Goal: Task Accomplishment & Management: Manage account settings

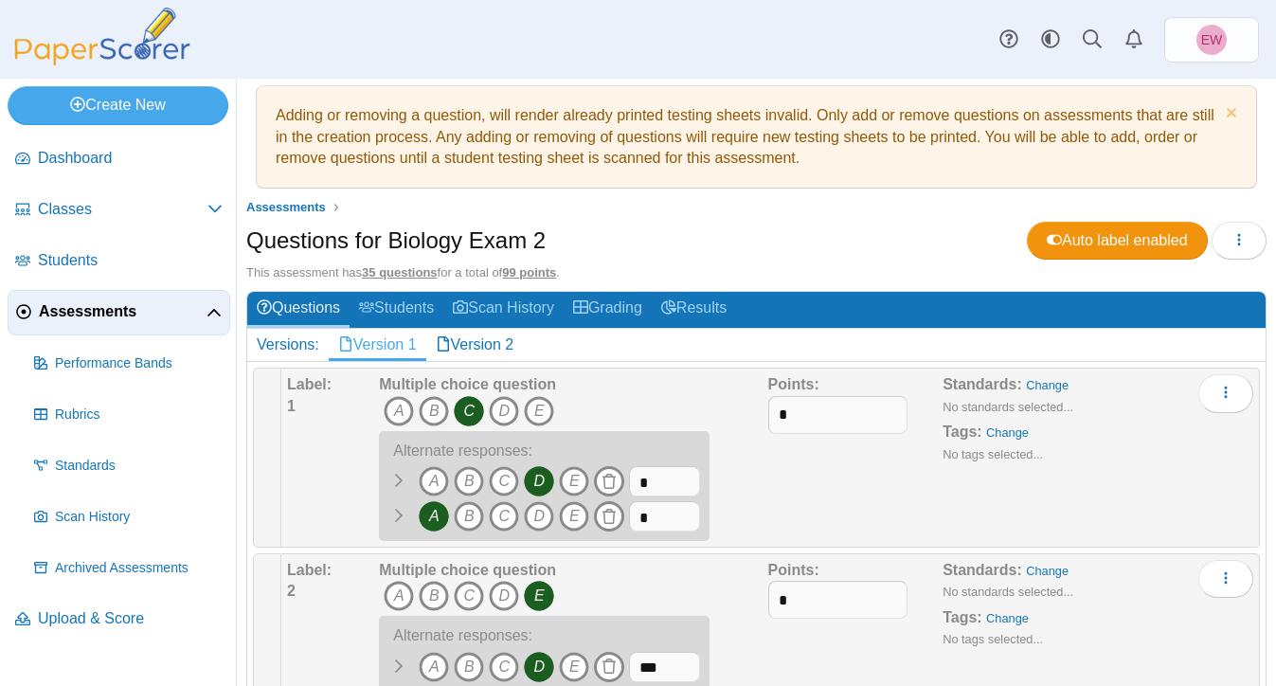
scroll to position [21, 0]
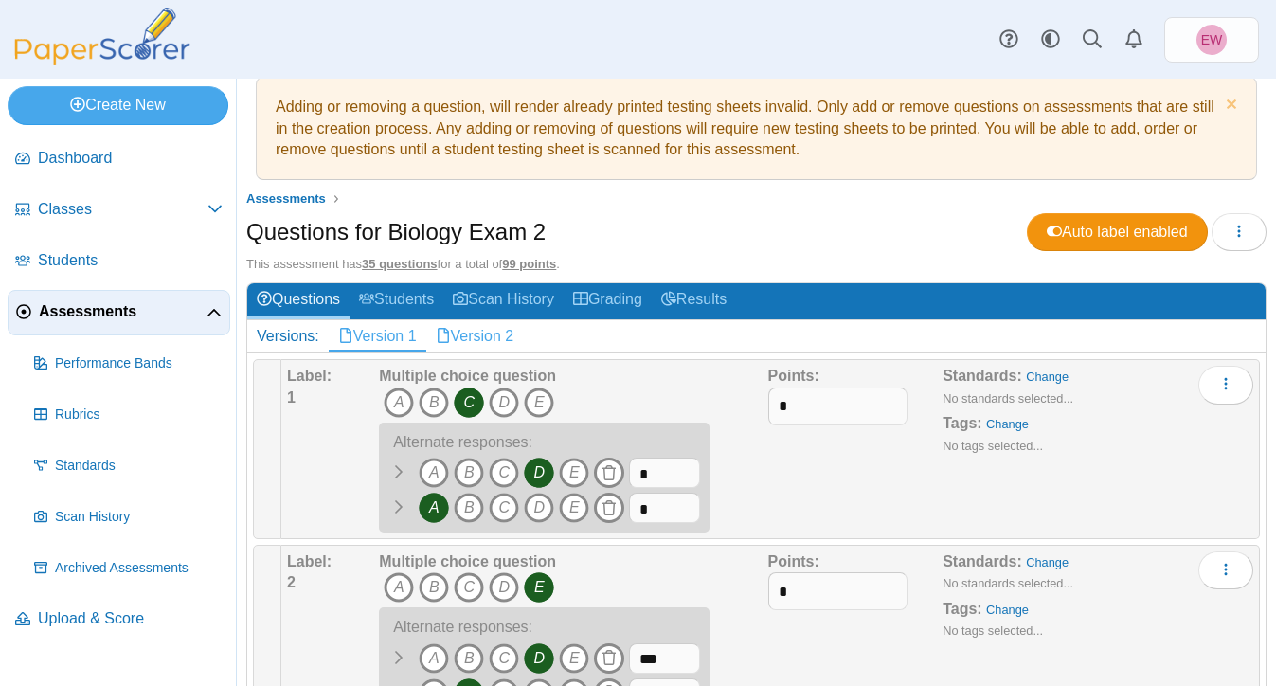
click at [484, 335] on link "Version 2" at bounding box center [475, 336] width 98 height 32
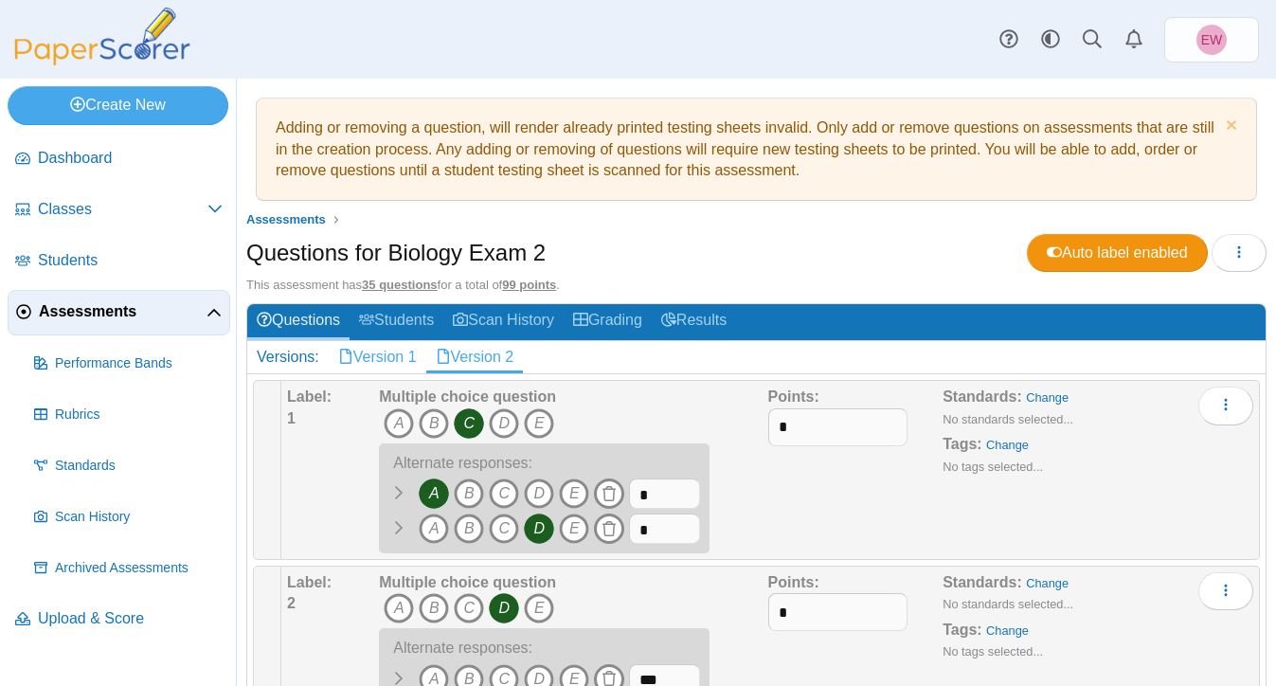
click at [400, 357] on link "Version 1" at bounding box center [378, 357] width 98 height 32
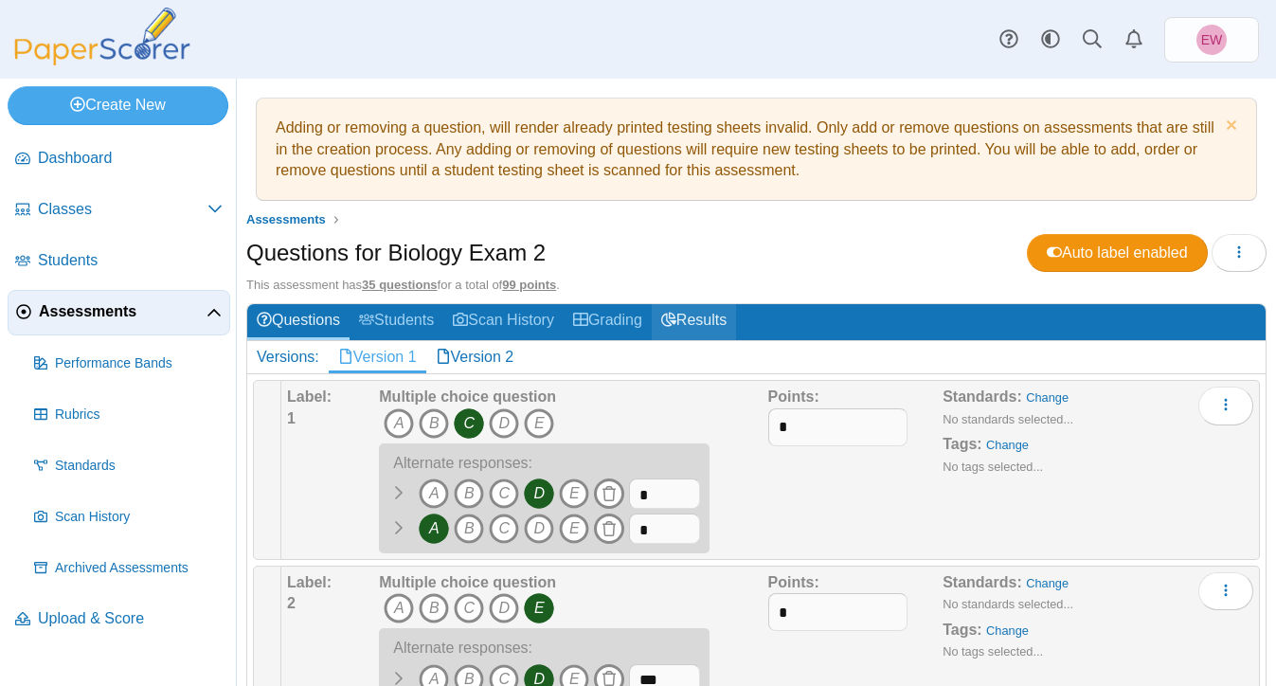
click at [726, 324] on link "Results" at bounding box center [694, 321] width 84 height 35
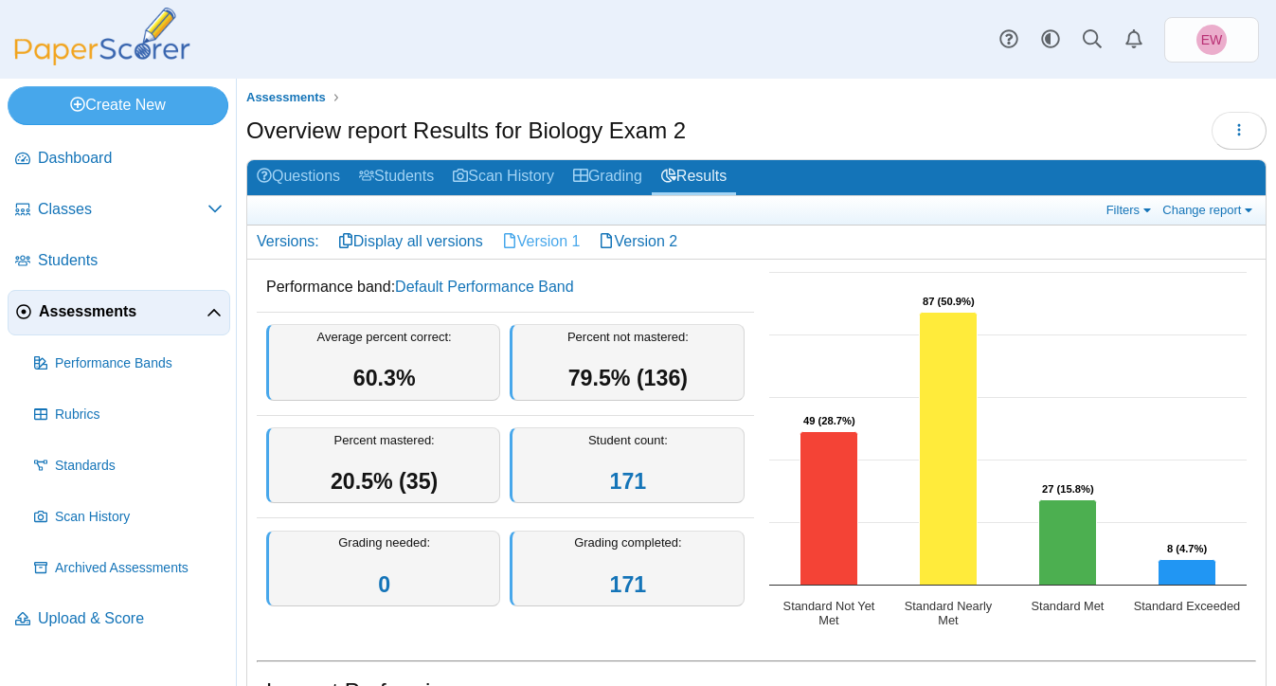
click at [537, 242] on link "Version 1" at bounding box center [541, 241] width 98 height 32
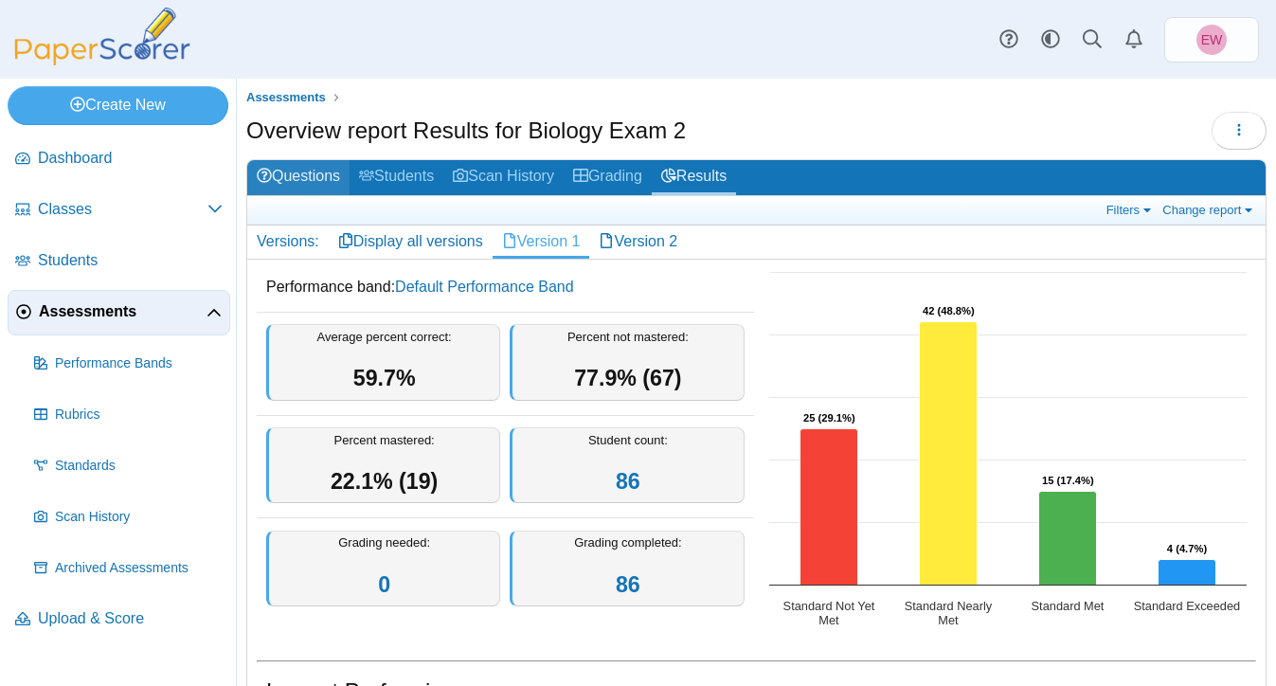
click at [324, 177] on link "Questions" at bounding box center [298, 177] width 102 height 35
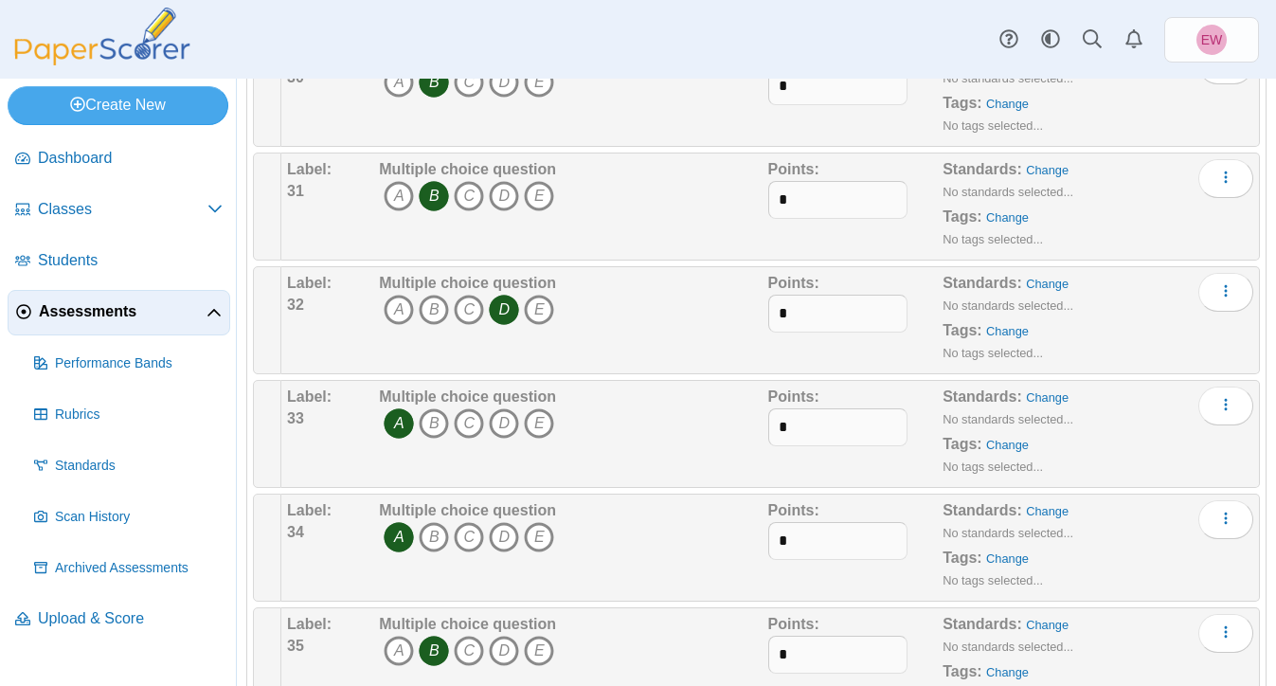
scroll to position [4360, 0]
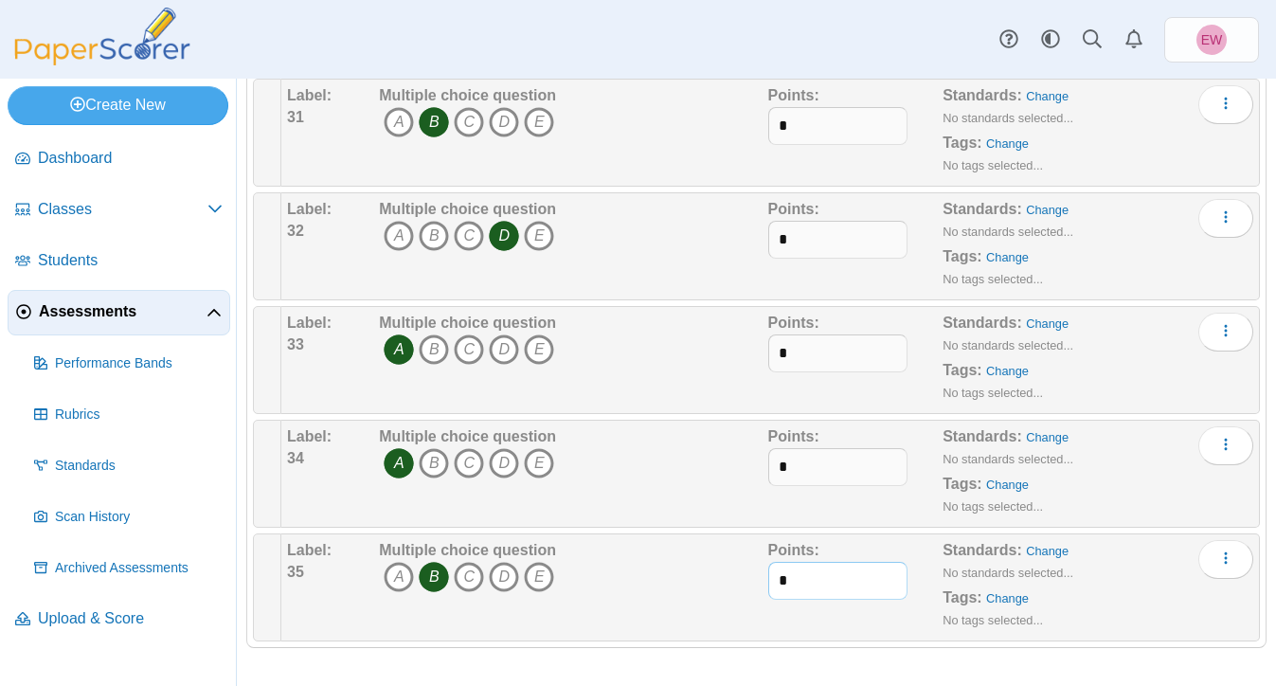
drag, startPoint x: 791, startPoint y: 584, endPoint x: 758, endPoint y: 583, distance: 33.2
click at [758, 583] on div "Label: 35 Multiple choice question A B C D E *" at bounding box center [770, 587] width 966 height 95
type input "*"
click at [824, 616] on div "Points: *" at bounding box center [855, 587] width 175 height 95
click at [712, 573] on div "Multiple choice question A B C D E" at bounding box center [570, 587] width 393 height 95
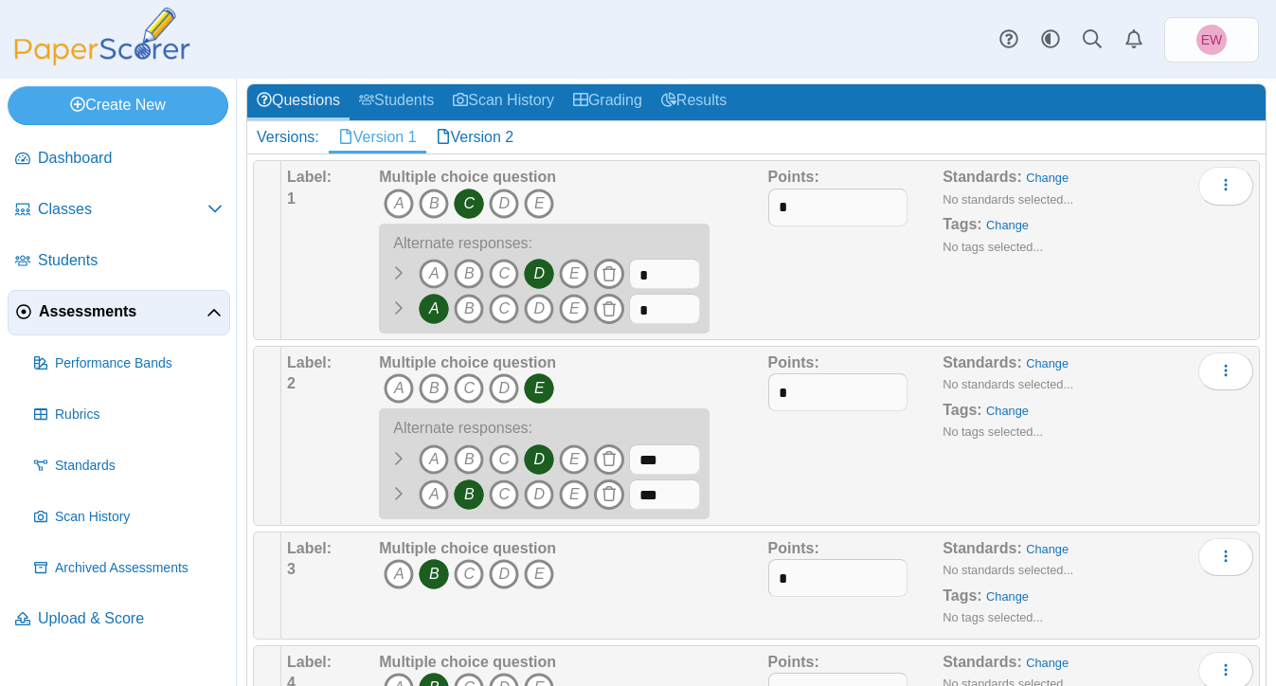
scroll to position [0, 0]
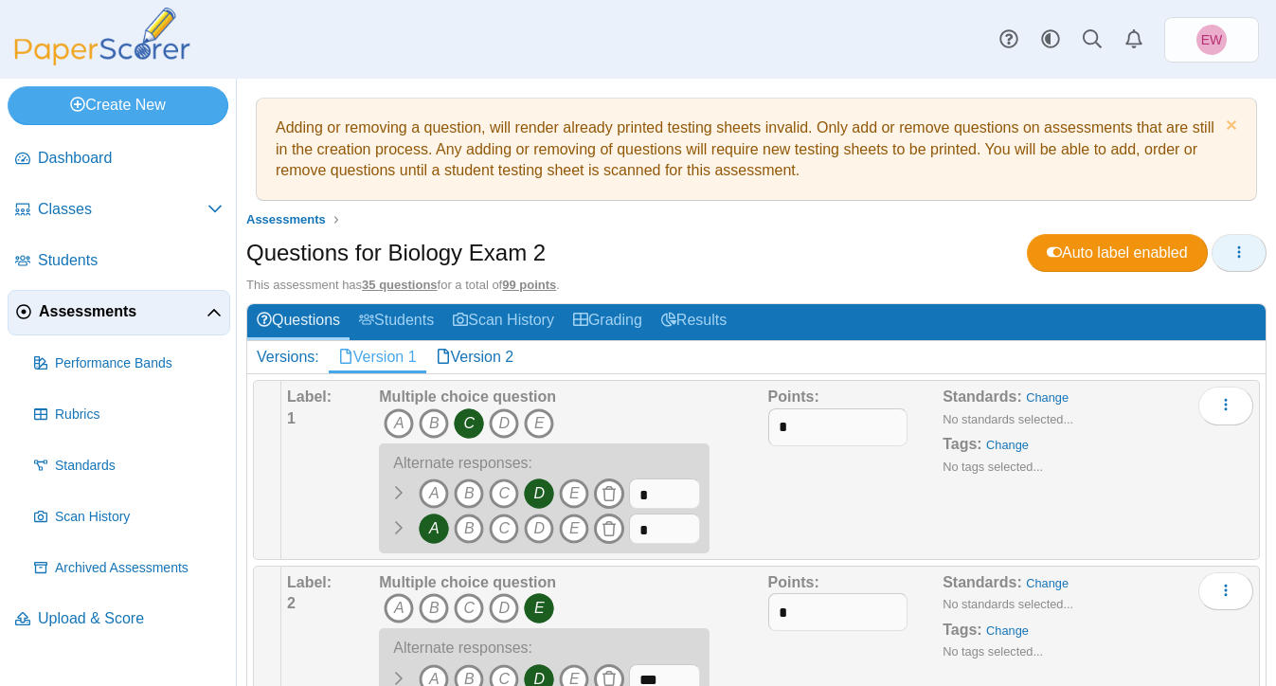
click at [1240, 259] on icon "button" at bounding box center [1238, 251] width 15 height 15
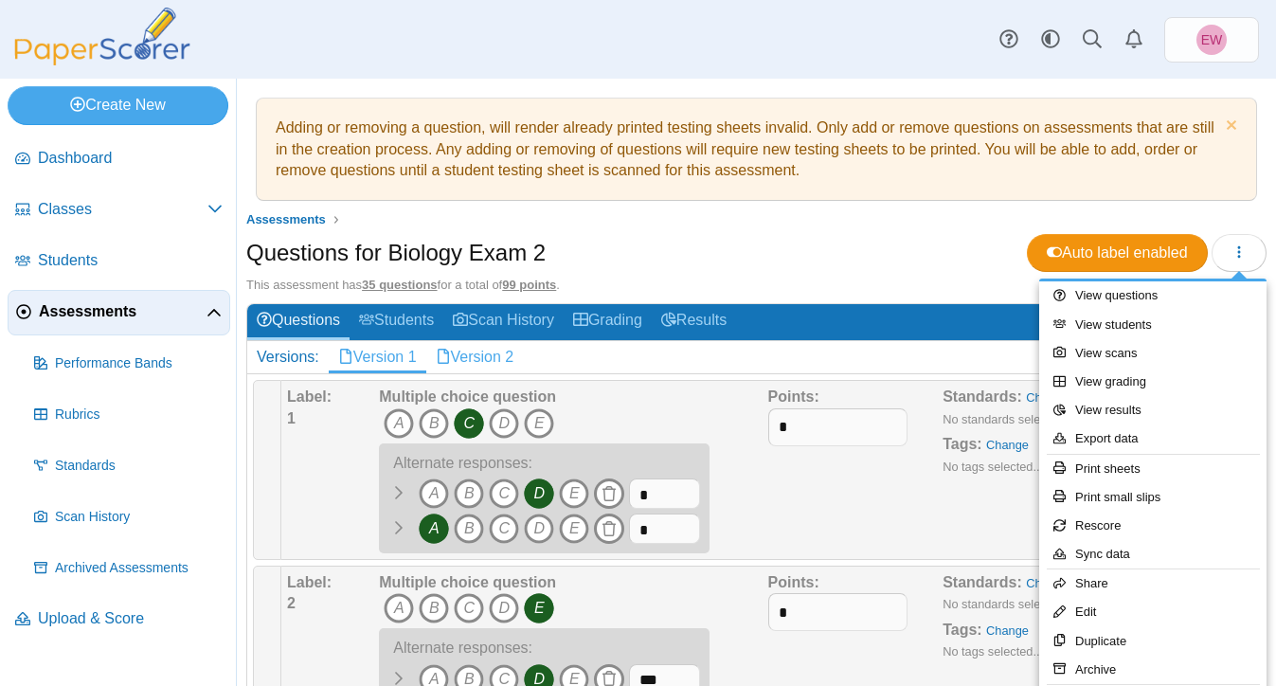
click at [485, 359] on link "Version 2" at bounding box center [475, 357] width 98 height 32
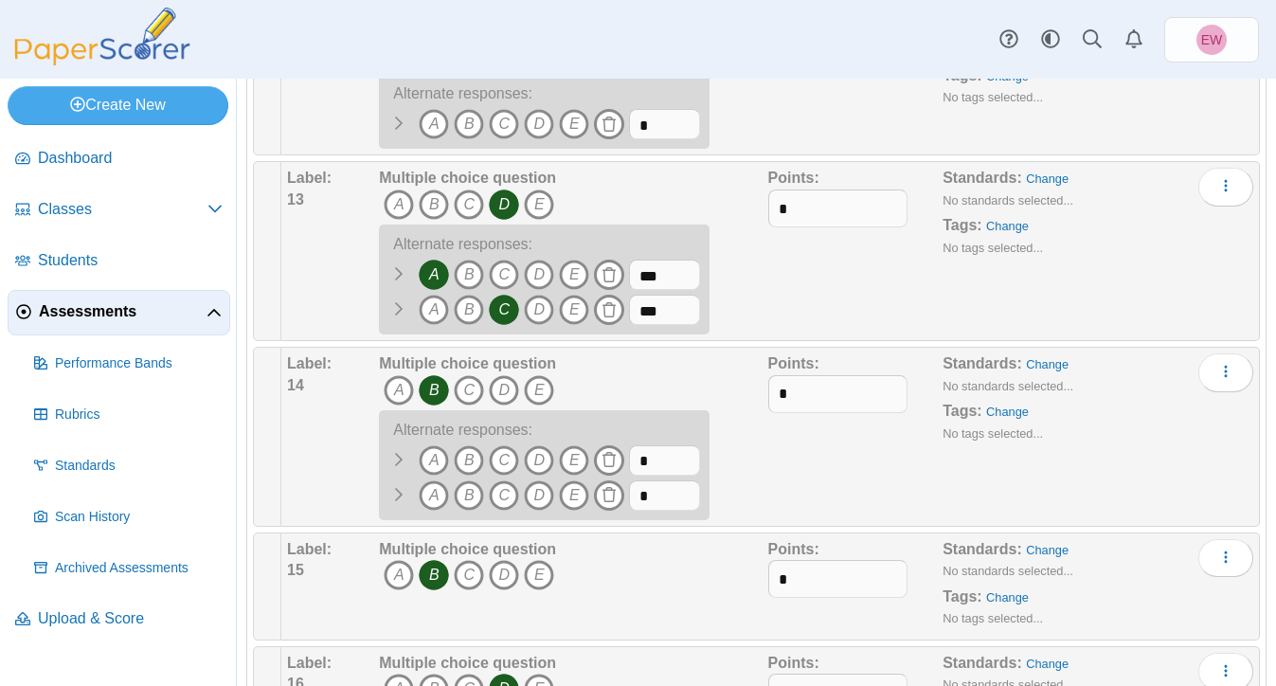
scroll to position [1838, 0]
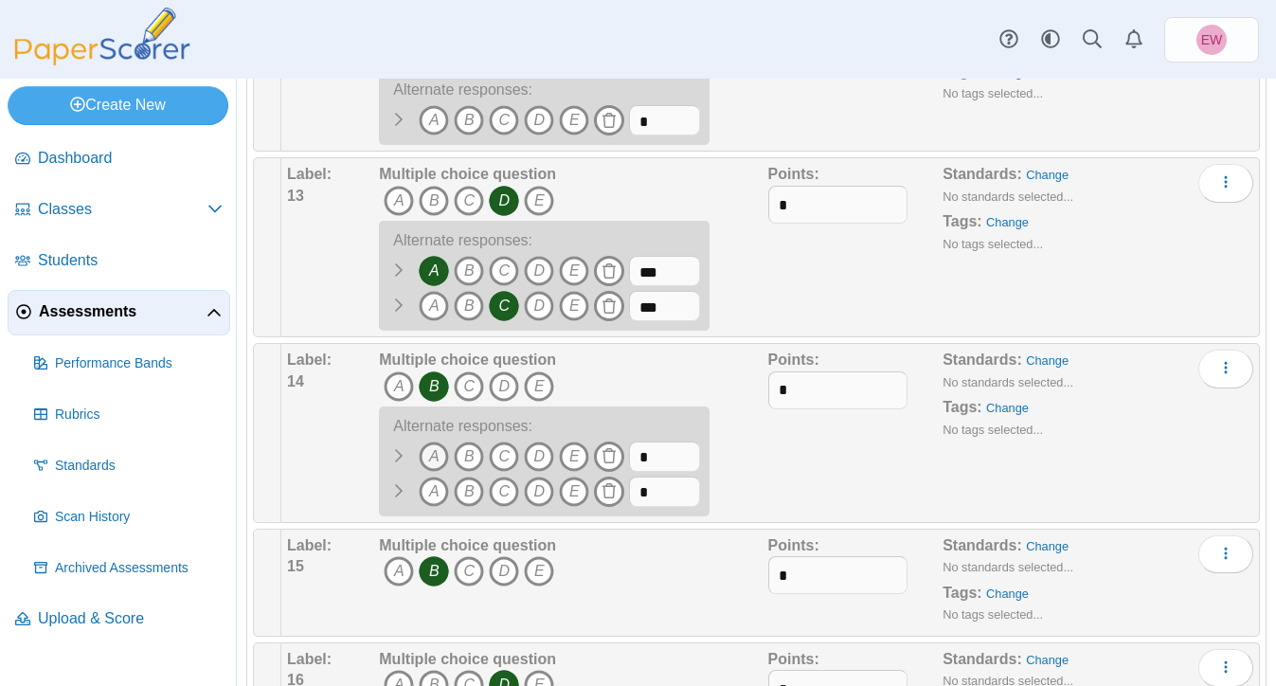
click at [436, 452] on icon "A" at bounding box center [434, 456] width 30 height 30
click at [538, 495] on icon "D" at bounding box center [539, 491] width 30 height 30
drag, startPoint x: 670, startPoint y: 463, endPoint x: 607, endPoint y: 460, distance: 62.6
click at [607, 460] on span "A B" at bounding box center [539, 458] width 321 height 35
type input "***"
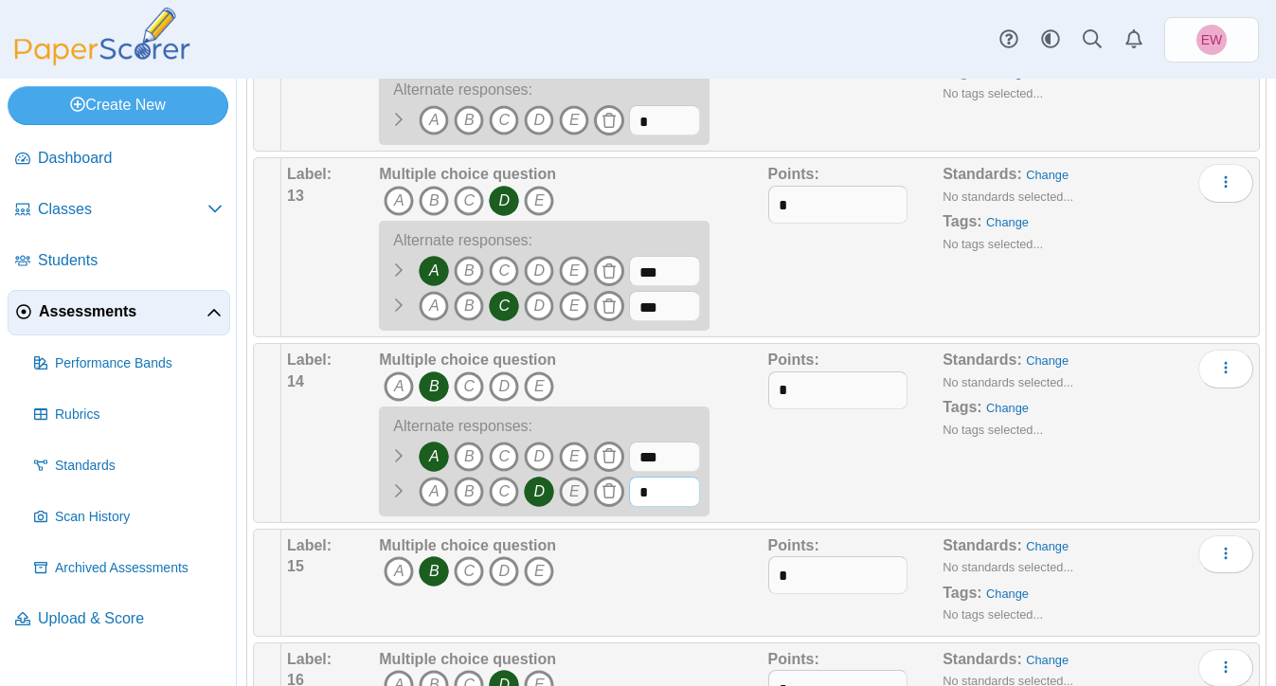
drag, startPoint x: 650, startPoint y: 488, endPoint x: 561, endPoint y: 482, distance: 89.2
click at [561, 482] on span "A B" at bounding box center [539, 493] width 321 height 35
type input "***"
click at [792, 484] on div "Points: *" at bounding box center [855, 432] width 175 height 167
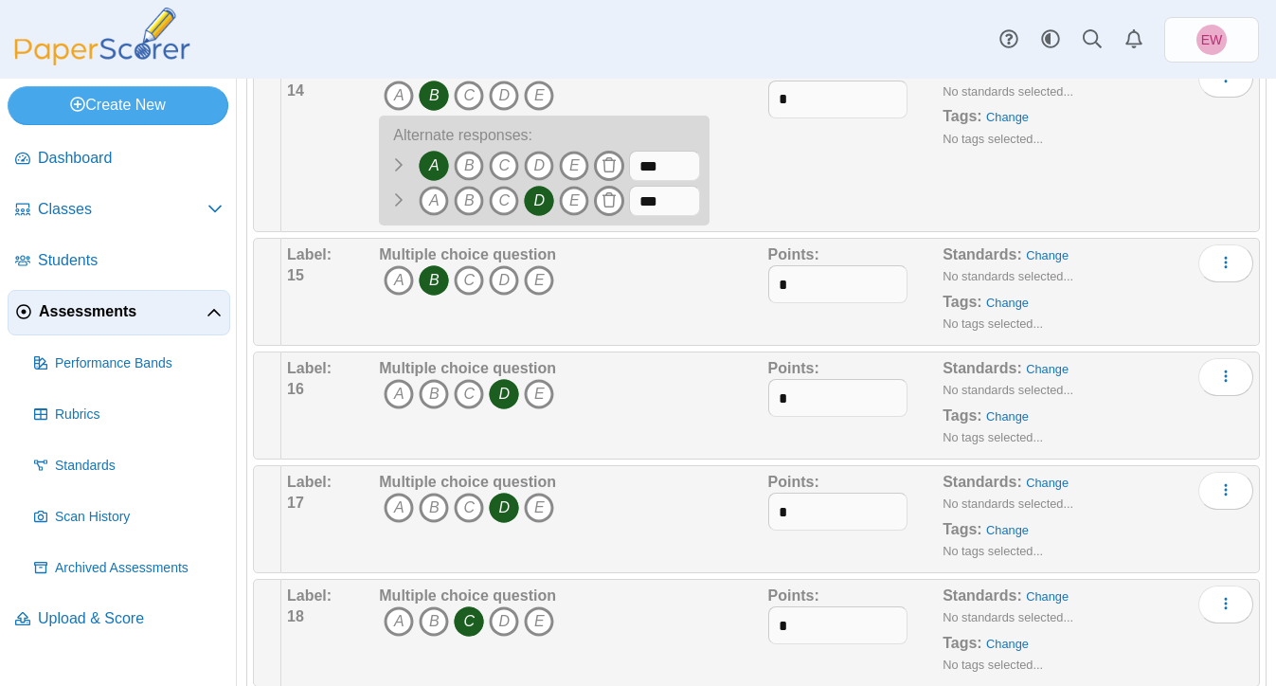
scroll to position [2140, 0]
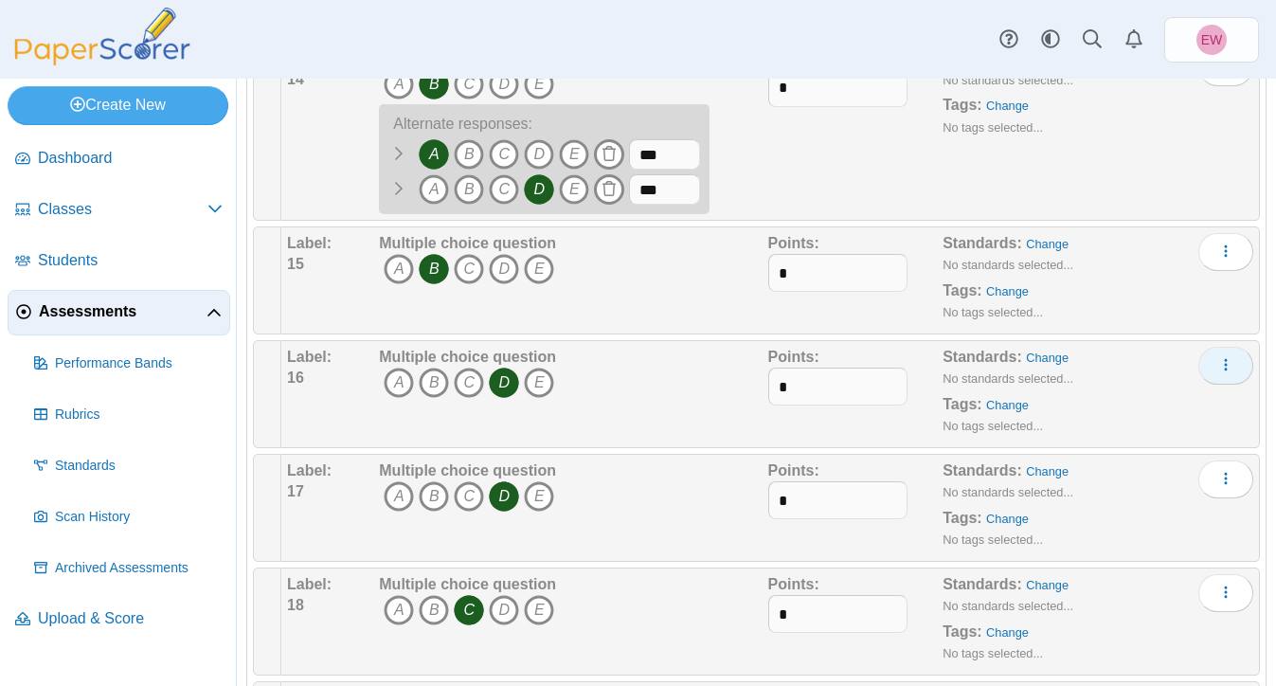
click at [1218, 372] on icon "More options" at bounding box center [1225, 364] width 15 height 15
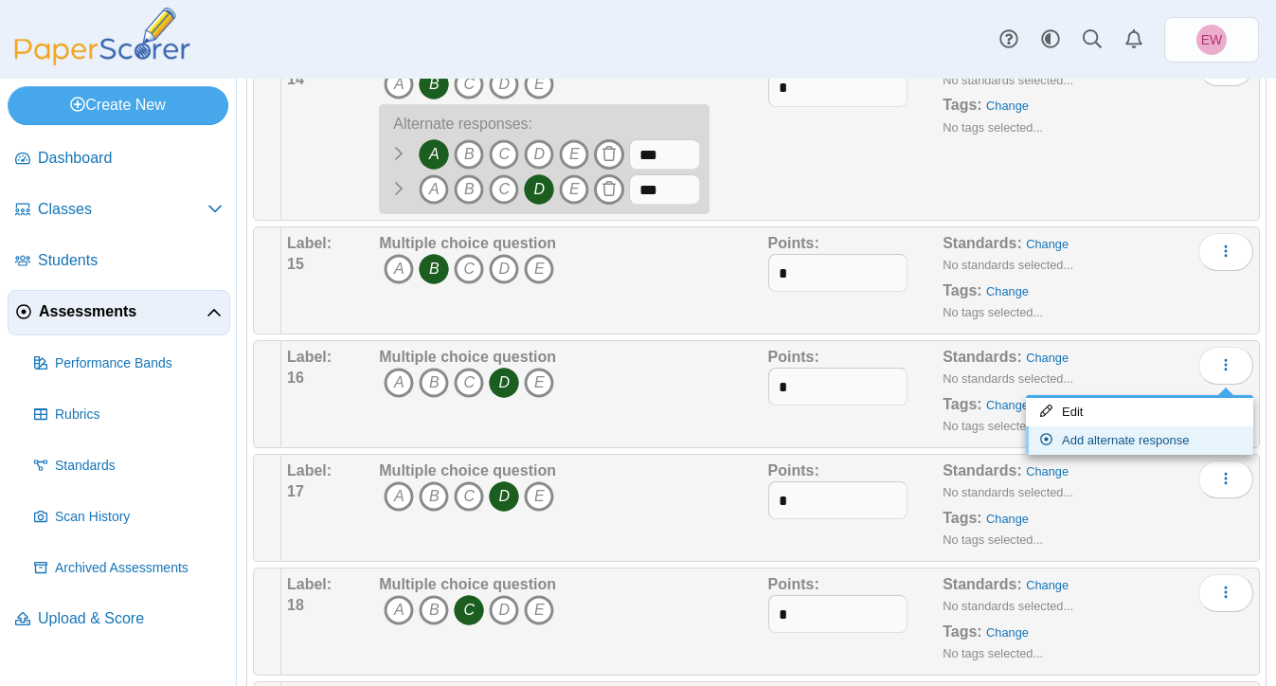
click at [1102, 447] on link "Add alternate response" at bounding box center [1139, 440] width 227 height 28
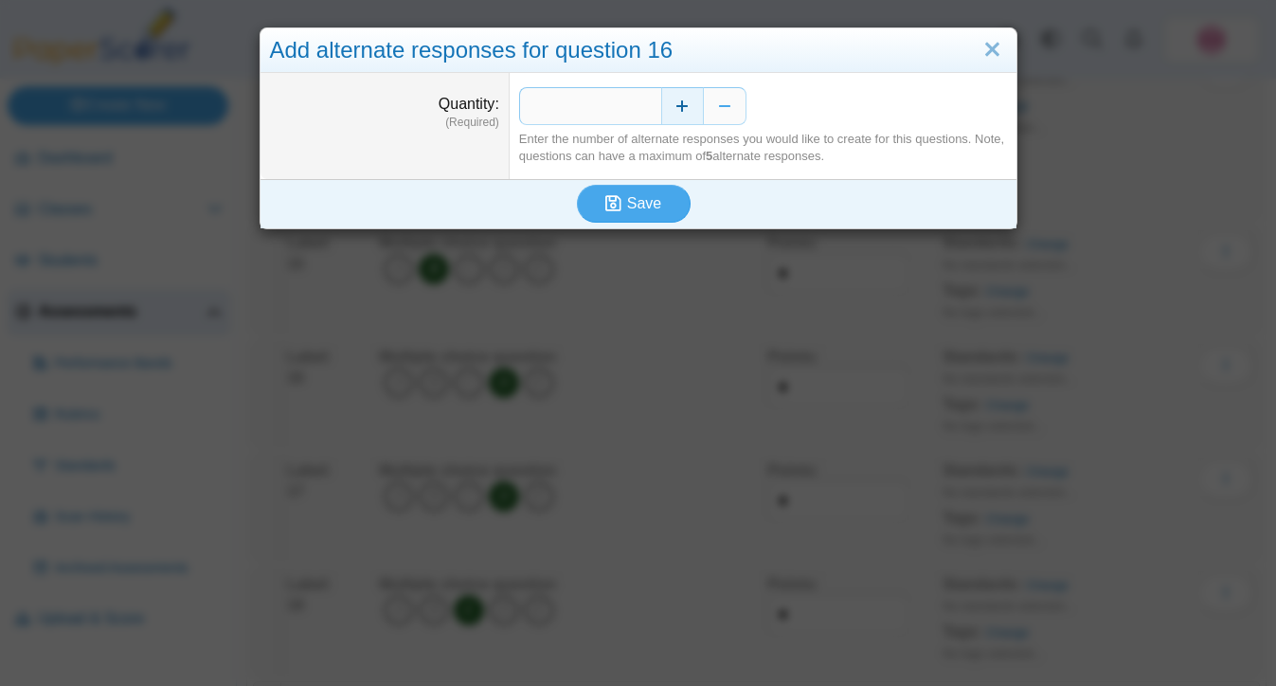
click at [678, 107] on button "Increase" at bounding box center [682, 106] width 43 height 38
click at [633, 205] on span "Save" at bounding box center [644, 203] width 34 height 16
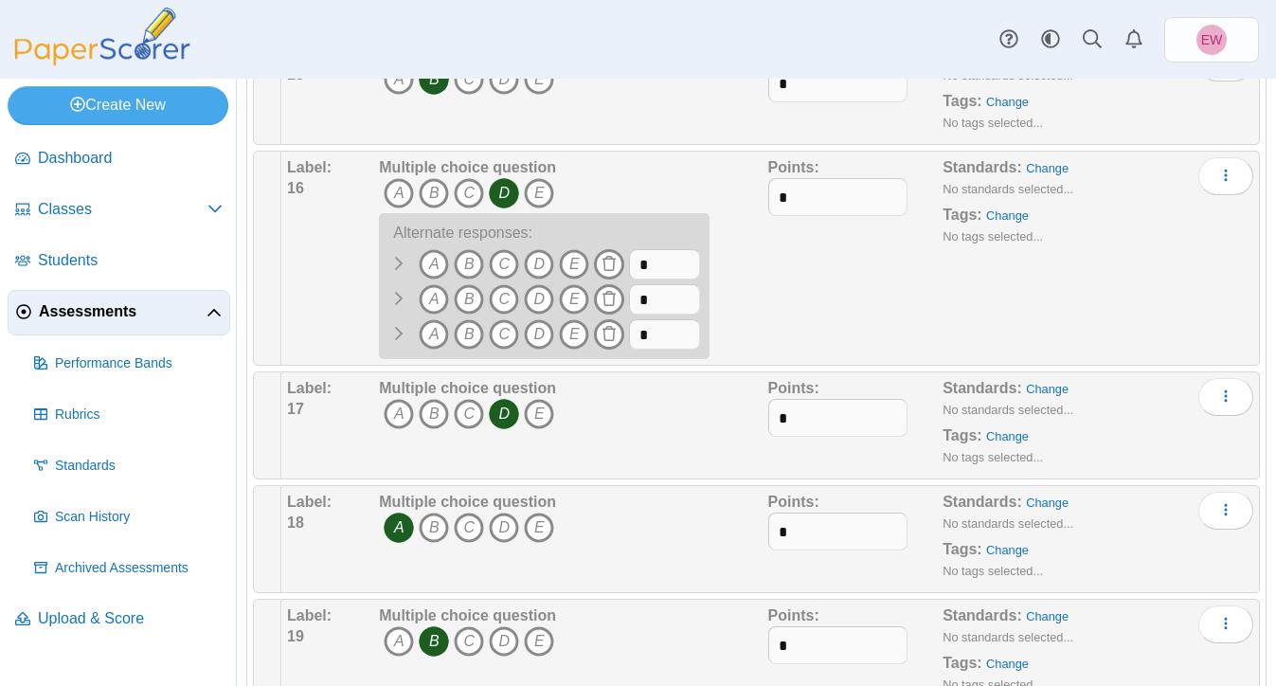
scroll to position [2353, 0]
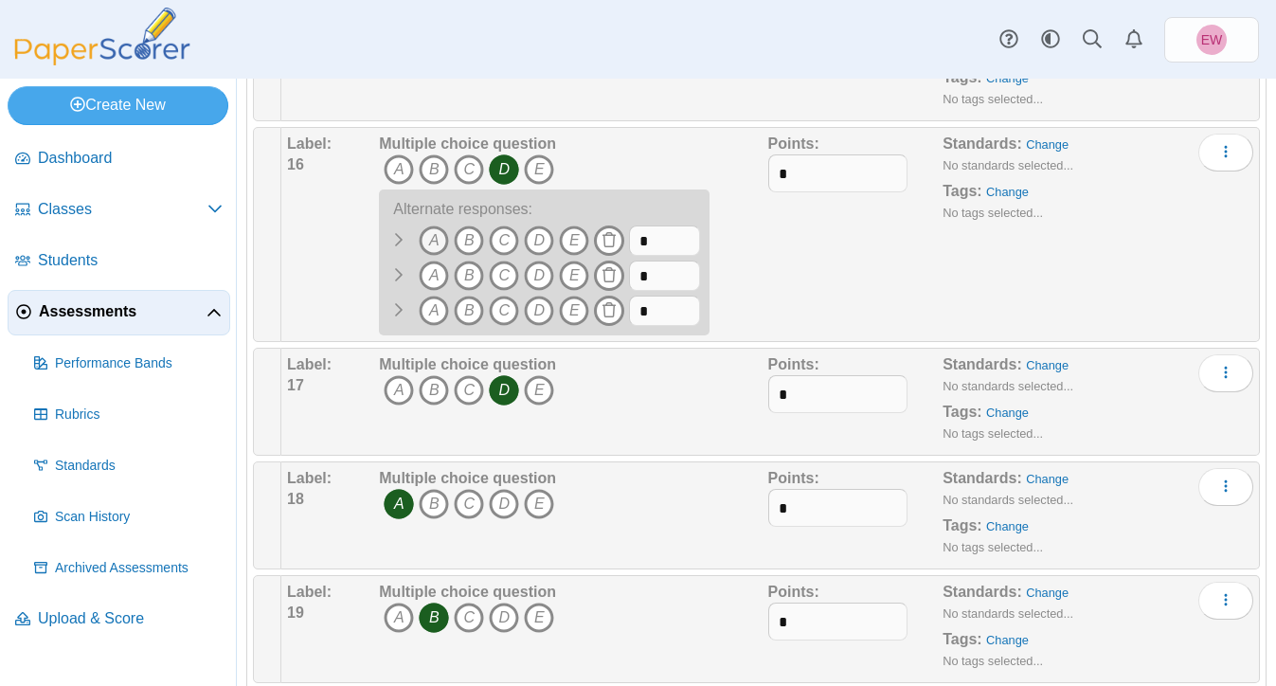
click at [432, 245] on icon "A" at bounding box center [434, 240] width 30 height 30
drag, startPoint x: 662, startPoint y: 247, endPoint x: 618, endPoint y: 247, distance: 43.6
click at [618, 247] on span "A B" at bounding box center [539, 242] width 321 height 35
type input "*"
click at [744, 254] on div "Multiple choice question A B C D E A" at bounding box center [570, 235] width 393 height 202
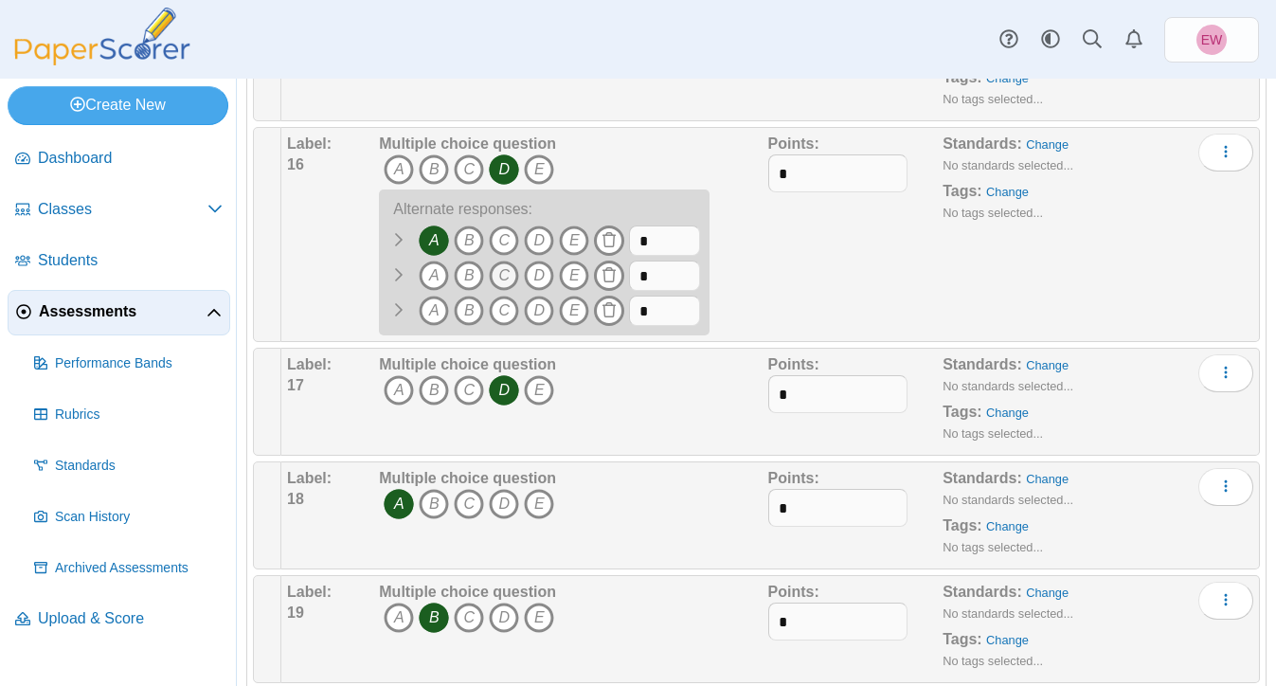
click at [497, 280] on icon "C" at bounding box center [504, 275] width 30 height 30
drag, startPoint x: 660, startPoint y: 284, endPoint x: 629, endPoint y: 280, distance: 31.5
click at [629, 280] on input "*" at bounding box center [664, 275] width 71 height 30
type input "*"
click at [761, 279] on div "Multiple choice question A B C D E A" at bounding box center [570, 235] width 393 height 202
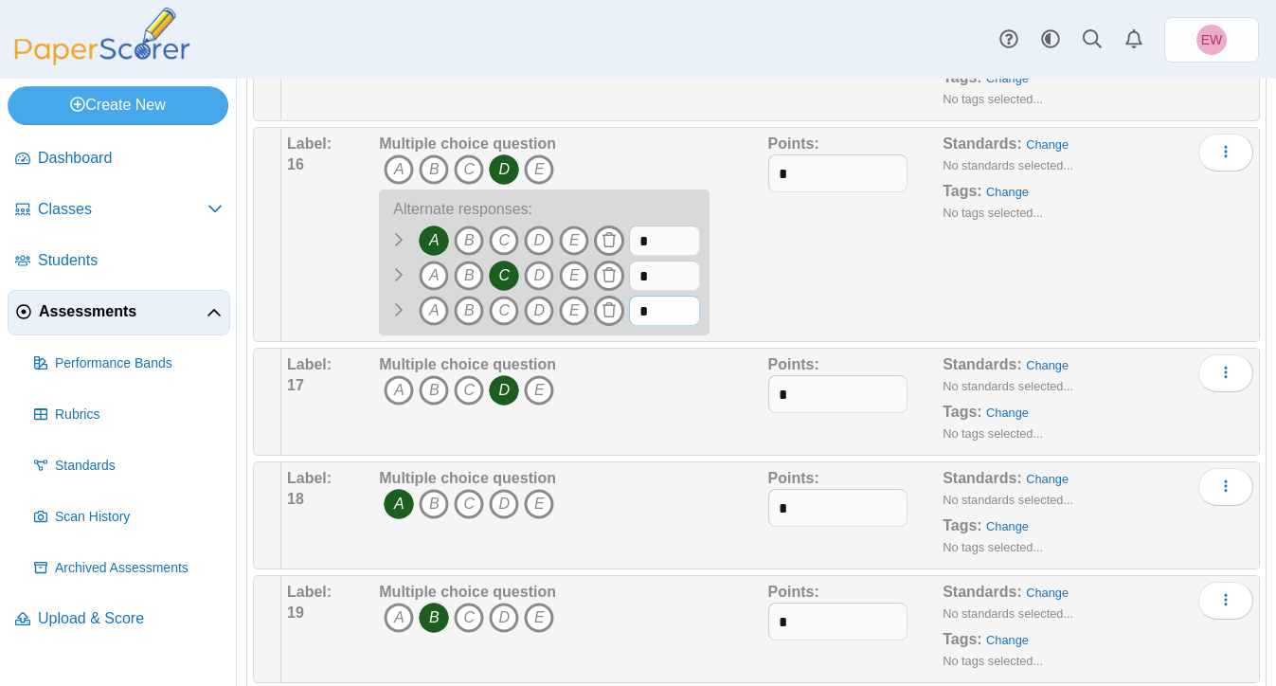
drag, startPoint x: 655, startPoint y: 318, endPoint x: 630, endPoint y: 317, distance: 25.6
click at [630, 317] on input "*" at bounding box center [664, 310] width 71 height 30
type input "*"
click at [579, 313] on icon "E" at bounding box center [574, 310] width 30 height 30
click at [783, 320] on div "Points: *" at bounding box center [855, 235] width 175 height 202
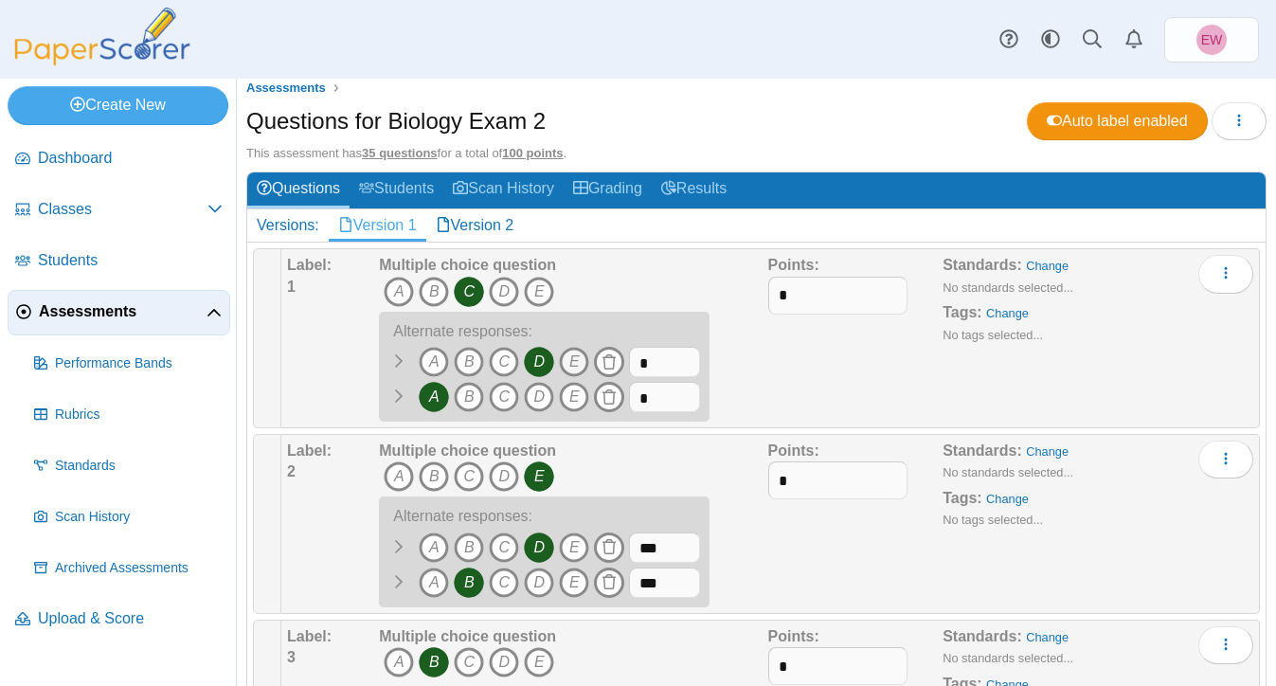
scroll to position [0, 0]
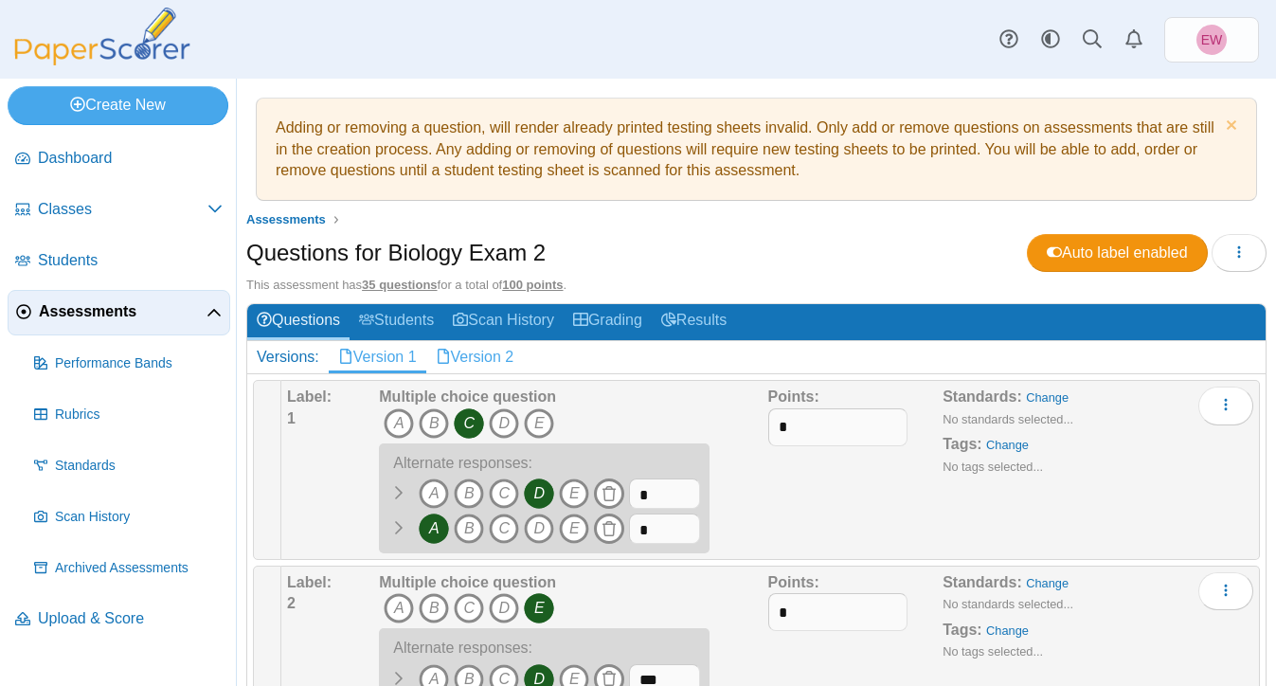
click at [505, 358] on link "Version 2" at bounding box center [475, 357] width 98 height 32
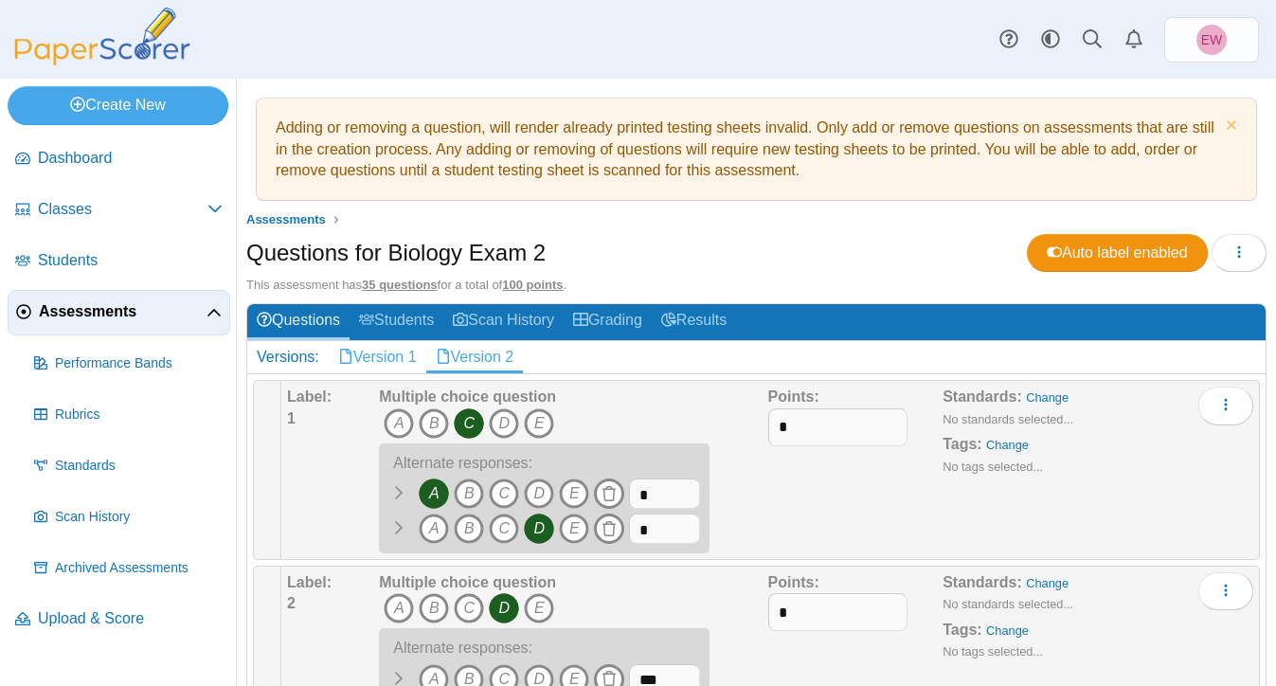
click at [394, 357] on link "Version 1" at bounding box center [378, 357] width 98 height 32
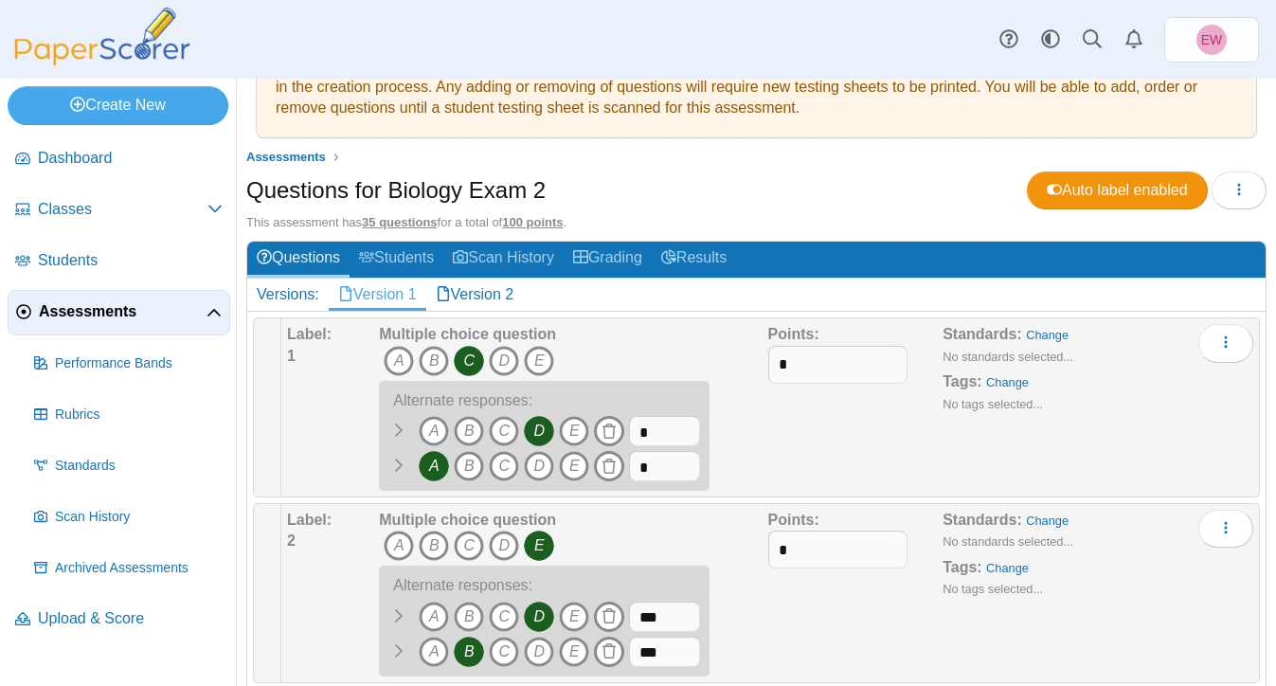
scroll to position [112, 0]
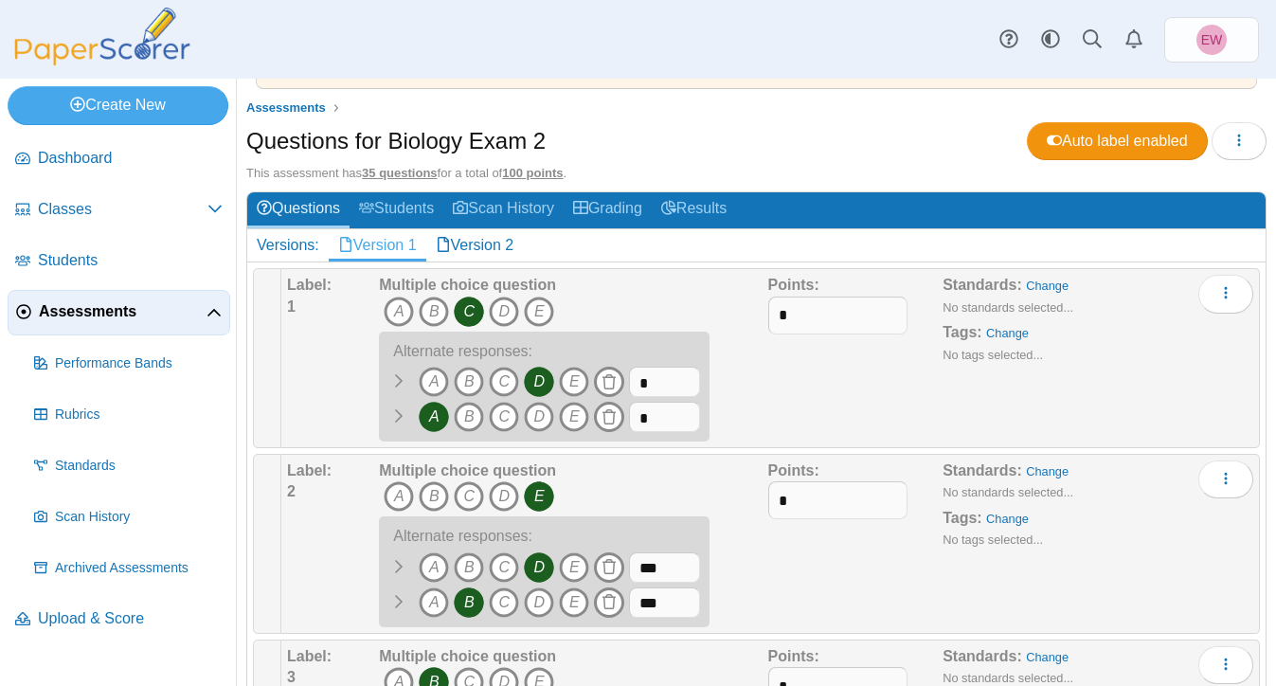
click at [534, 566] on icon "D" at bounding box center [539, 567] width 30 height 30
click at [433, 605] on icon "A" at bounding box center [434, 602] width 30 height 30
click at [454, 604] on icon "B" at bounding box center [469, 602] width 30 height 30
drag, startPoint x: 677, startPoint y: 568, endPoint x: 614, endPoint y: 567, distance: 63.5
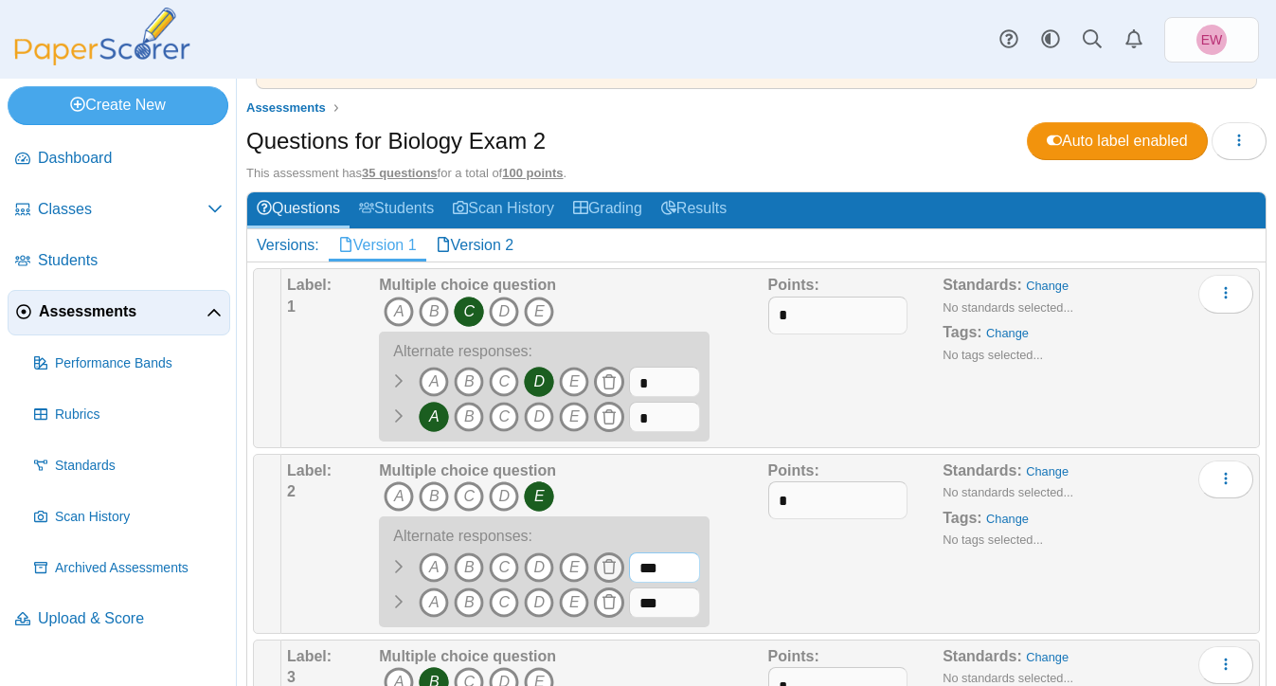
click at [614, 567] on span "A B" at bounding box center [539, 569] width 321 height 35
type input "*"
drag, startPoint x: 670, startPoint y: 607, endPoint x: 608, endPoint y: 606, distance: 61.6
click at [608, 606] on span "A B" at bounding box center [539, 604] width 321 height 35
type input "*"
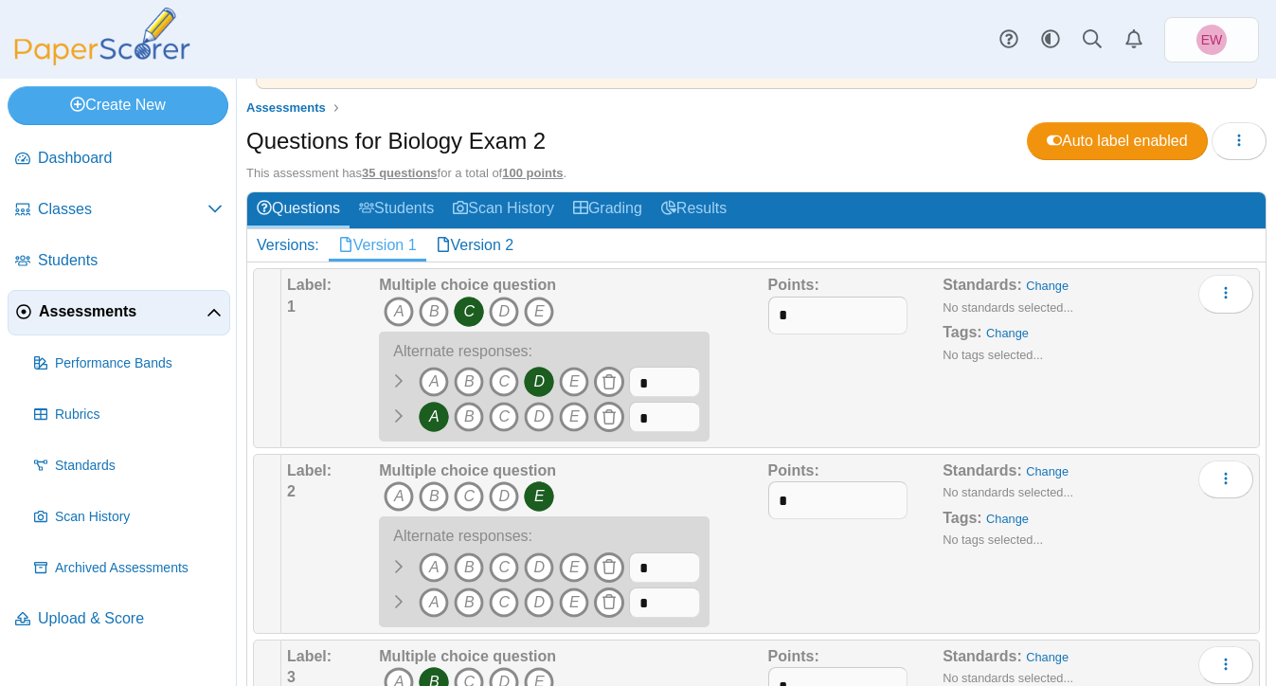
click at [831, 599] on div "Points: *" at bounding box center [855, 543] width 175 height 167
click at [467, 563] on icon "B" at bounding box center [469, 567] width 30 height 30
click at [544, 598] on icon "D" at bounding box center [539, 602] width 30 height 30
drag, startPoint x: 679, startPoint y: 568, endPoint x: 568, endPoint y: 559, distance: 111.2
click at [568, 559] on span "A B" at bounding box center [539, 569] width 321 height 35
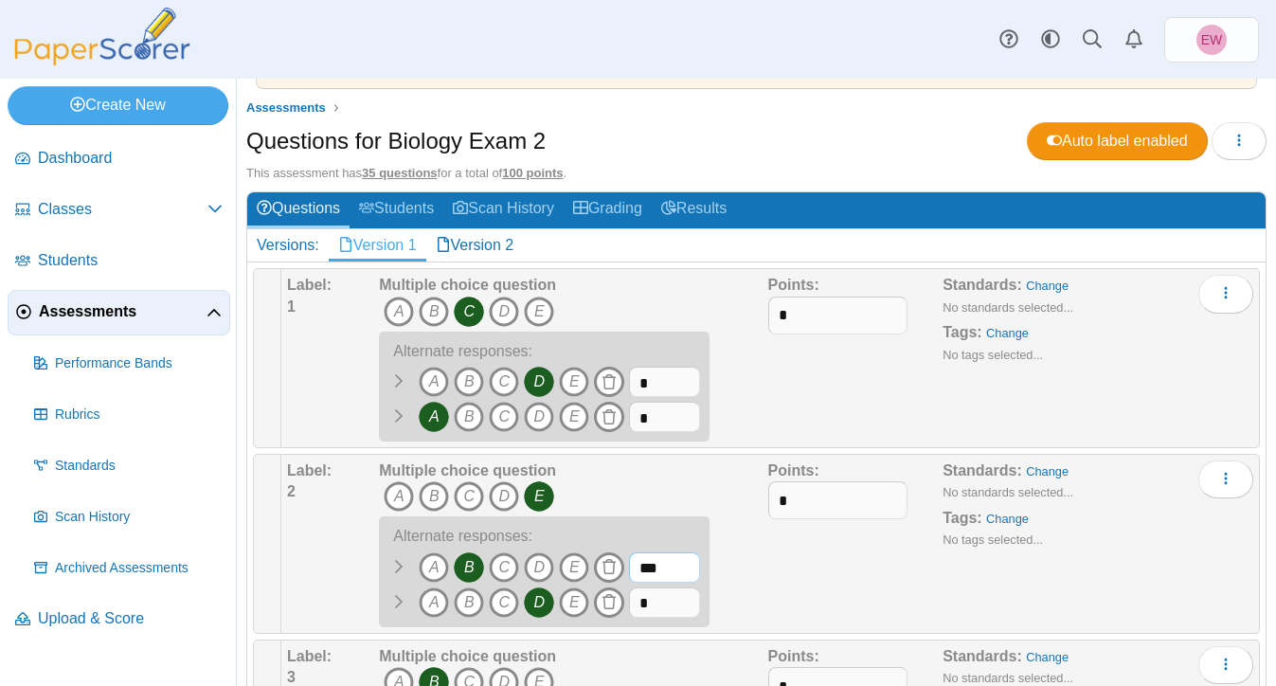
type input "***"
drag, startPoint x: 652, startPoint y: 605, endPoint x: 611, endPoint y: 605, distance: 40.7
click at [611, 605] on span "A B" at bounding box center [539, 604] width 321 height 35
type input "***"
click at [800, 598] on div "Points: *" at bounding box center [855, 543] width 175 height 167
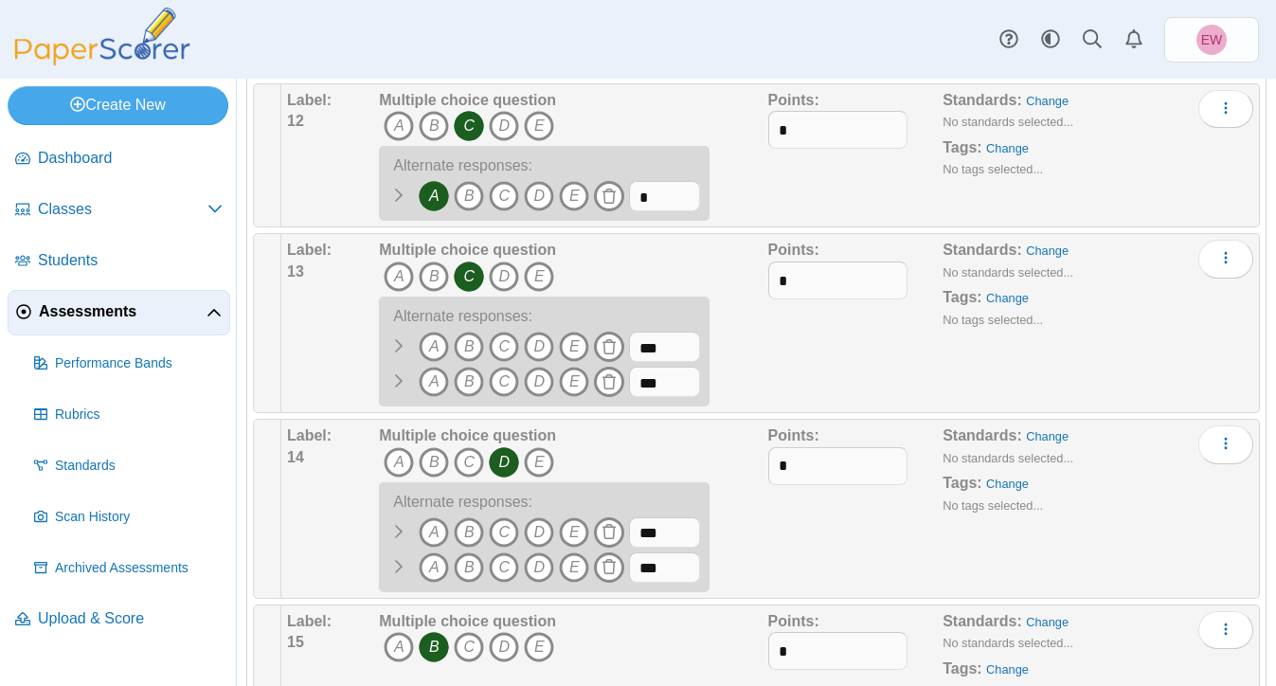
scroll to position [1779, 0]
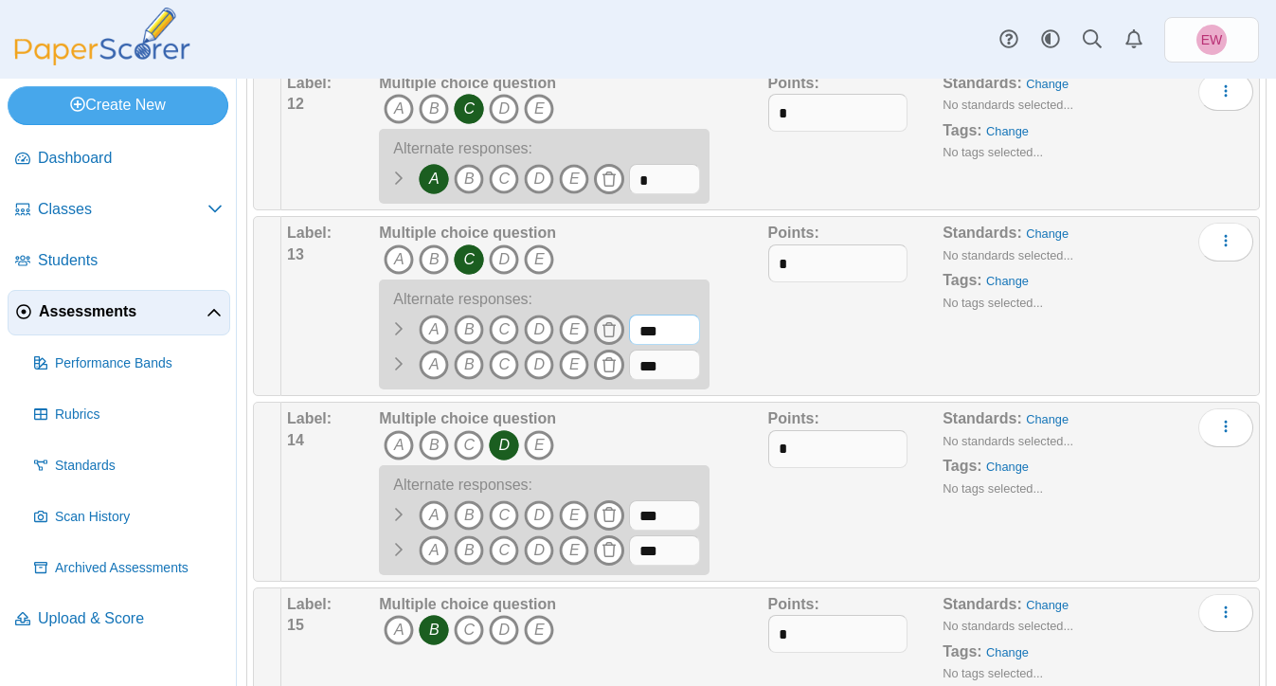
drag, startPoint x: 669, startPoint y: 328, endPoint x: 621, endPoint y: 328, distance: 47.4
click at [621, 328] on span "A B" at bounding box center [539, 331] width 321 height 35
type input "*"
drag, startPoint x: 670, startPoint y: 368, endPoint x: 630, endPoint y: 366, distance: 40.8
click at [630, 366] on input "***" at bounding box center [664, 364] width 71 height 30
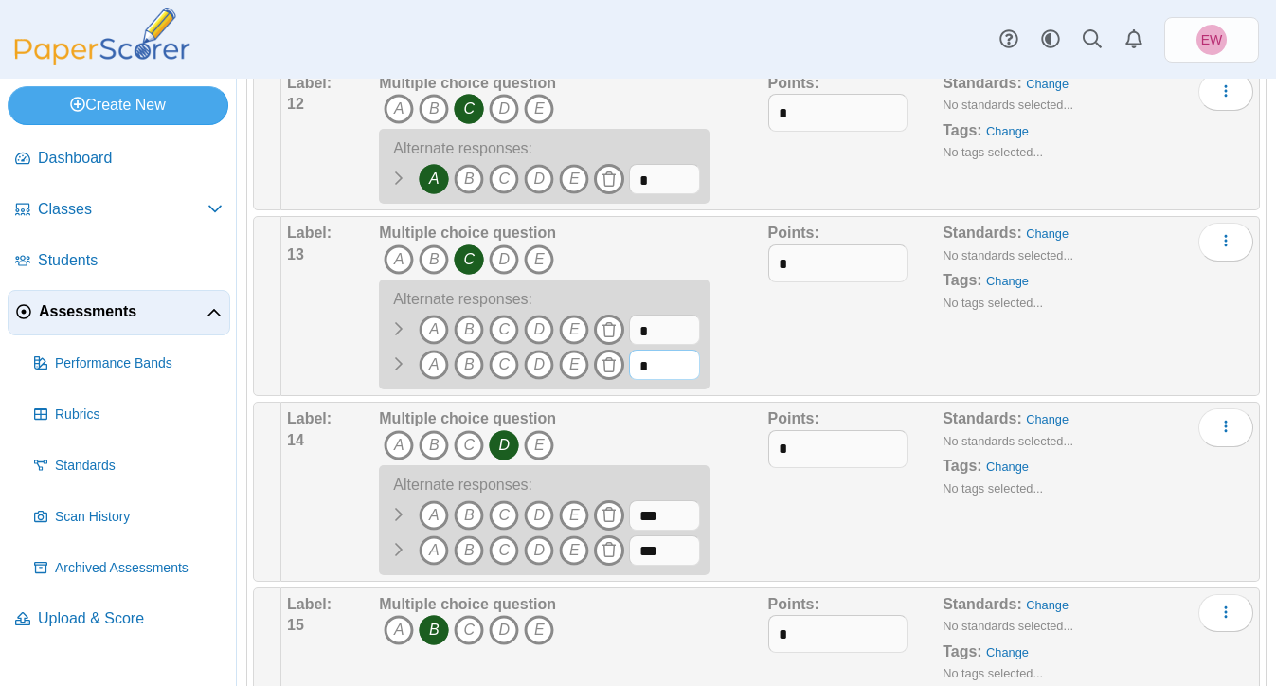
type input "*"
click at [762, 360] on div "Multiple choice question A B C D E A" at bounding box center [570, 306] width 393 height 167
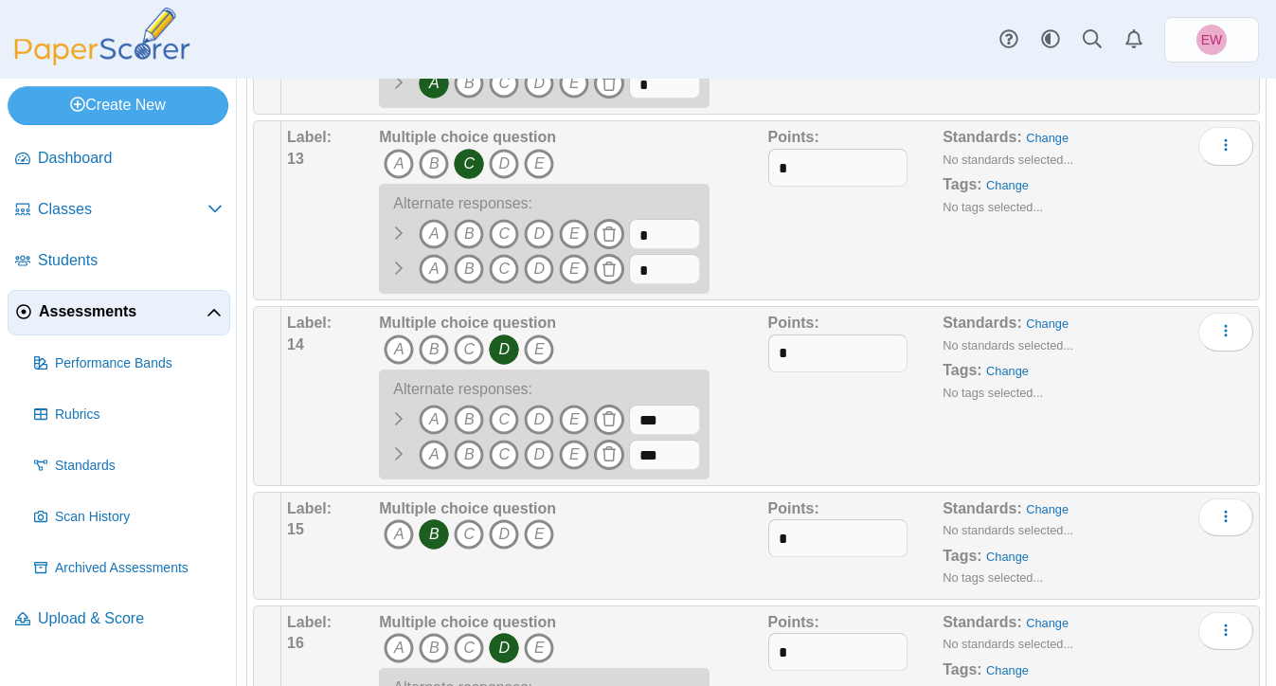
scroll to position [1894, 0]
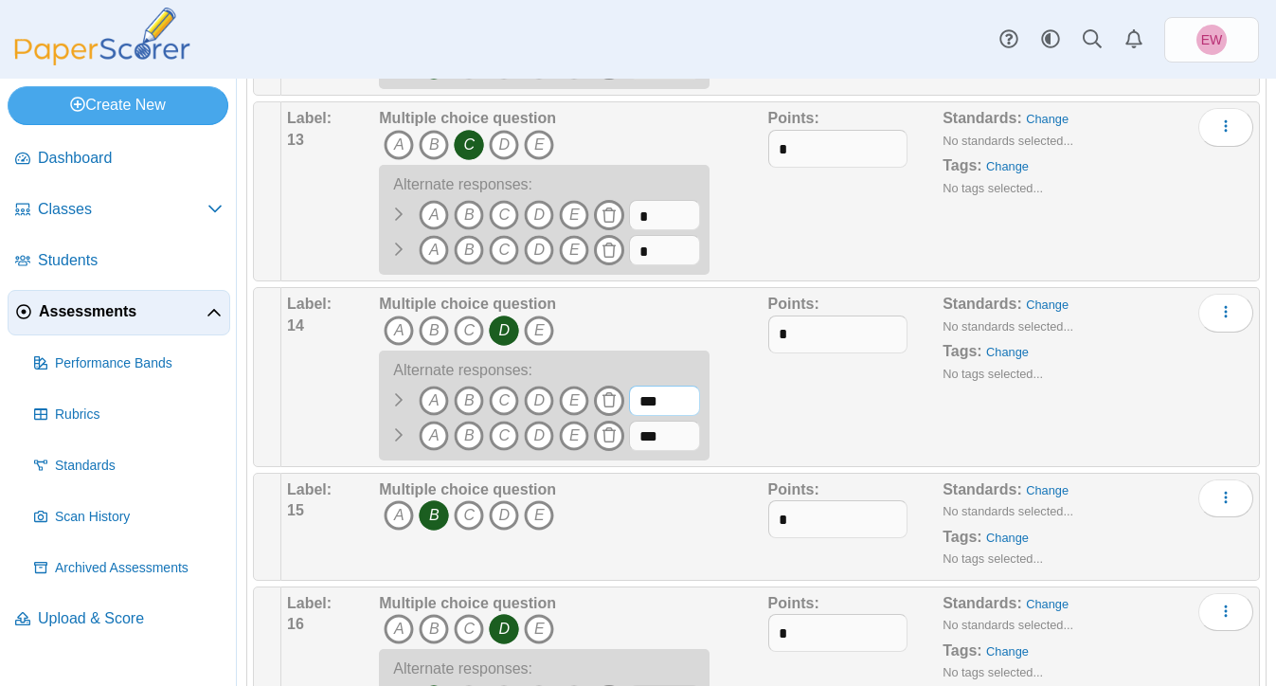
drag, startPoint x: 666, startPoint y: 402, endPoint x: 630, endPoint y: 402, distance: 36.0
click at [630, 402] on input "***" at bounding box center [664, 400] width 71 height 30
type input "*"
drag, startPoint x: 668, startPoint y: 438, endPoint x: 634, endPoint y: 436, distance: 34.1
click at [634, 437] on input "***" at bounding box center [664, 435] width 71 height 30
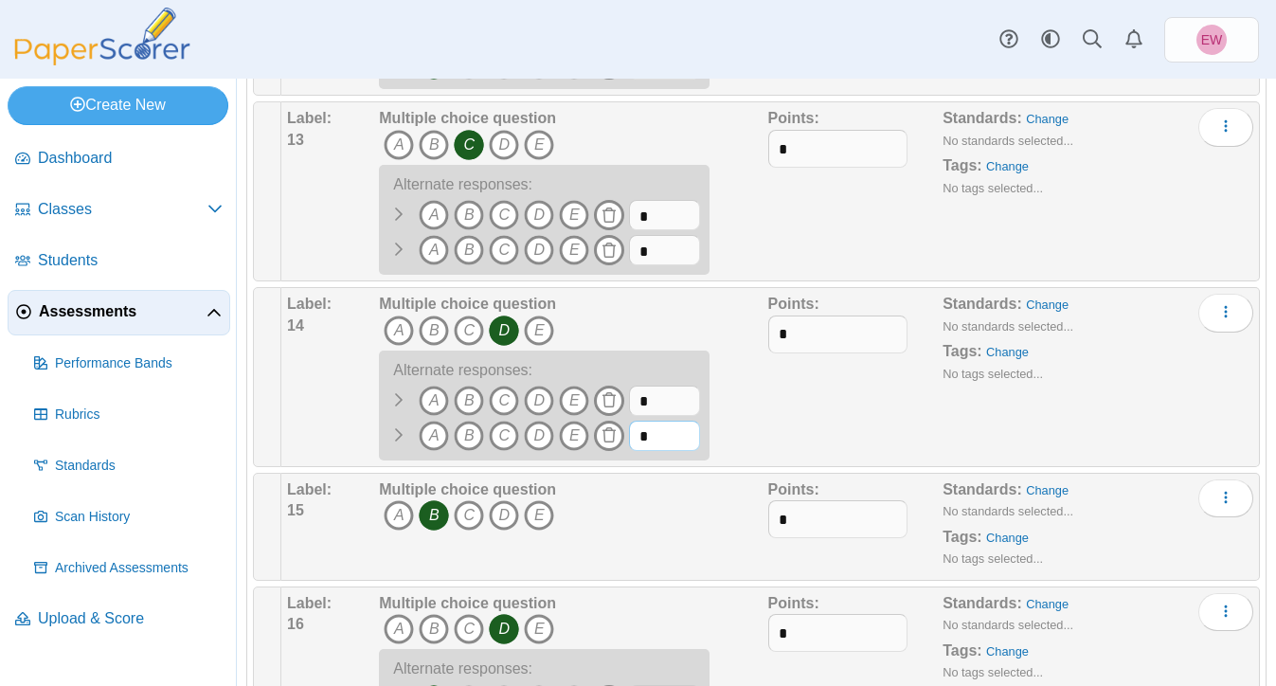
type input "*"
click at [817, 413] on div "Points: *" at bounding box center [855, 377] width 175 height 167
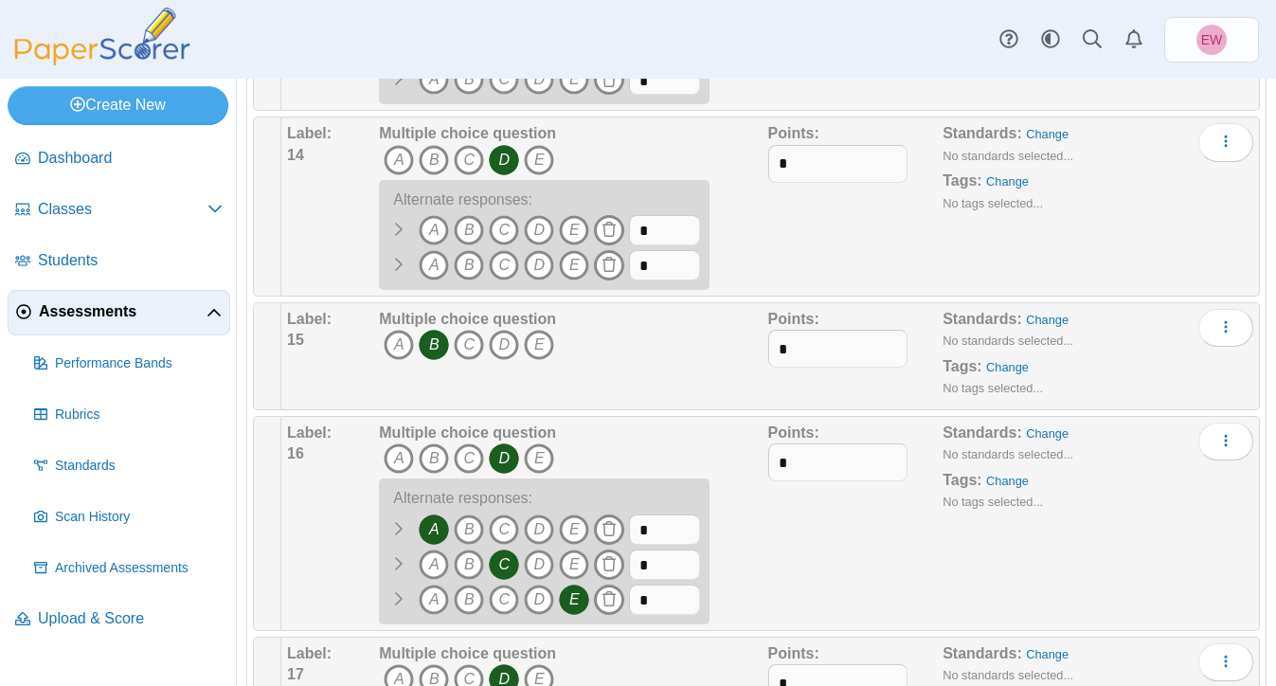
scroll to position [2086, 0]
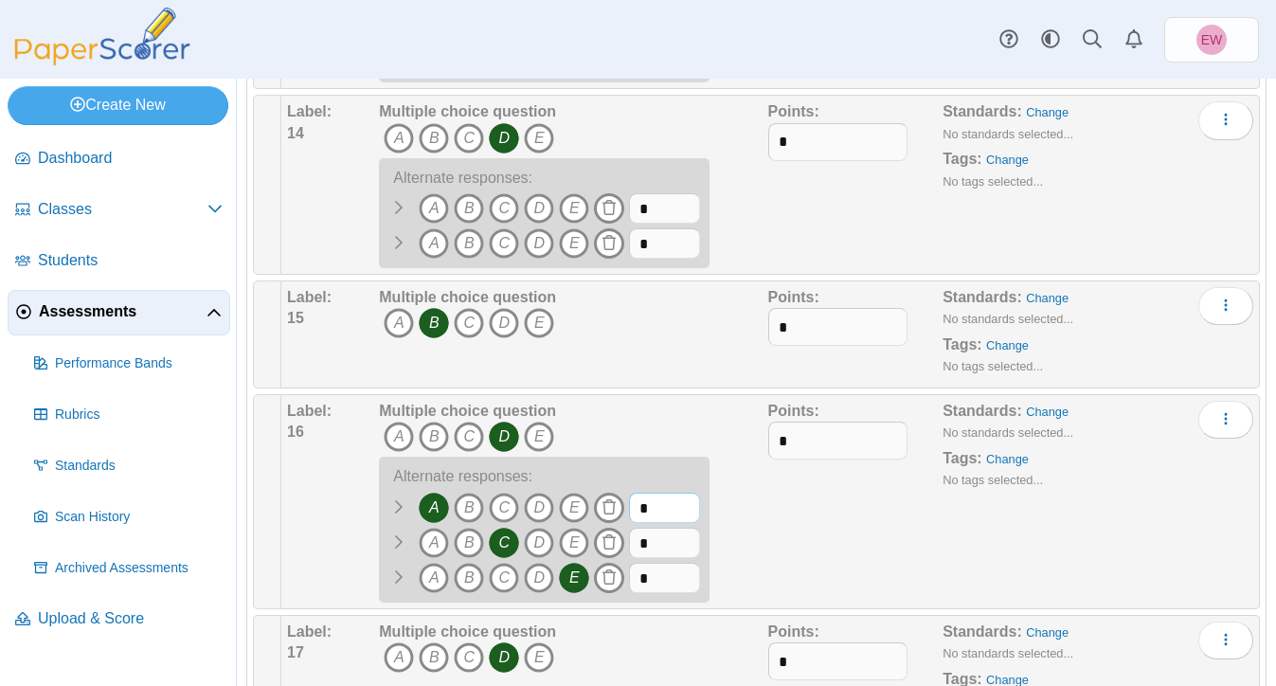
drag, startPoint x: 661, startPoint y: 509, endPoint x: 637, endPoint y: 509, distance: 23.7
click at [637, 509] on input "*" at bounding box center [664, 507] width 71 height 30
click at [440, 512] on icon "A" at bounding box center [434, 507] width 30 height 30
click at [666, 512] on input "*" at bounding box center [664, 507] width 71 height 30
type input "*"
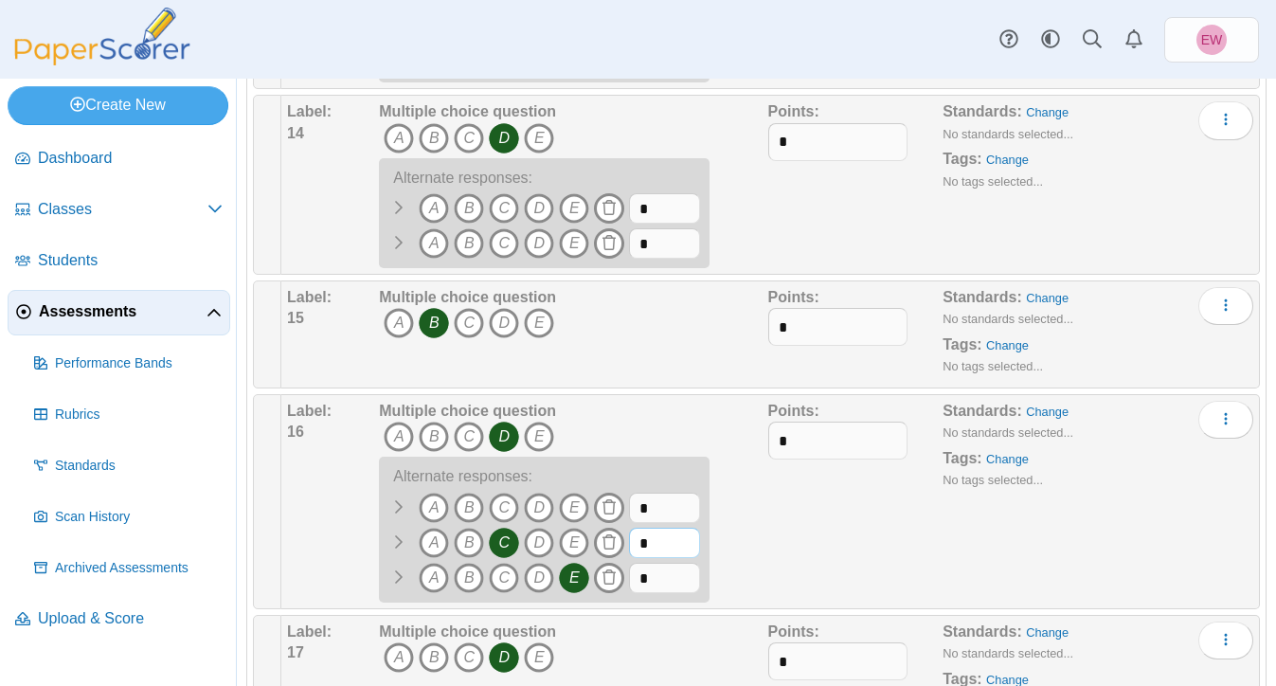
drag, startPoint x: 660, startPoint y: 546, endPoint x: 636, endPoint y: 546, distance: 23.7
click at [636, 546] on input "*" at bounding box center [664, 542] width 71 height 30
type input "*"
drag, startPoint x: 655, startPoint y: 583, endPoint x: 631, endPoint y: 583, distance: 24.6
click at [631, 583] on input "*" at bounding box center [664, 578] width 71 height 30
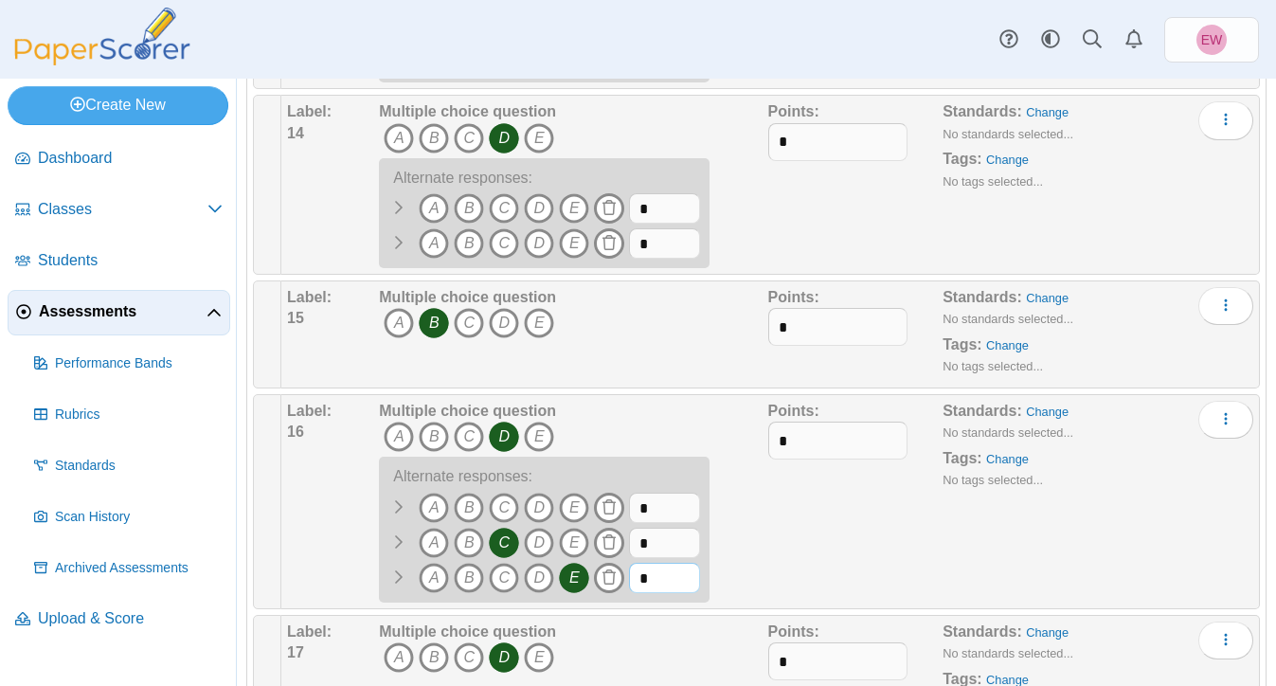
type input "*"
click at [572, 580] on icon "E" at bounding box center [574, 578] width 30 height 30
click at [502, 543] on icon "C" at bounding box center [504, 542] width 30 height 30
click at [800, 544] on div "Points: *" at bounding box center [855, 502] width 175 height 202
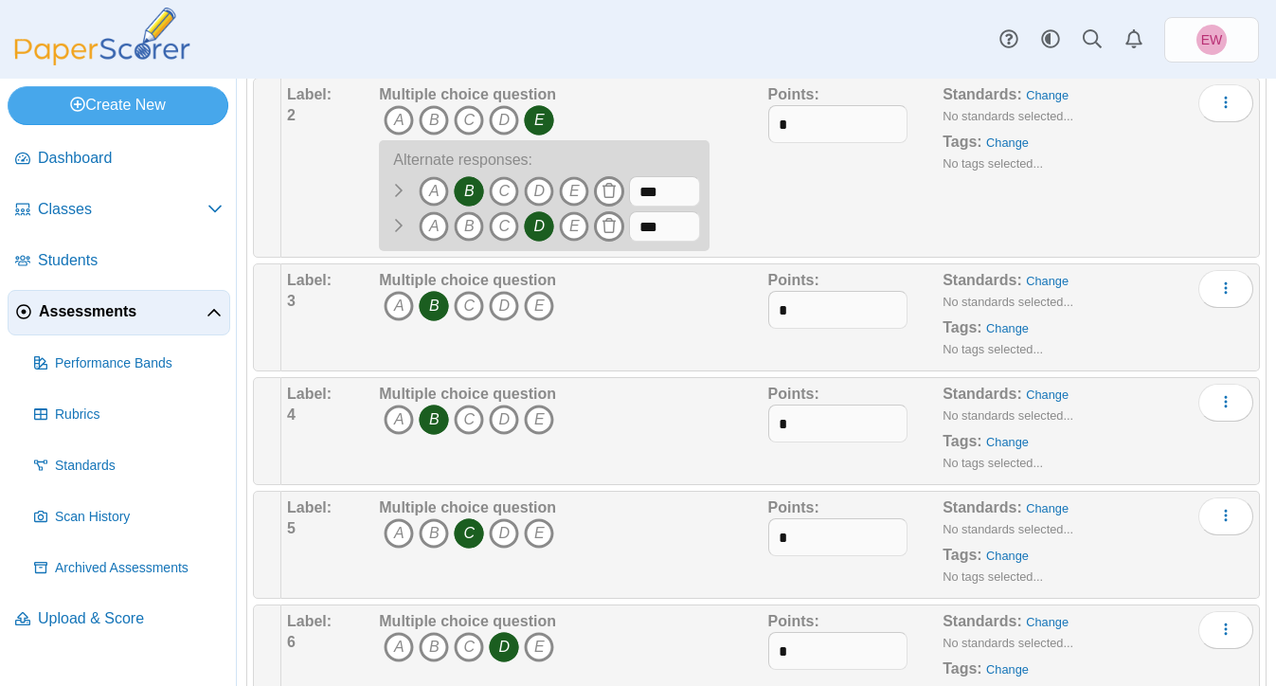
scroll to position [0, 0]
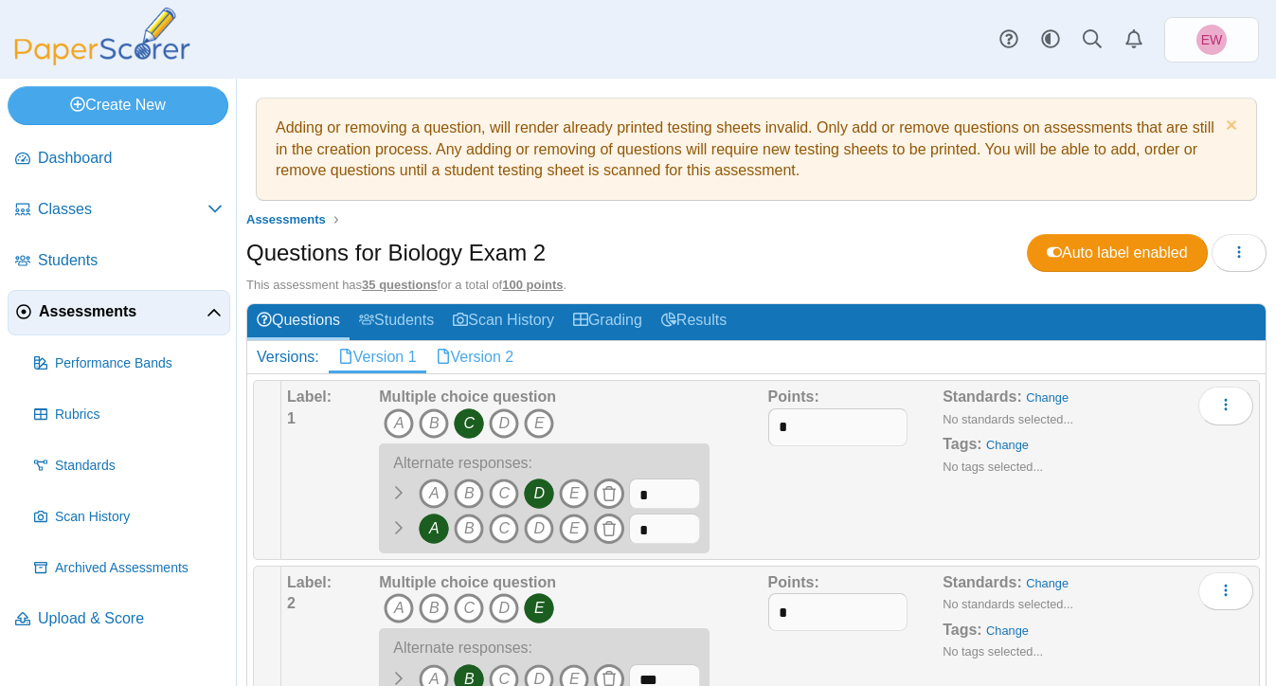
click at [481, 358] on link "Version 2" at bounding box center [475, 357] width 98 height 32
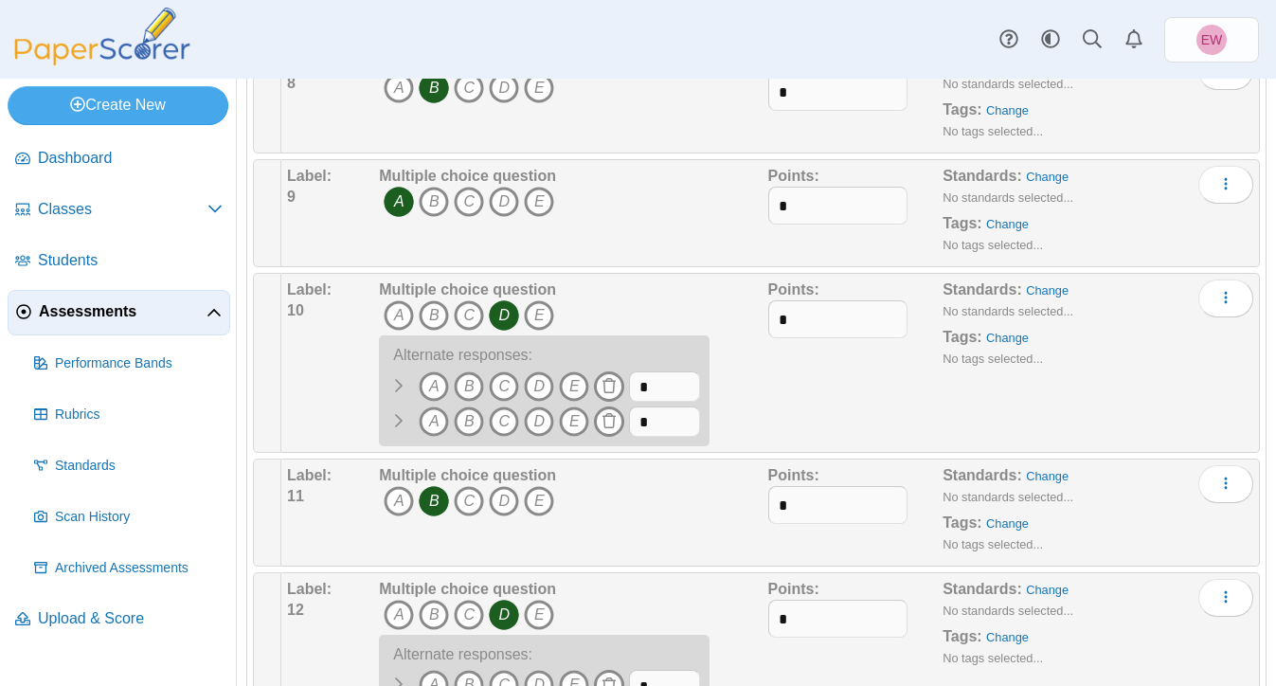
scroll to position [1307, 0]
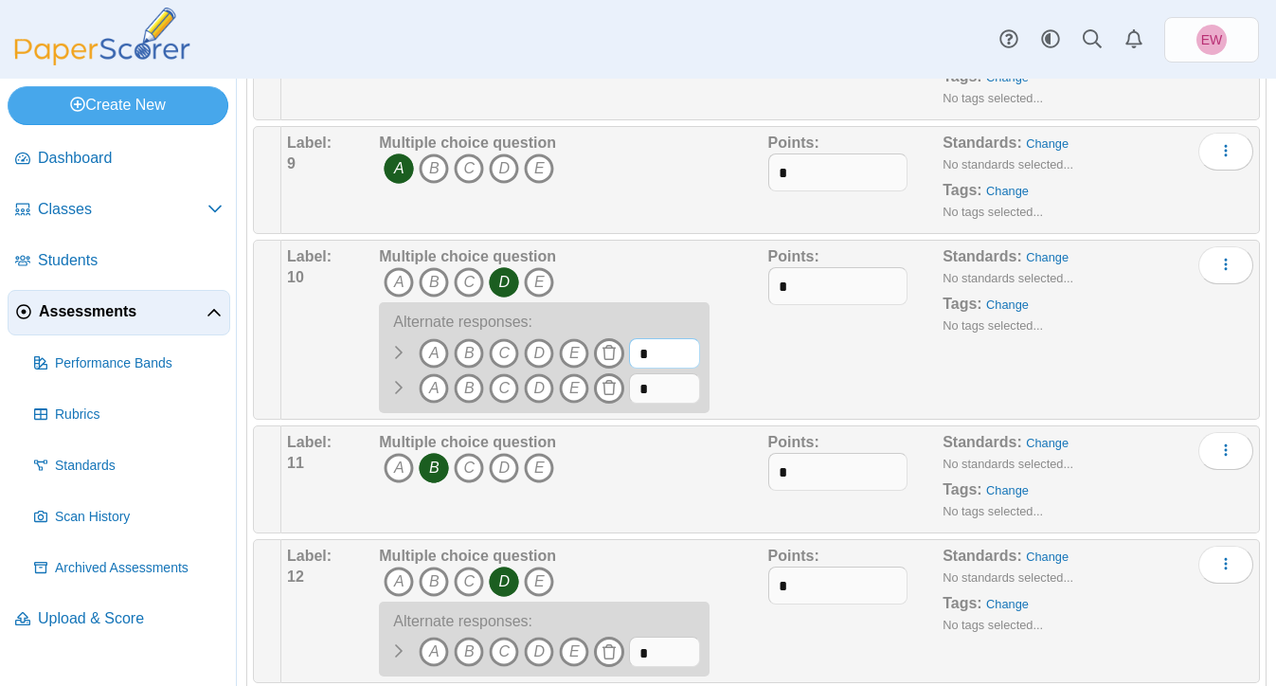
drag, startPoint x: 668, startPoint y: 358, endPoint x: 637, endPoint y: 358, distance: 30.3
click at [637, 358] on input "*" at bounding box center [664, 353] width 71 height 30
type input "*"
click at [658, 385] on input "*" at bounding box center [664, 388] width 71 height 30
type input "*"
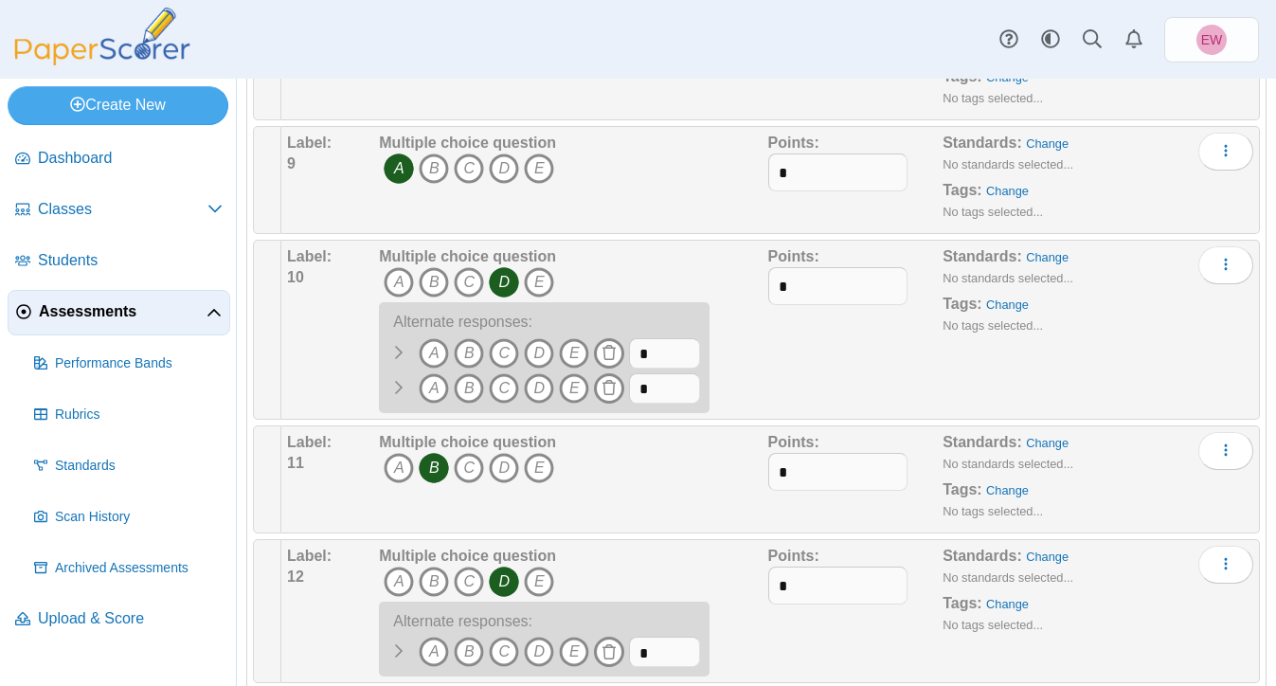
click at [820, 364] on div "Points: *" at bounding box center [855, 329] width 175 height 167
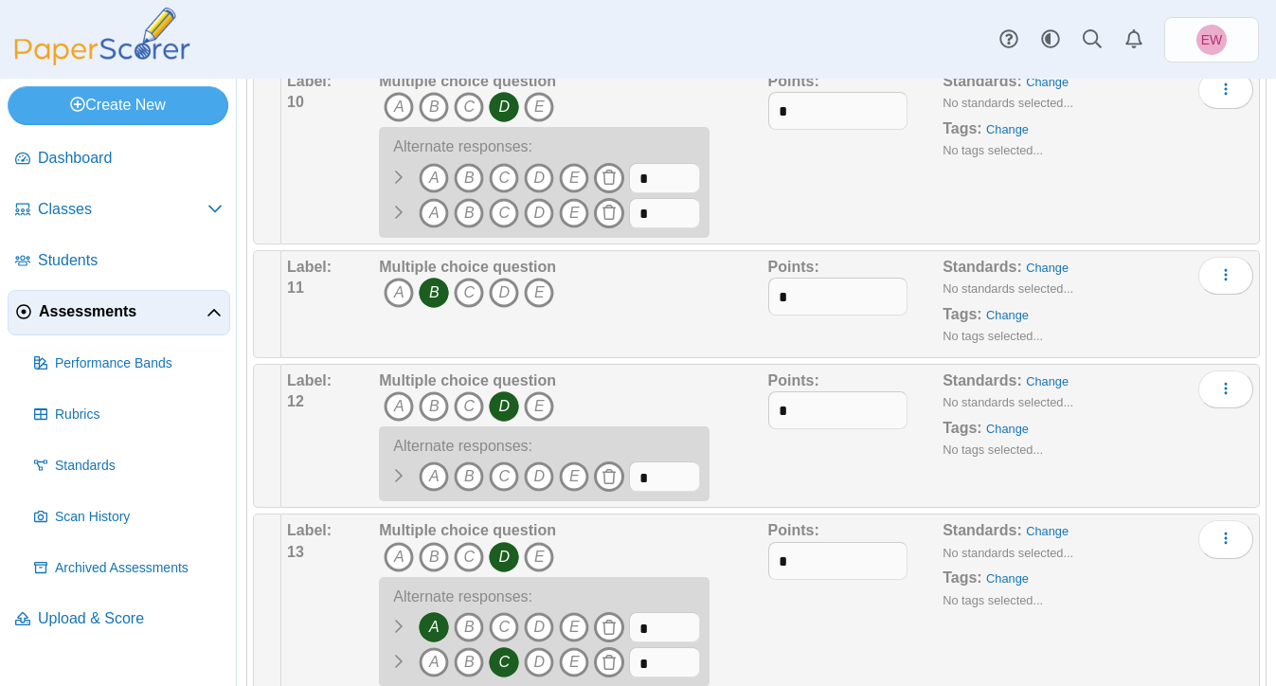
scroll to position [1285, 0]
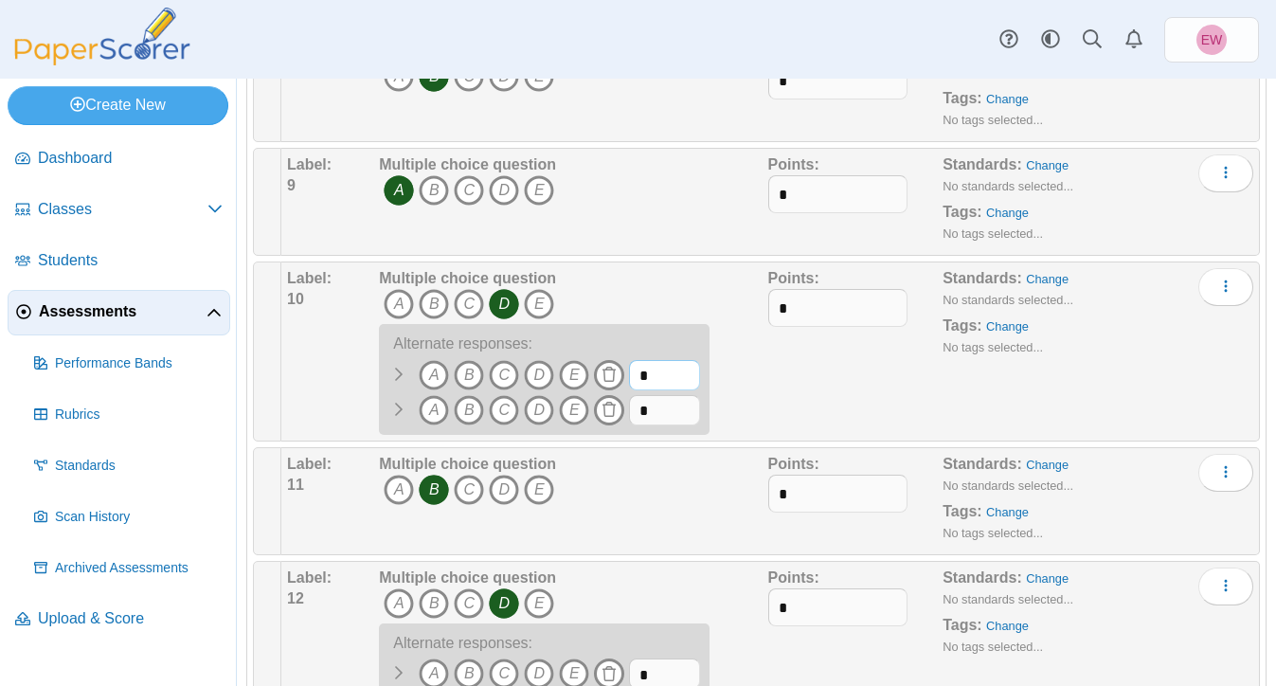
drag, startPoint x: 662, startPoint y: 375, endPoint x: 645, endPoint y: 375, distance: 17.0
click at [645, 375] on input "*" at bounding box center [664, 375] width 71 height 30
drag, startPoint x: 661, startPoint y: 377, endPoint x: 639, endPoint y: 375, distance: 21.9
click at [639, 375] on input "*" at bounding box center [664, 375] width 71 height 30
type input "*"
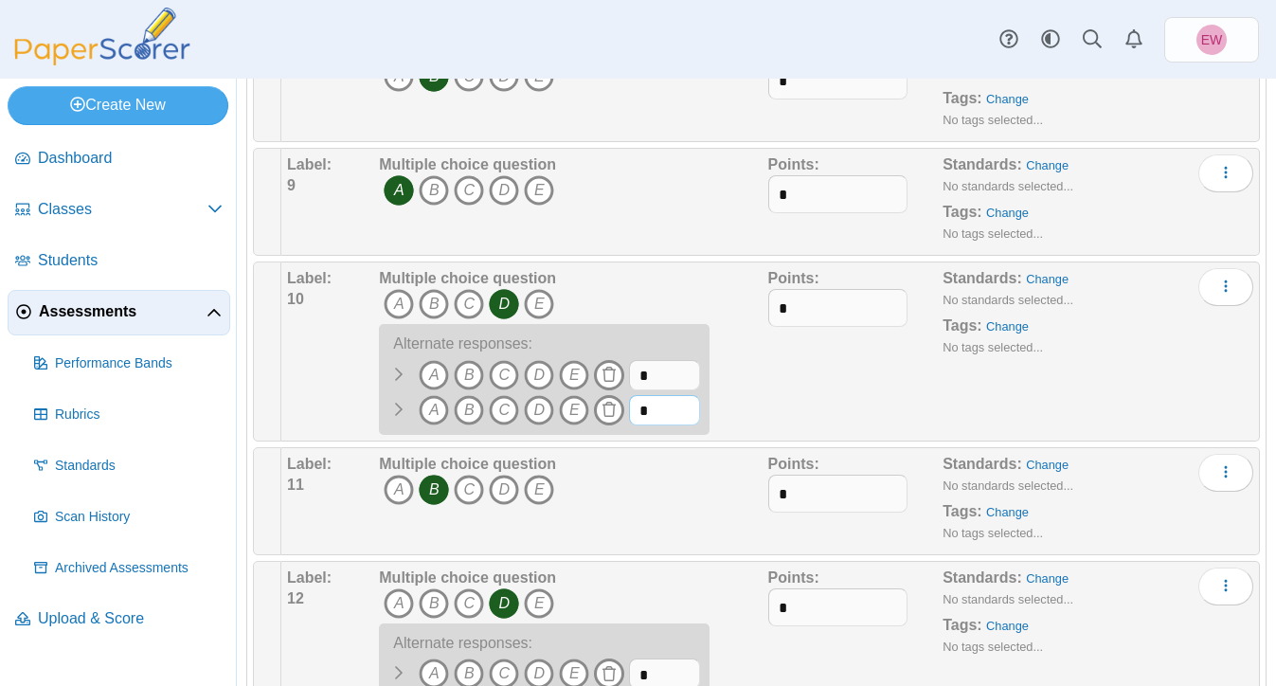
drag, startPoint x: 666, startPoint y: 411, endPoint x: 632, endPoint y: 408, distance: 34.2
click at [632, 408] on input "*" at bounding box center [664, 410] width 71 height 30
type input "*"
click at [773, 399] on div "Points: *" at bounding box center [855, 351] width 175 height 167
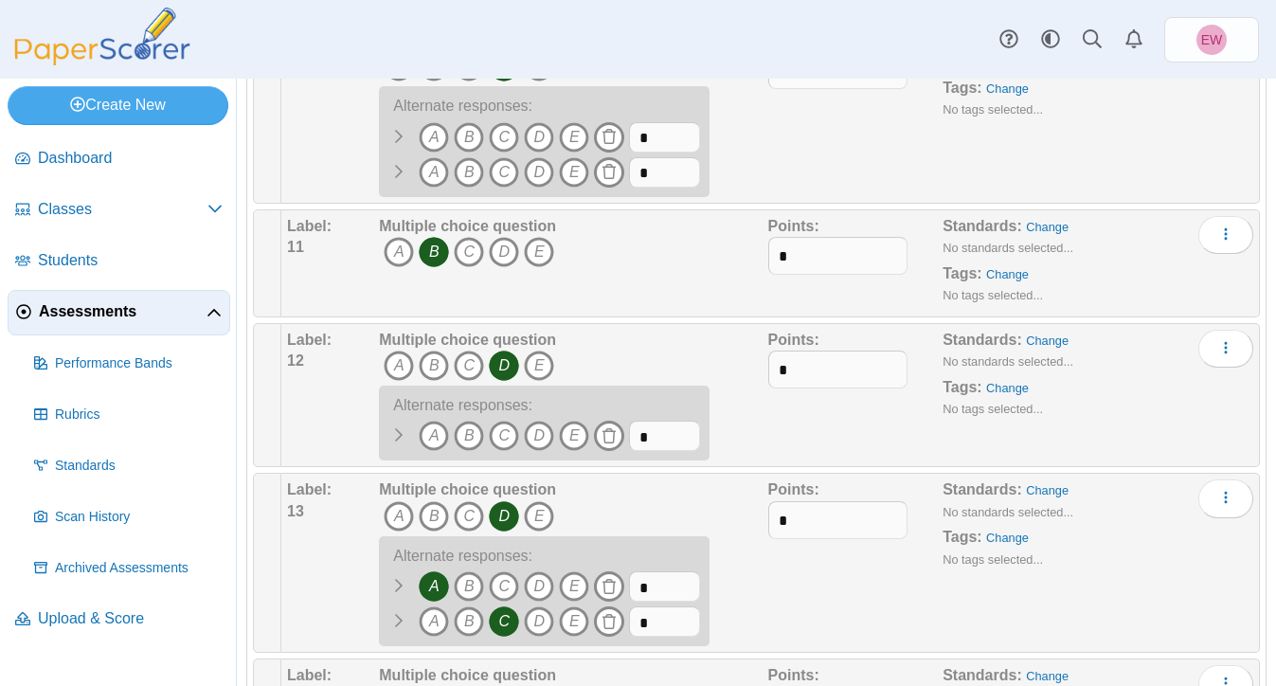
scroll to position [1526, 0]
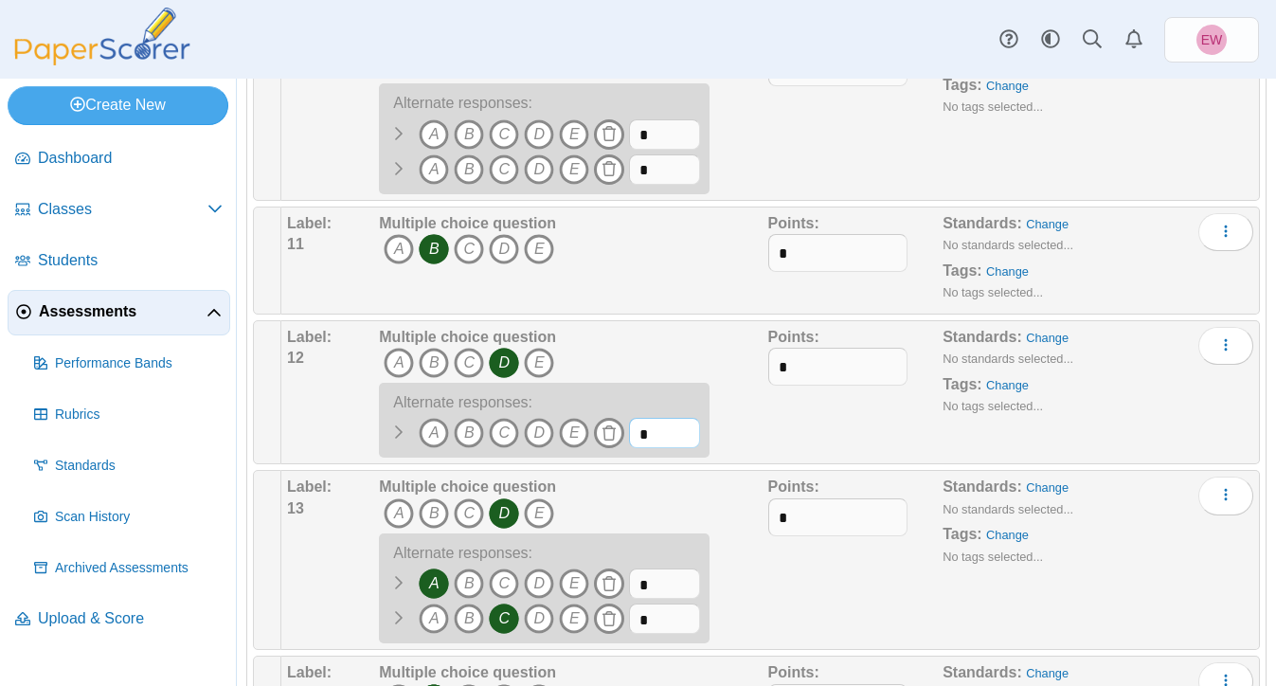
drag, startPoint x: 667, startPoint y: 435, endPoint x: 651, endPoint y: 435, distance: 16.1
click at [651, 435] on input "*" at bounding box center [664, 433] width 71 height 30
click at [753, 442] on div "Multiple choice question A B C D E A" at bounding box center [570, 393] width 393 height 132
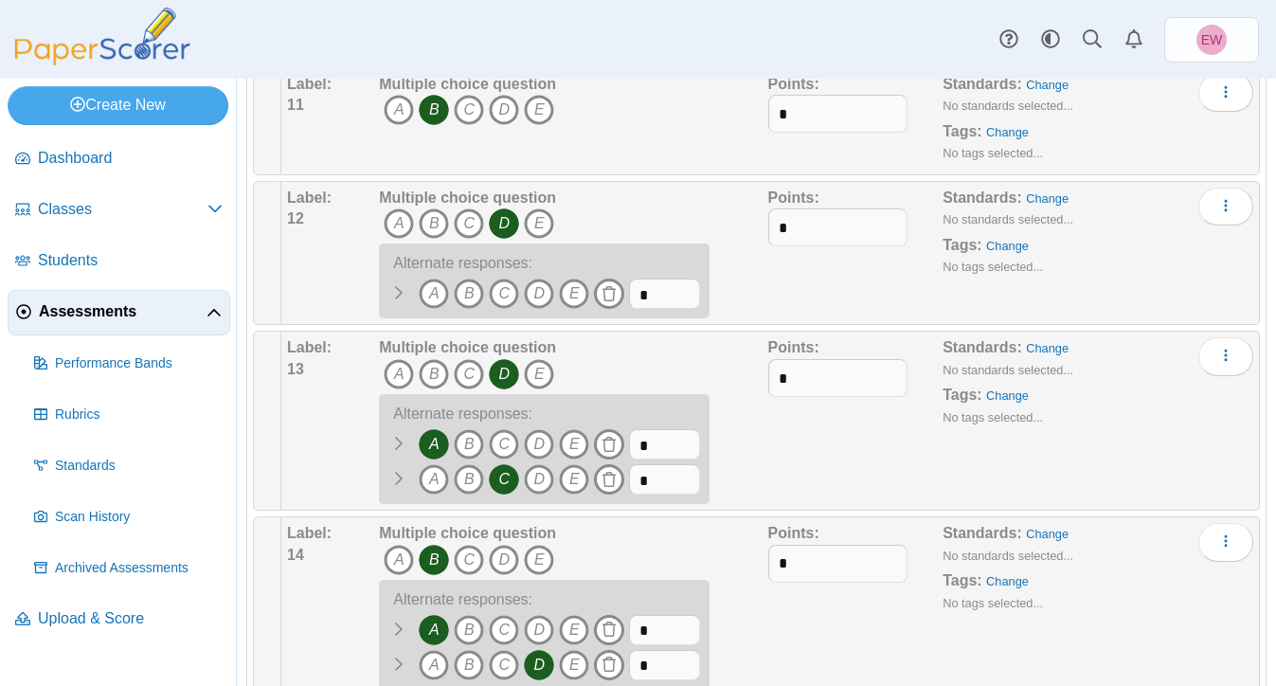
scroll to position [1671, 0]
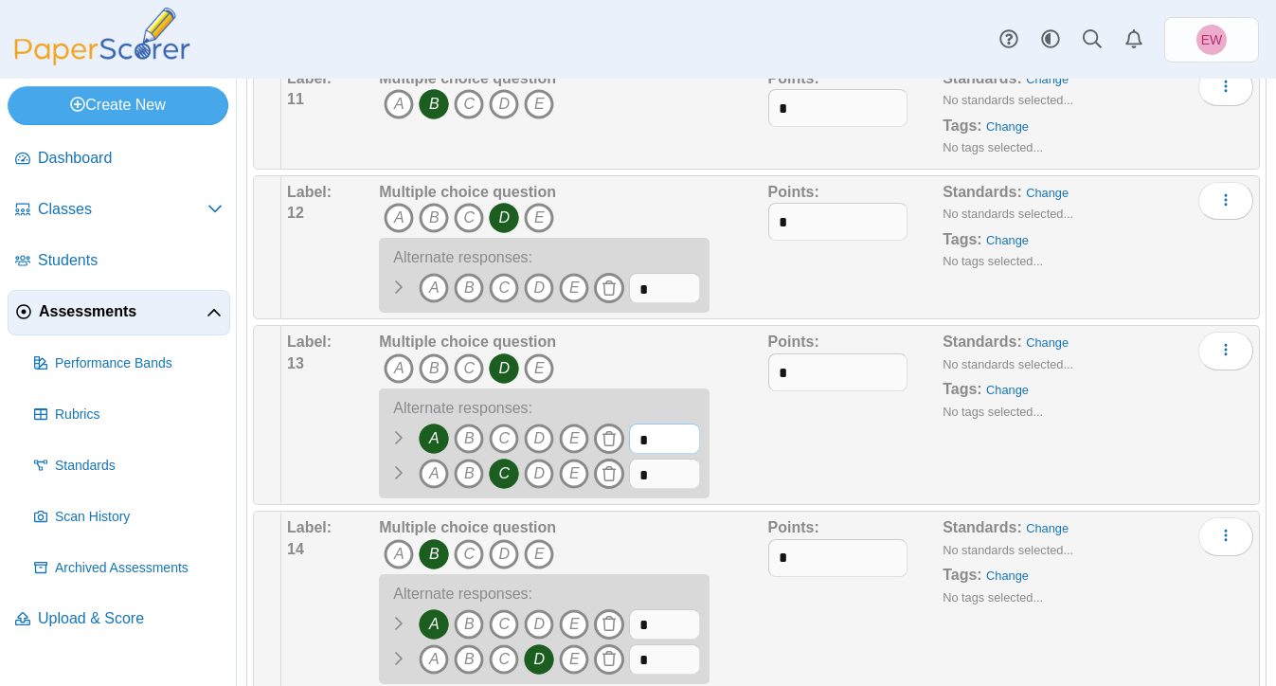
drag, startPoint x: 650, startPoint y: 440, endPoint x: 628, endPoint y: 440, distance: 21.8
click at [628, 440] on span "A B" at bounding box center [539, 440] width 321 height 35
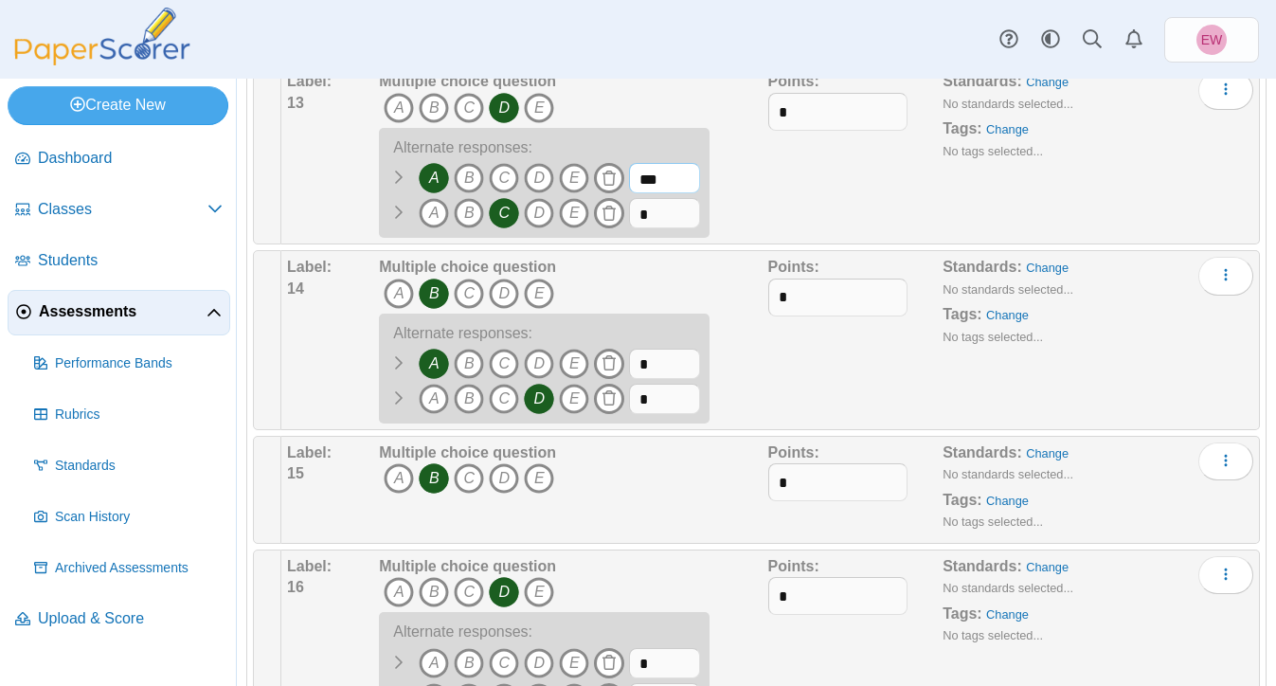
scroll to position [1962, 0]
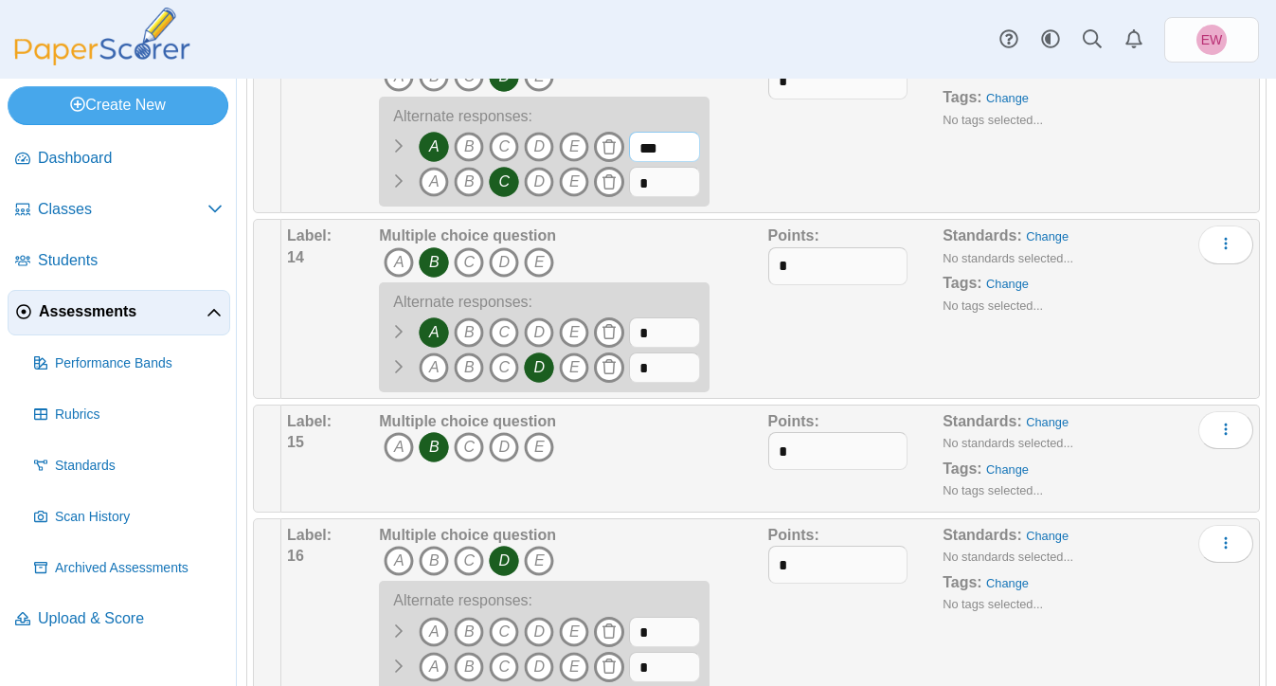
type input "***"
drag, startPoint x: 653, startPoint y: 188, endPoint x: 601, endPoint y: 186, distance: 51.2
click at [601, 186] on span "A B" at bounding box center [539, 184] width 321 height 35
type input "***"
click at [779, 177] on div "Points: *" at bounding box center [855, 123] width 175 height 167
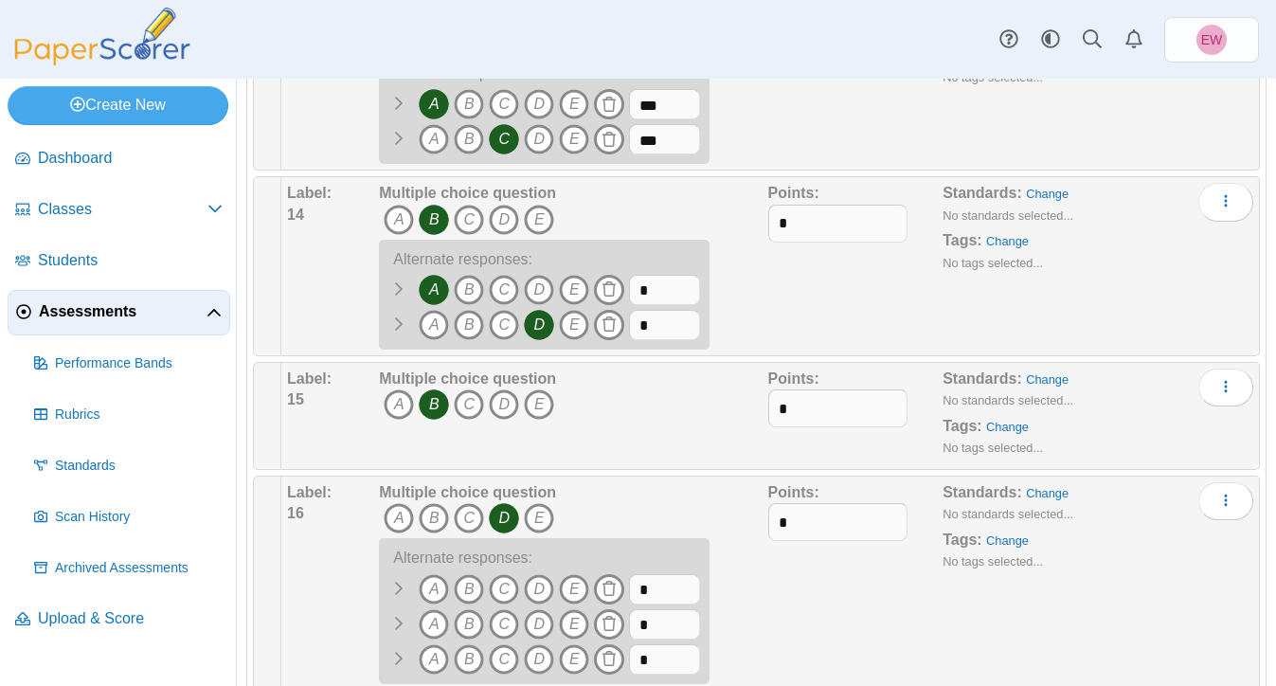
scroll to position [2009, 0]
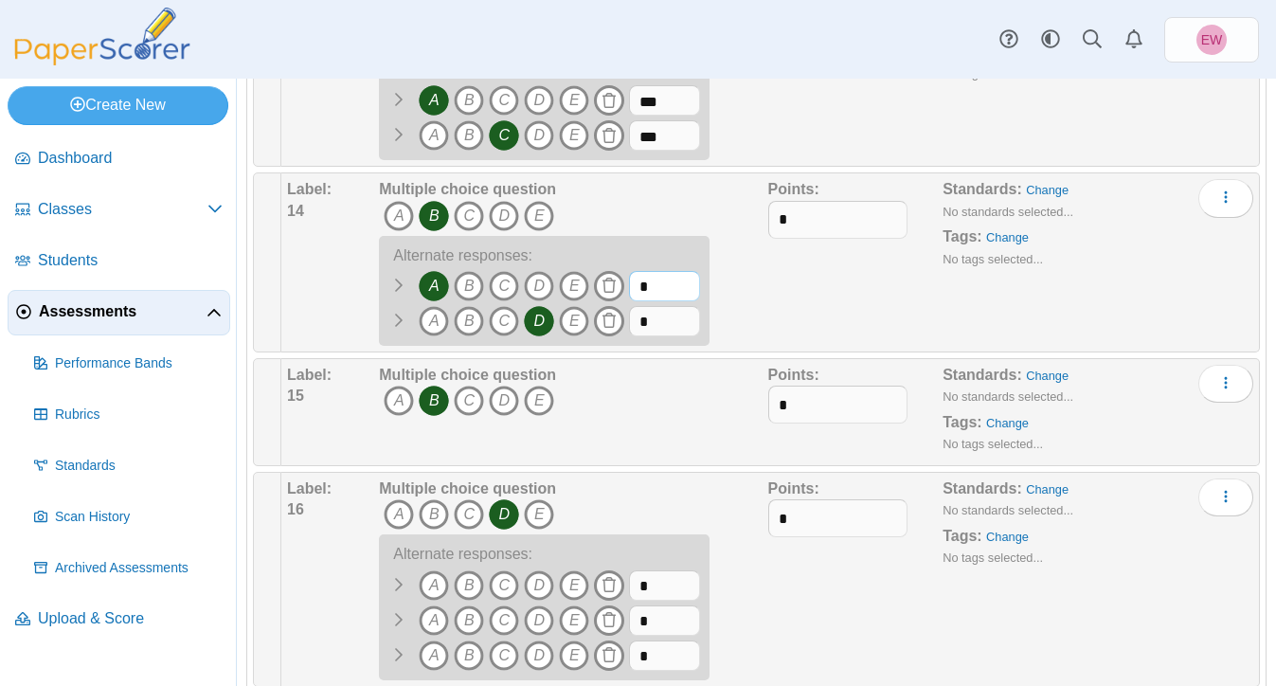
drag, startPoint x: 662, startPoint y: 292, endPoint x: 626, endPoint y: 290, distance: 36.0
click at [626, 290] on span "A B" at bounding box center [539, 288] width 321 height 35
type input "***"
drag, startPoint x: 657, startPoint y: 319, endPoint x: 617, endPoint y: 318, distance: 39.8
click at [617, 318] on span "A B" at bounding box center [539, 323] width 321 height 35
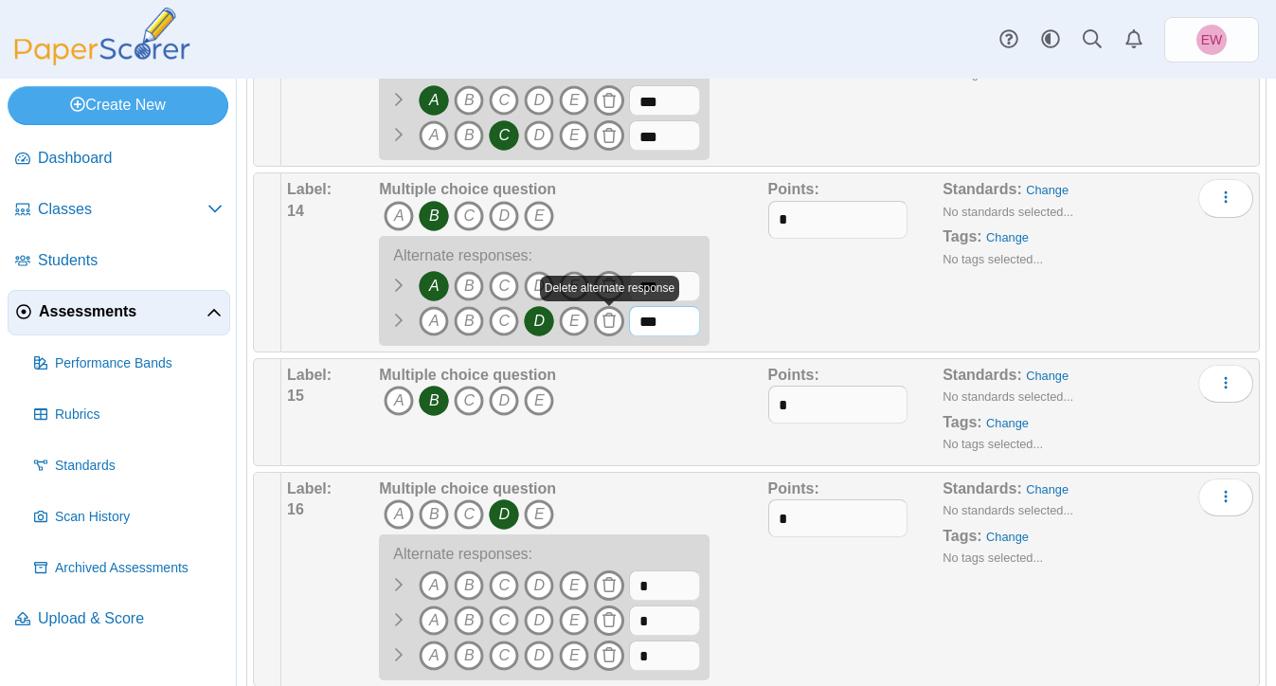
type input "***"
click at [776, 309] on div "Points: *" at bounding box center [855, 262] width 175 height 167
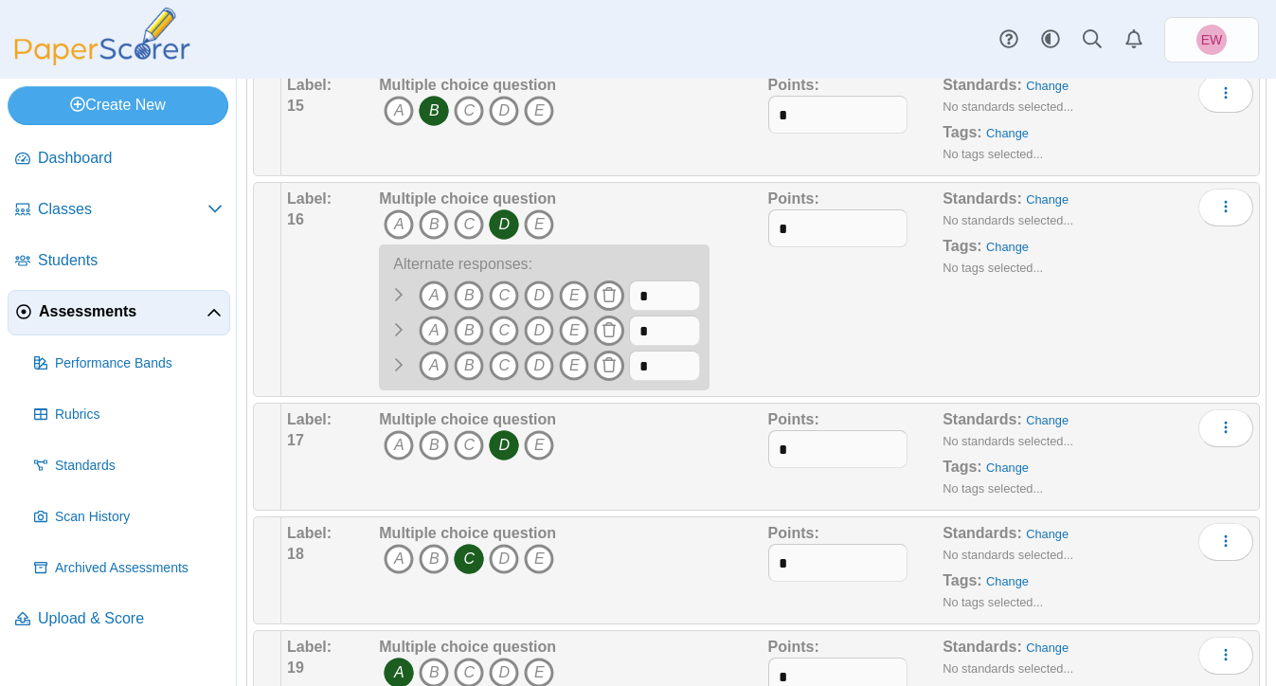
scroll to position [2309, 0]
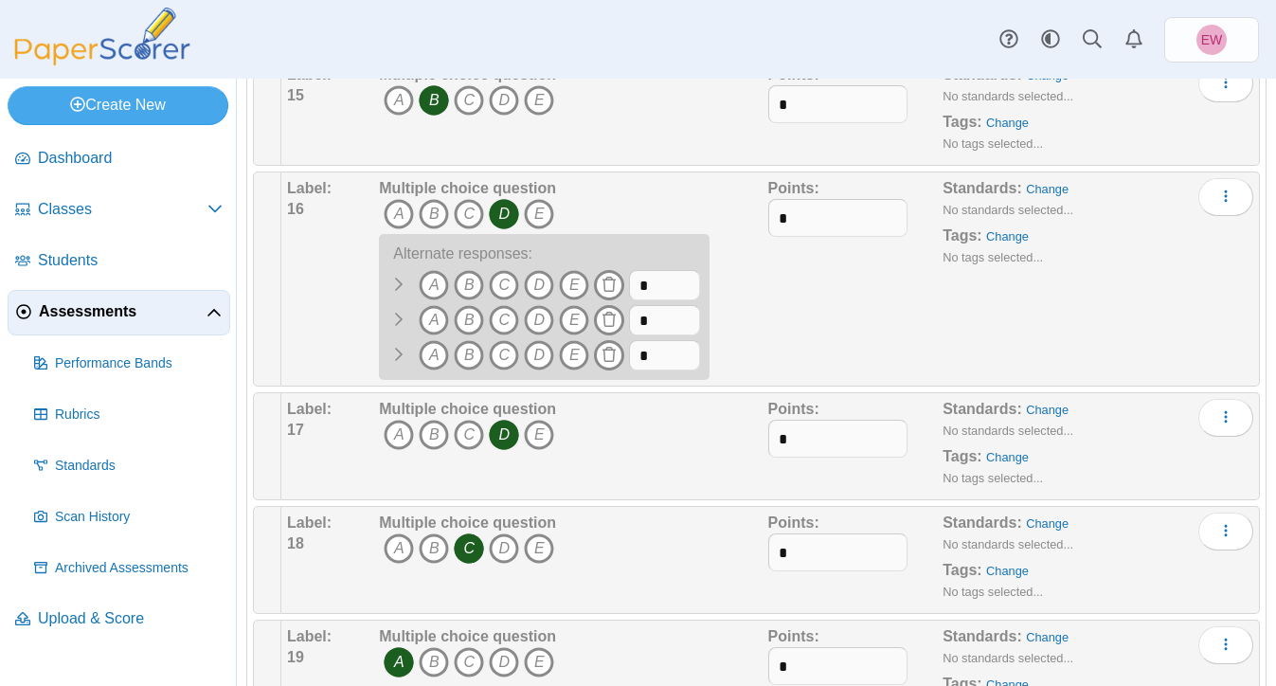
click at [657, 304] on span "A B" at bounding box center [539, 287] width 321 height 35
drag, startPoint x: 653, startPoint y: 292, endPoint x: 632, endPoint y: 291, distance: 21.8
click at [632, 291] on input "*" at bounding box center [664, 285] width 71 height 30
type input "*"
drag, startPoint x: 658, startPoint y: 313, endPoint x: 622, endPoint y: 313, distance: 36.0
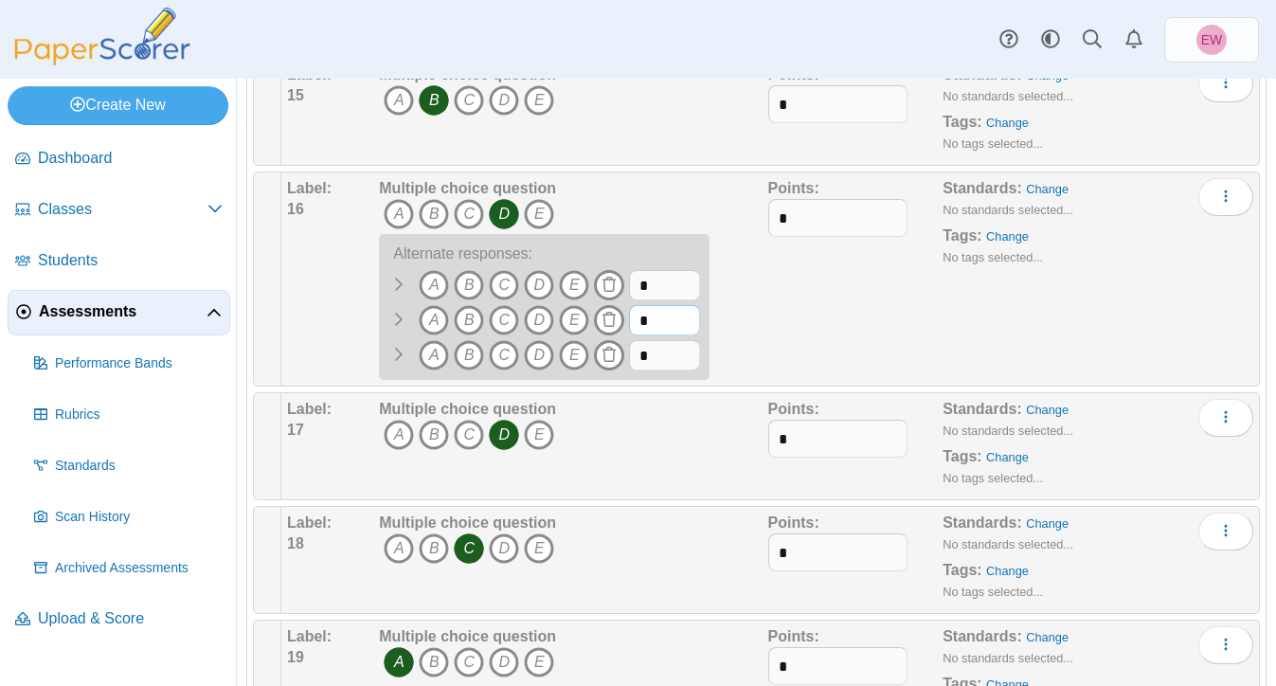
click at [622, 313] on span "A B" at bounding box center [539, 322] width 321 height 35
drag, startPoint x: 671, startPoint y: 320, endPoint x: 613, endPoint y: 320, distance: 58.7
click at [613, 320] on span "A B" at bounding box center [539, 322] width 321 height 35
type input "*"
drag, startPoint x: 651, startPoint y: 354, endPoint x: 619, endPoint y: 354, distance: 31.3
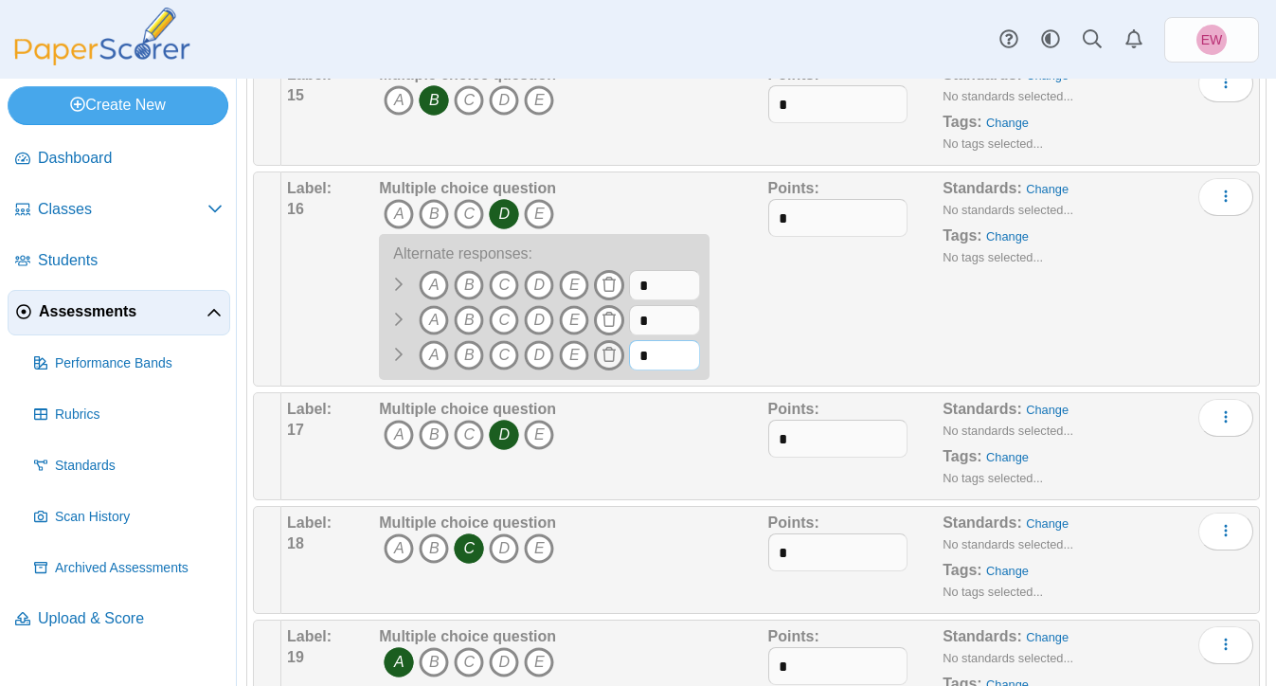
click at [619, 354] on span "A B" at bounding box center [539, 357] width 321 height 35
type input "*"
click at [434, 283] on icon "A" at bounding box center [434, 285] width 30 height 30
click at [507, 323] on icon "C" at bounding box center [504, 320] width 30 height 30
click at [570, 356] on icon "E" at bounding box center [574, 355] width 30 height 30
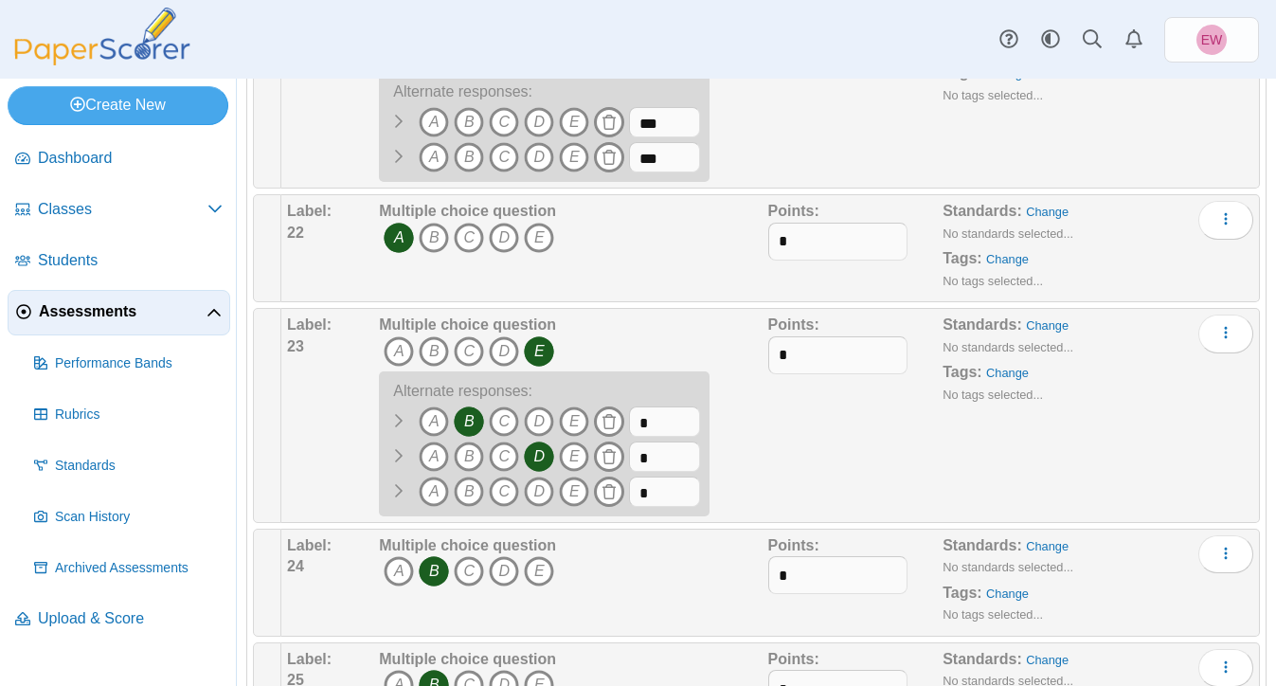
scroll to position [3222, 0]
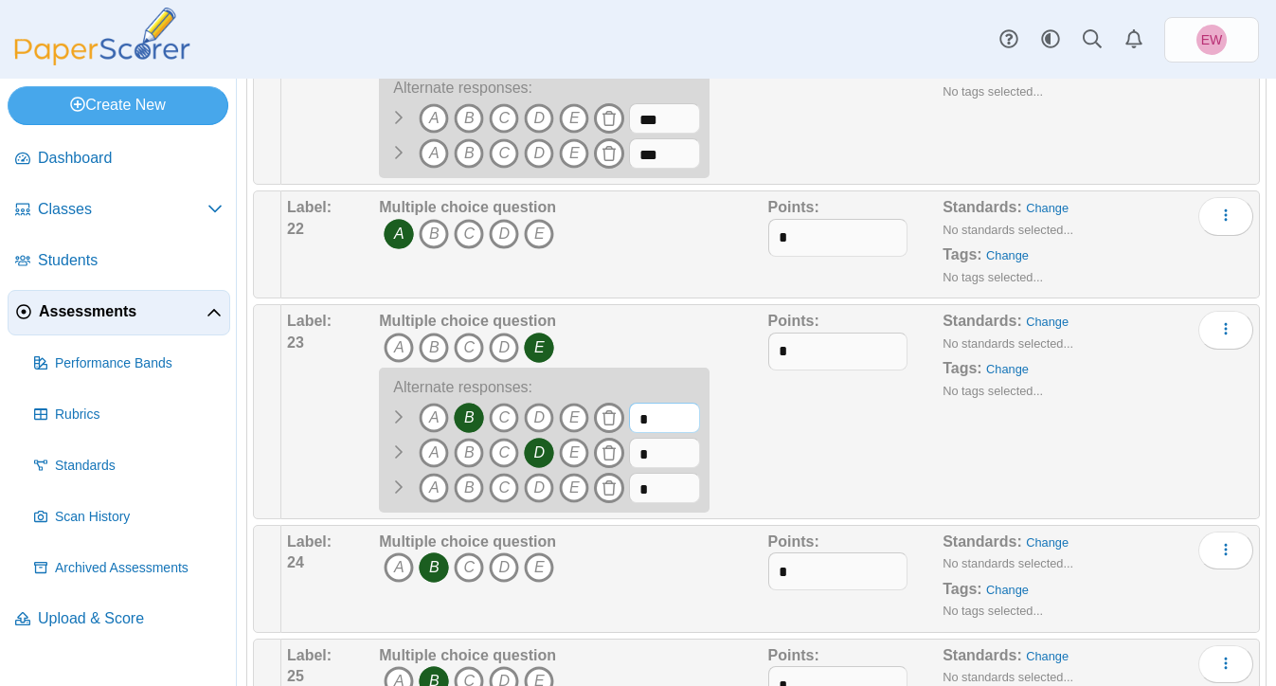
click at [658, 430] on input "*" at bounding box center [664, 417] width 71 height 30
type input "***"
click at [655, 457] on input "*" at bounding box center [664, 453] width 71 height 30
type input "**"
click at [675, 429] on input "***" at bounding box center [664, 417] width 71 height 30
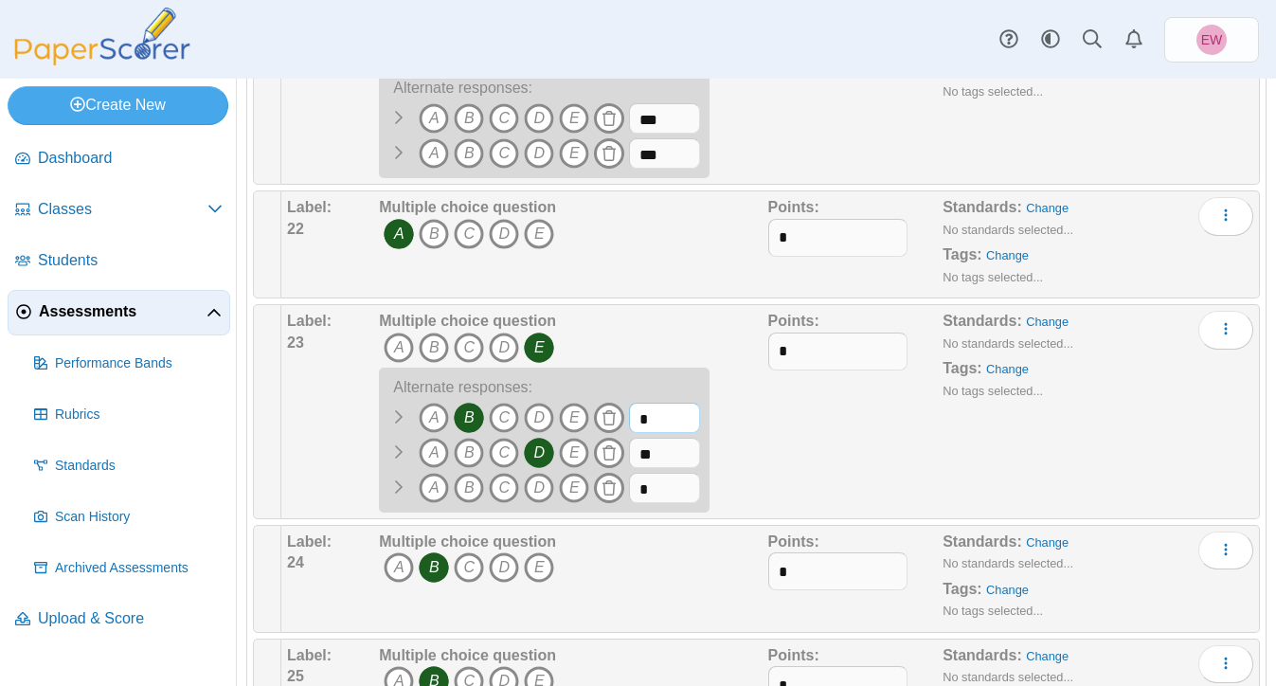
type input "*"
click at [652, 456] on input "**" at bounding box center [664, 453] width 71 height 30
type input "***"
click at [658, 426] on input "*" at bounding box center [664, 417] width 71 height 30
type input "***"
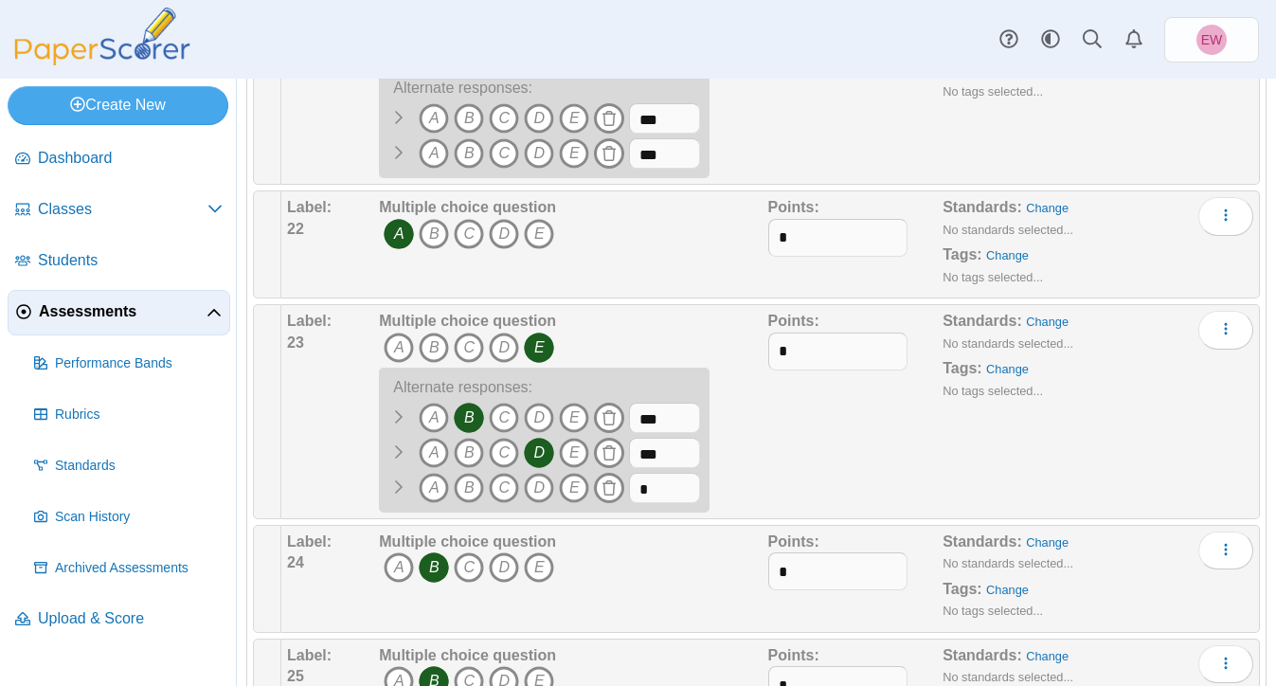
click at [761, 436] on div "Multiple choice question A B C D E A" at bounding box center [570, 412] width 393 height 202
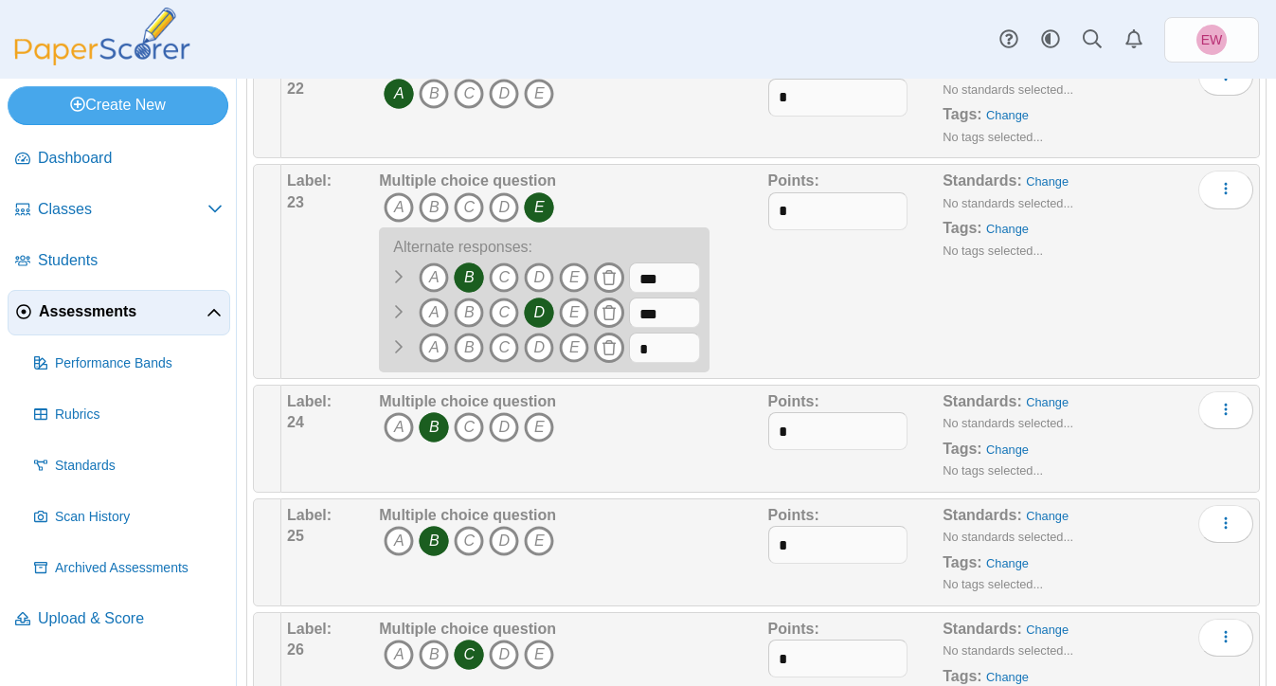
scroll to position [3334, 0]
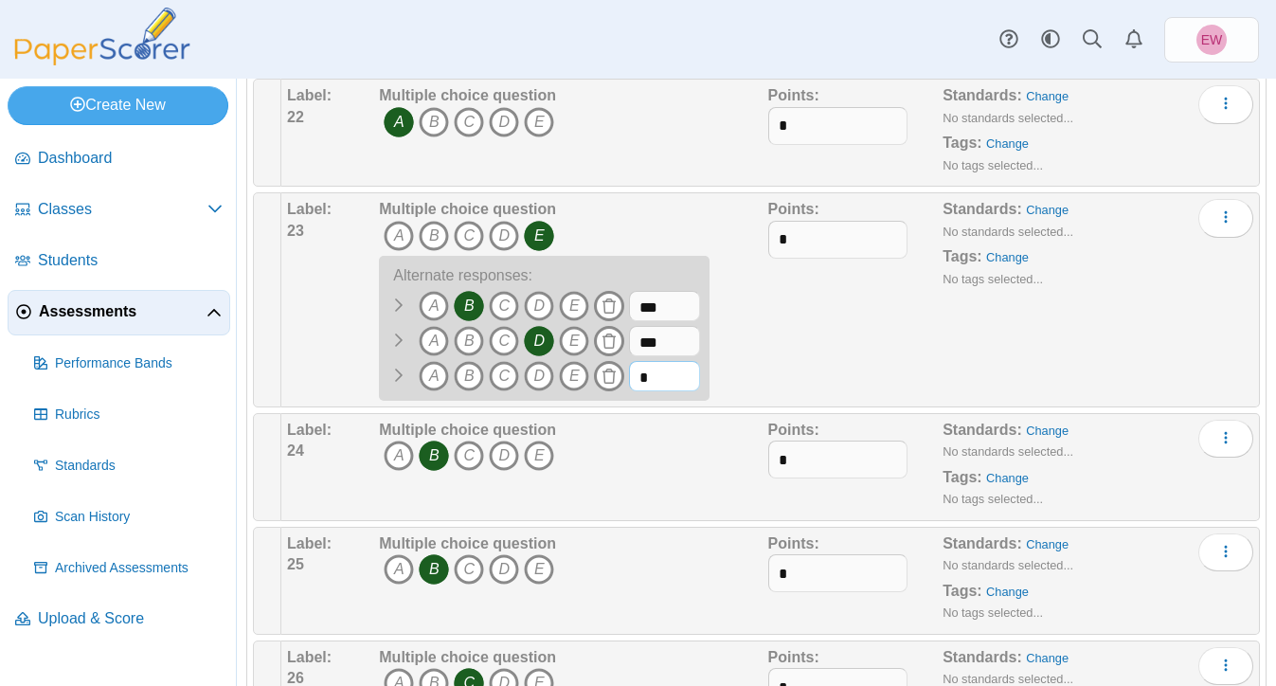
click at [665, 390] on input "*" at bounding box center [664, 376] width 71 height 30
type input "***"
click at [762, 336] on div "Multiple choice question A B C D E A" at bounding box center [570, 300] width 393 height 202
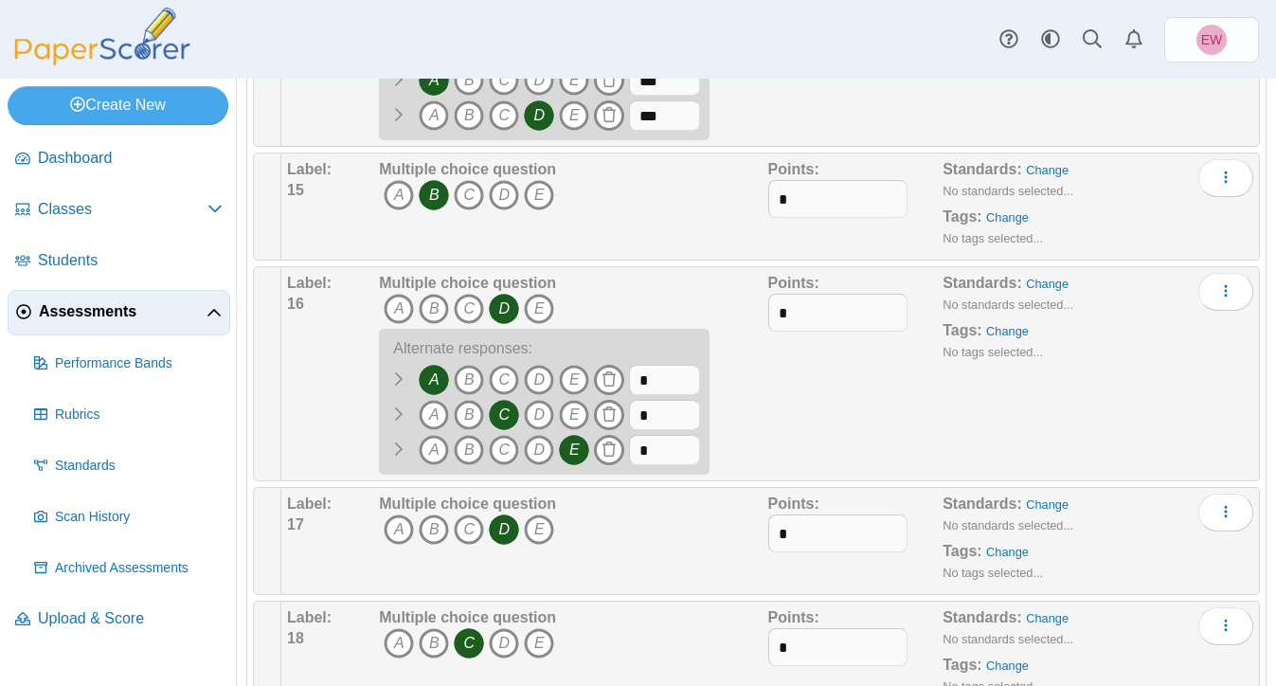
scroll to position [2187, 0]
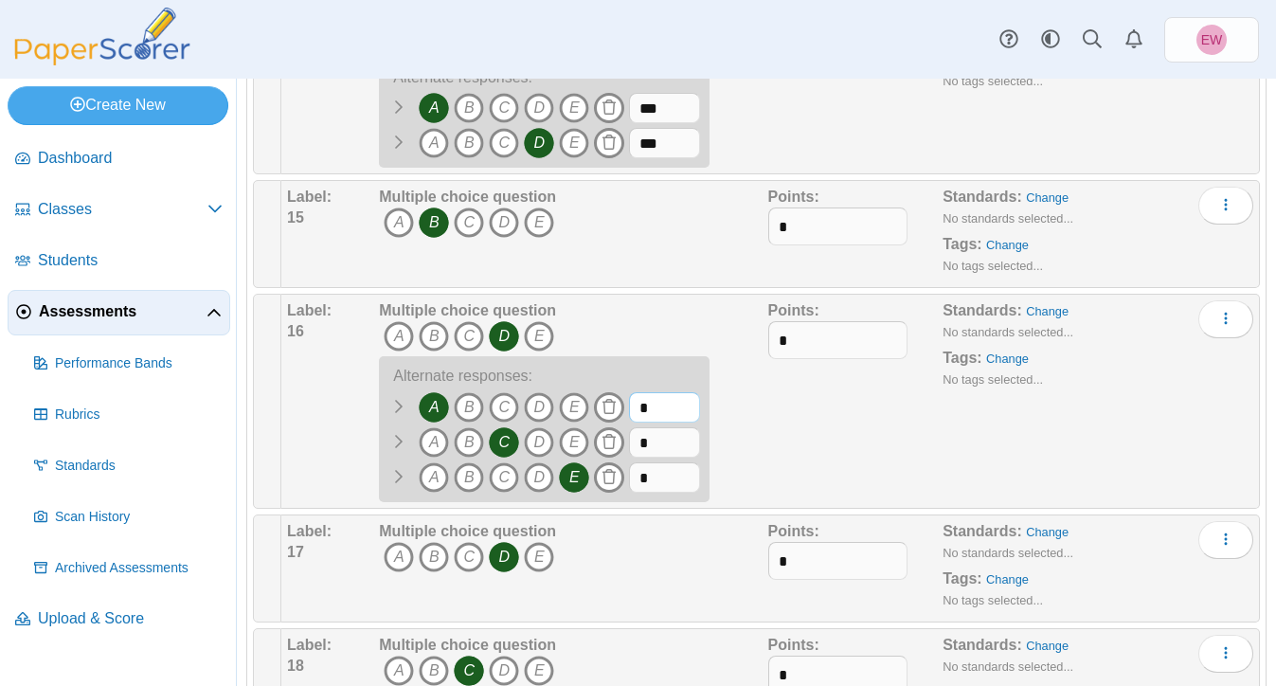
click at [653, 413] on input "*" at bounding box center [664, 407] width 71 height 30
type input "***"
click at [654, 450] on input "*" at bounding box center [664, 442] width 71 height 30
type input "***"
click at [649, 479] on input "*" at bounding box center [664, 477] width 71 height 30
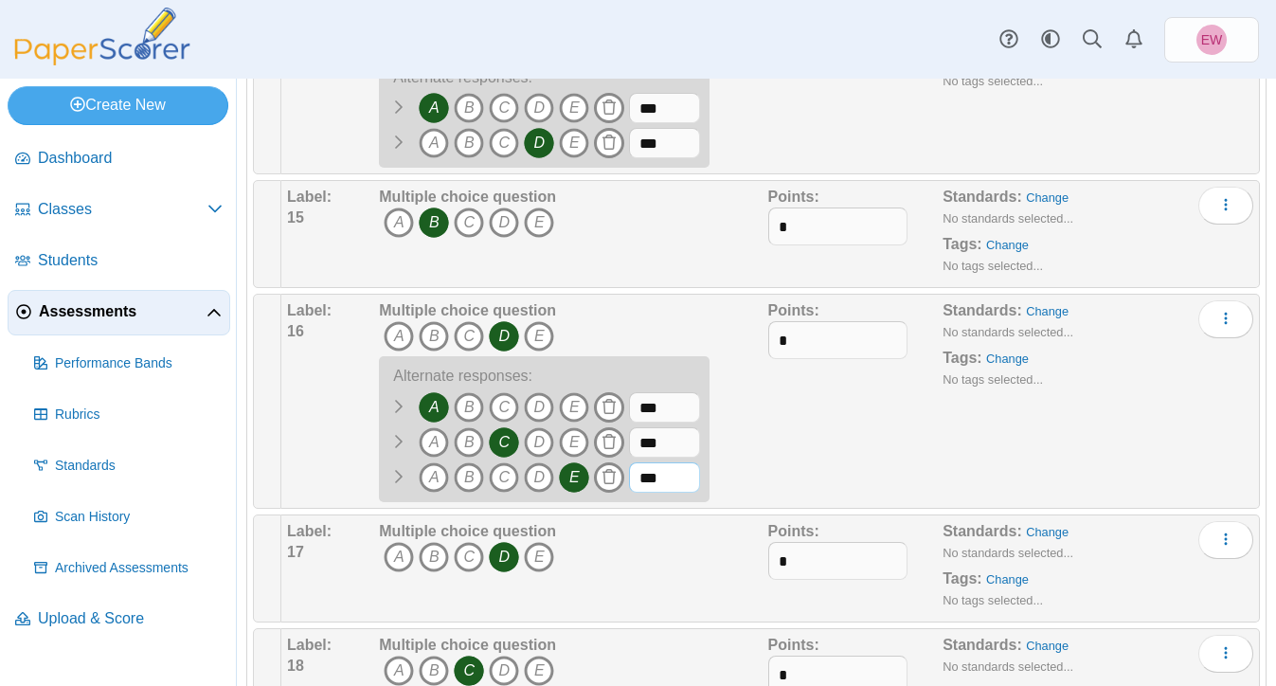
type input "***"
click at [777, 453] on div "Points: *" at bounding box center [855, 401] width 175 height 202
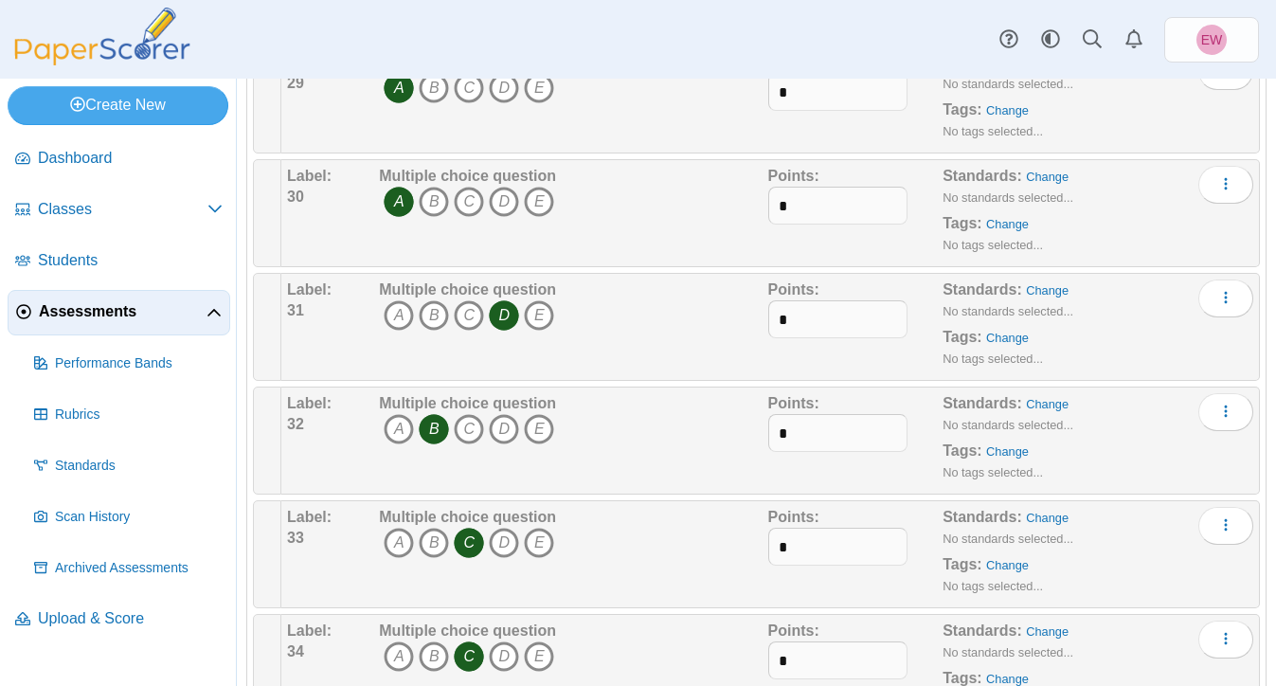
scroll to position [4244, 0]
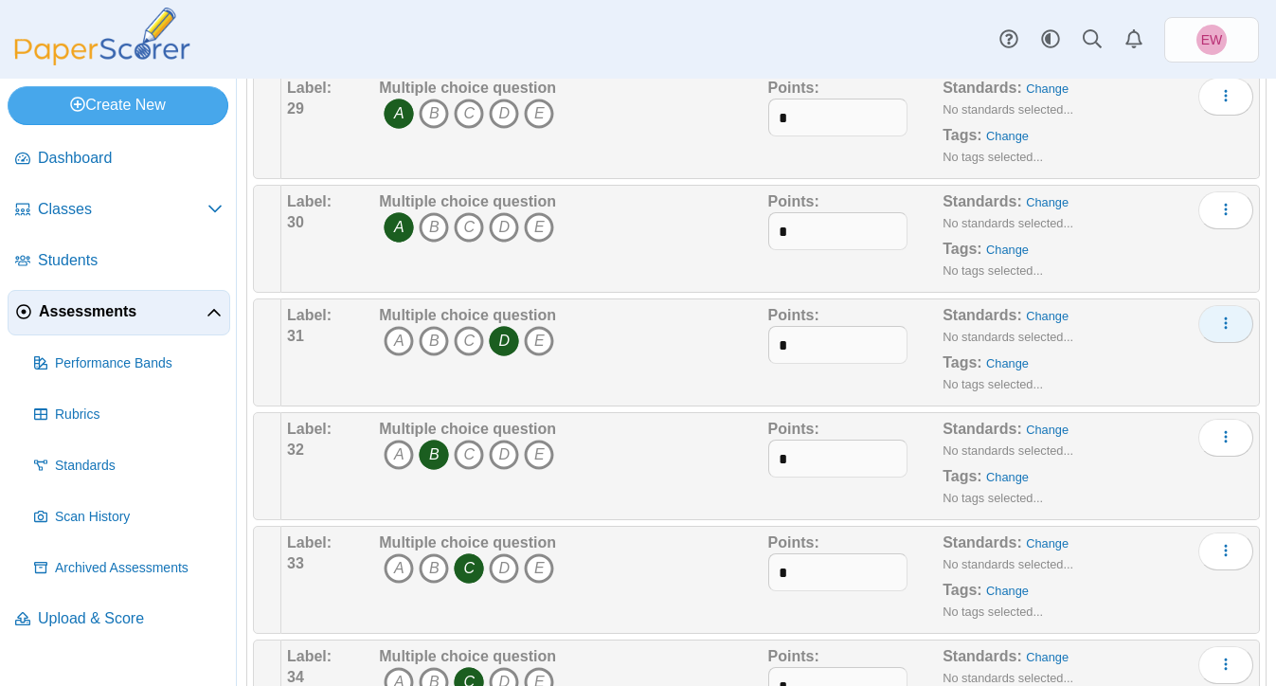
click at [1223, 331] on span "More options" at bounding box center [1225, 323] width 15 height 16
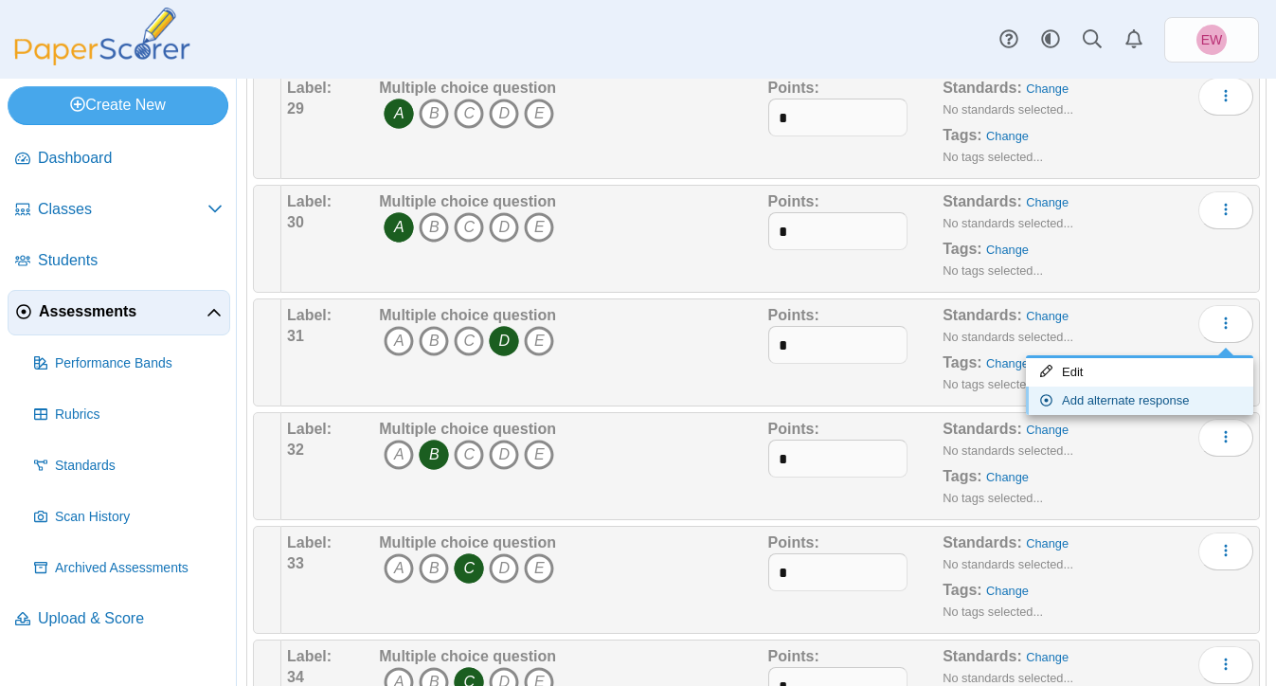
click at [1138, 403] on link "Add alternate response" at bounding box center [1139, 400] width 227 height 28
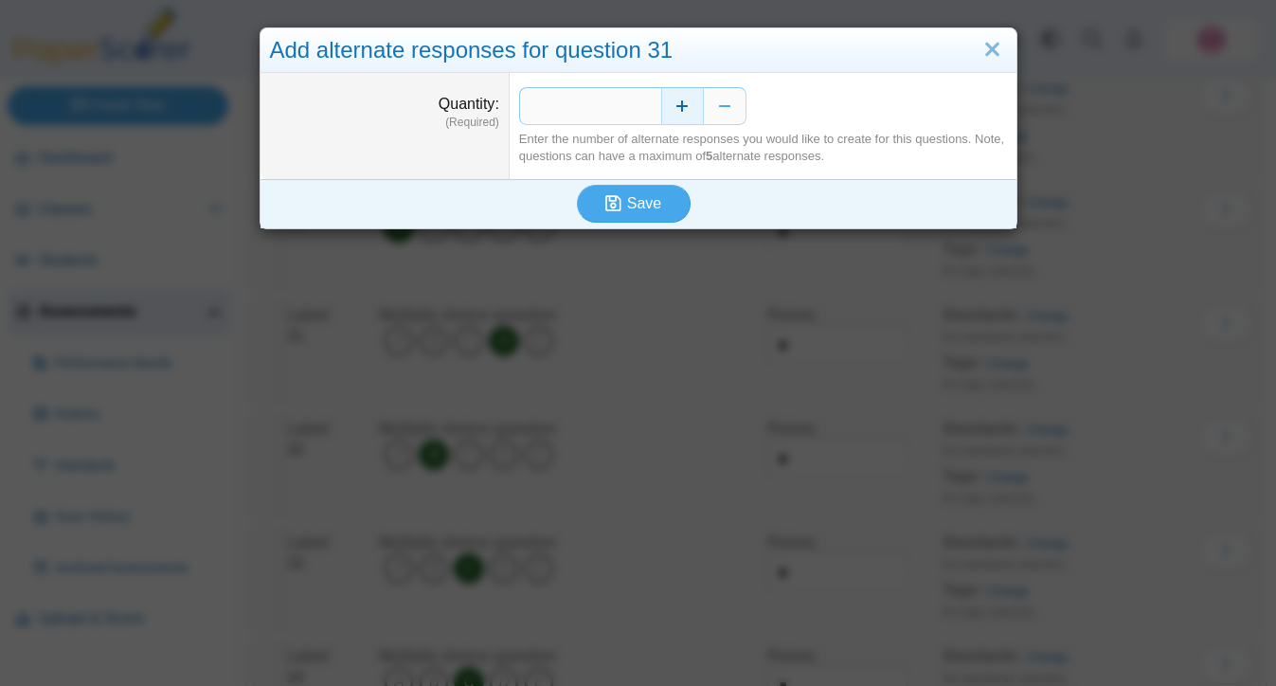
click at [687, 104] on button "Increase" at bounding box center [682, 106] width 43 height 38
click at [626, 216] on button "Save" at bounding box center [634, 204] width 114 height 38
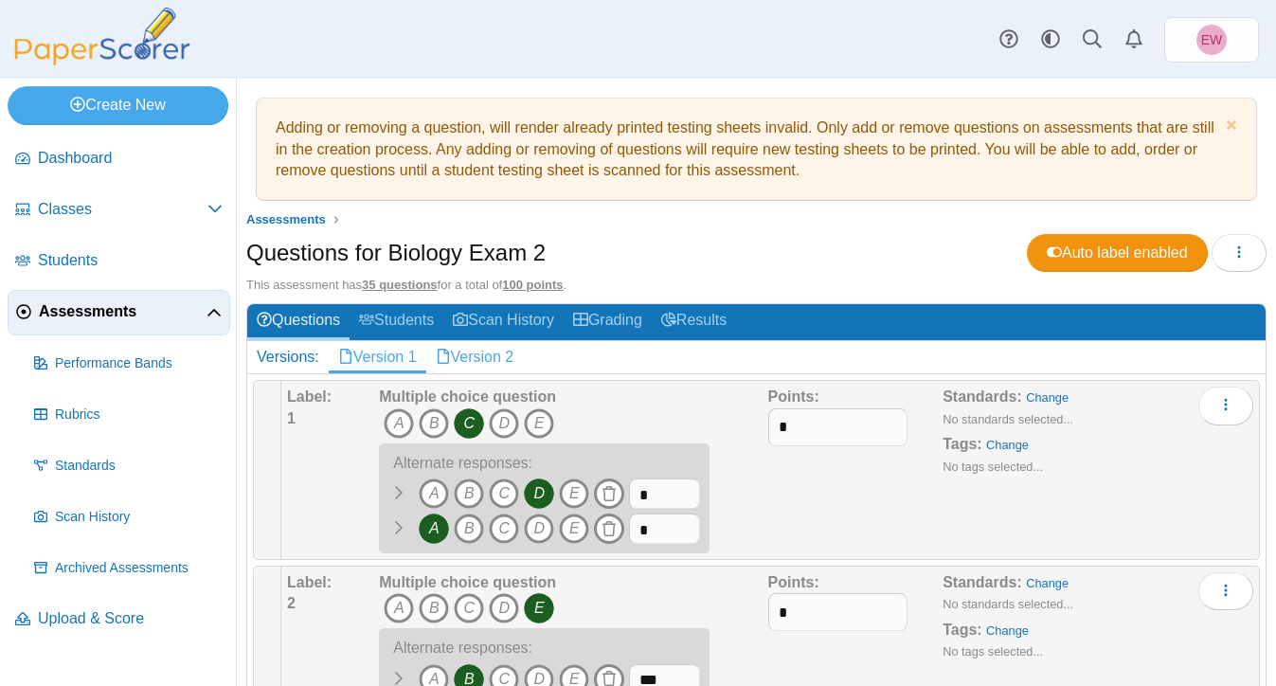
click at [499, 346] on link "Version 2" at bounding box center [475, 357] width 98 height 32
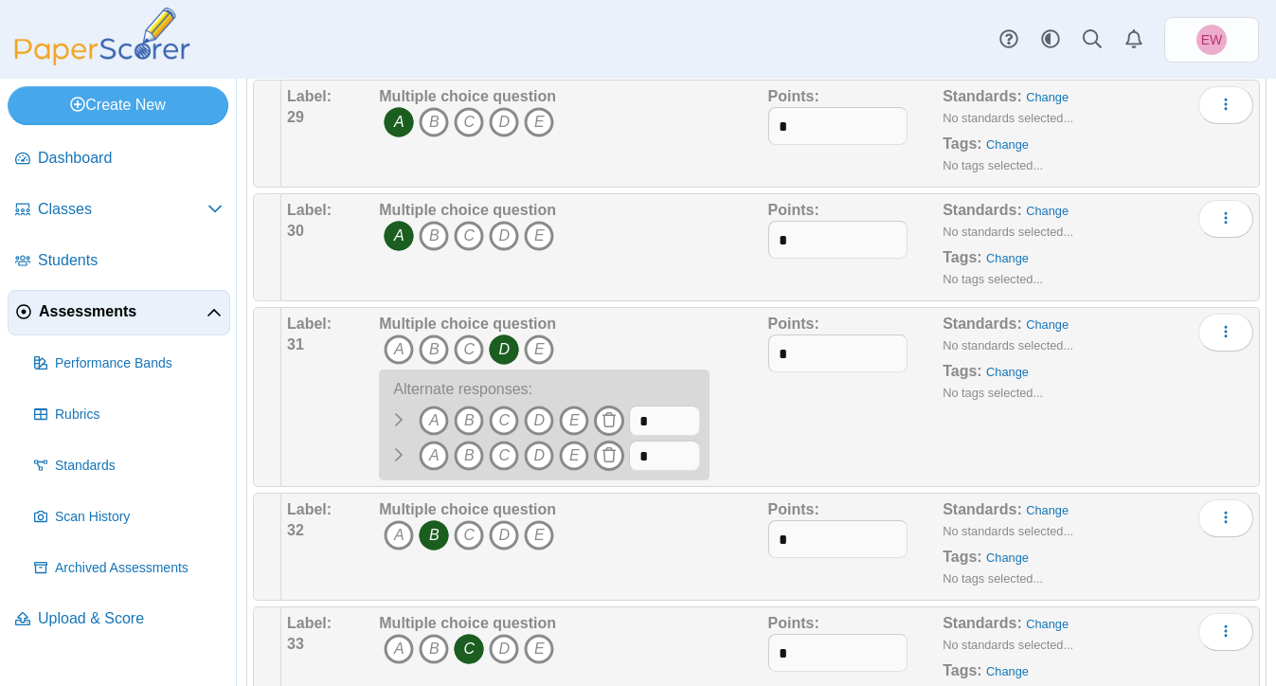
scroll to position [4244, 0]
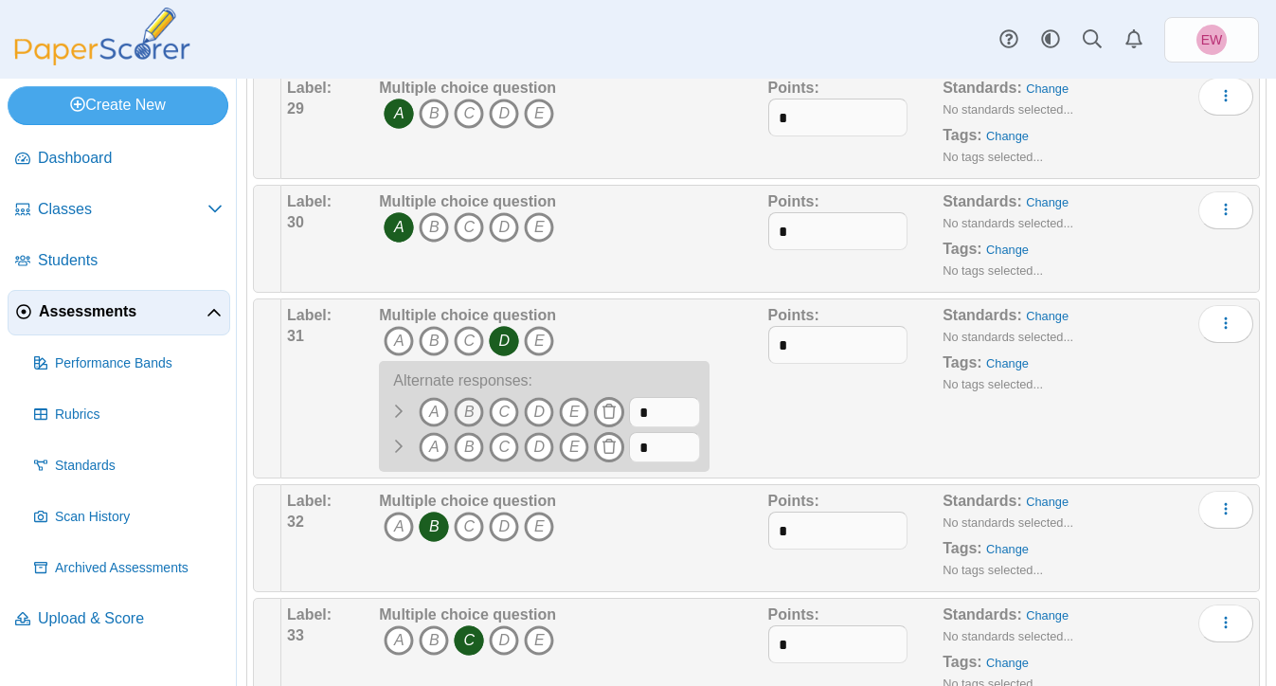
click at [462, 420] on icon "B" at bounding box center [469, 412] width 30 height 30
drag, startPoint x: 650, startPoint y: 415, endPoint x: 633, endPoint y: 415, distance: 17.0
click at [633, 415] on input "*" at bounding box center [664, 412] width 71 height 30
type input "*"
click at [501, 449] on icon "C" at bounding box center [504, 447] width 30 height 30
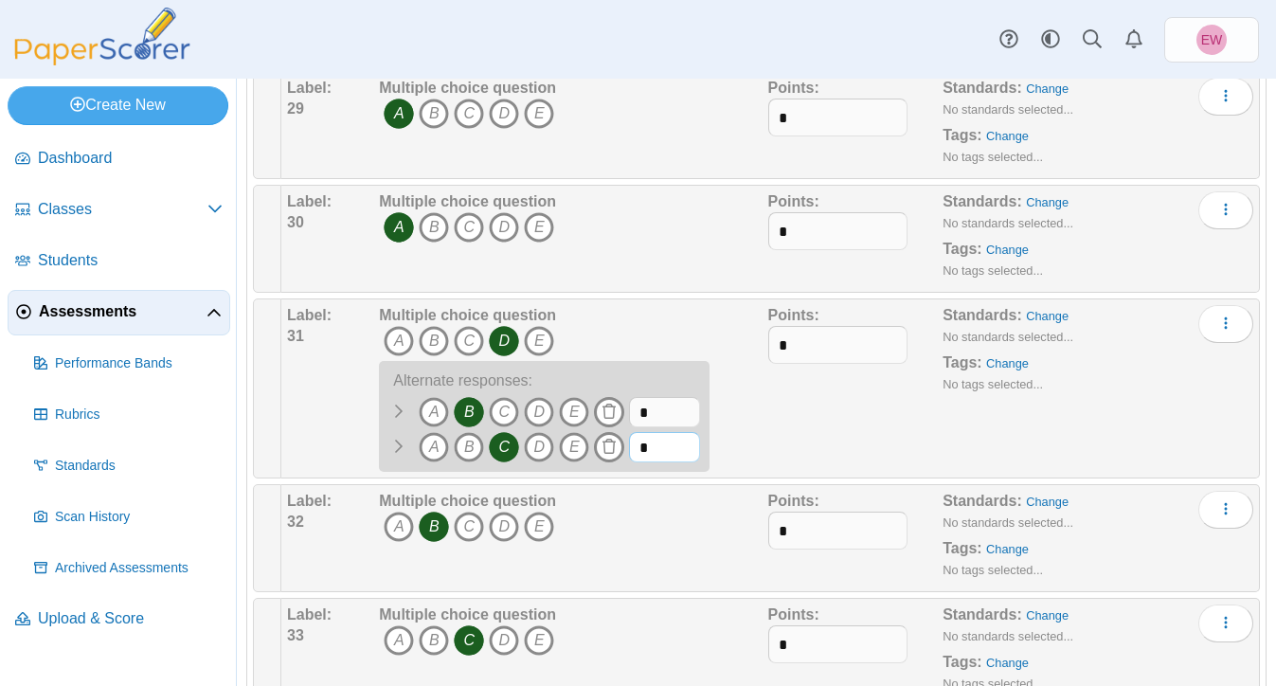
drag, startPoint x: 652, startPoint y: 453, endPoint x: 633, endPoint y: 453, distance: 18.9
click at [633, 453] on input "*" at bounding box center [664, 447] width 71 height 30
type input "*"
click at [847, 425] on div "Points: *" at bounding box center [855, 388] width 175 height 167
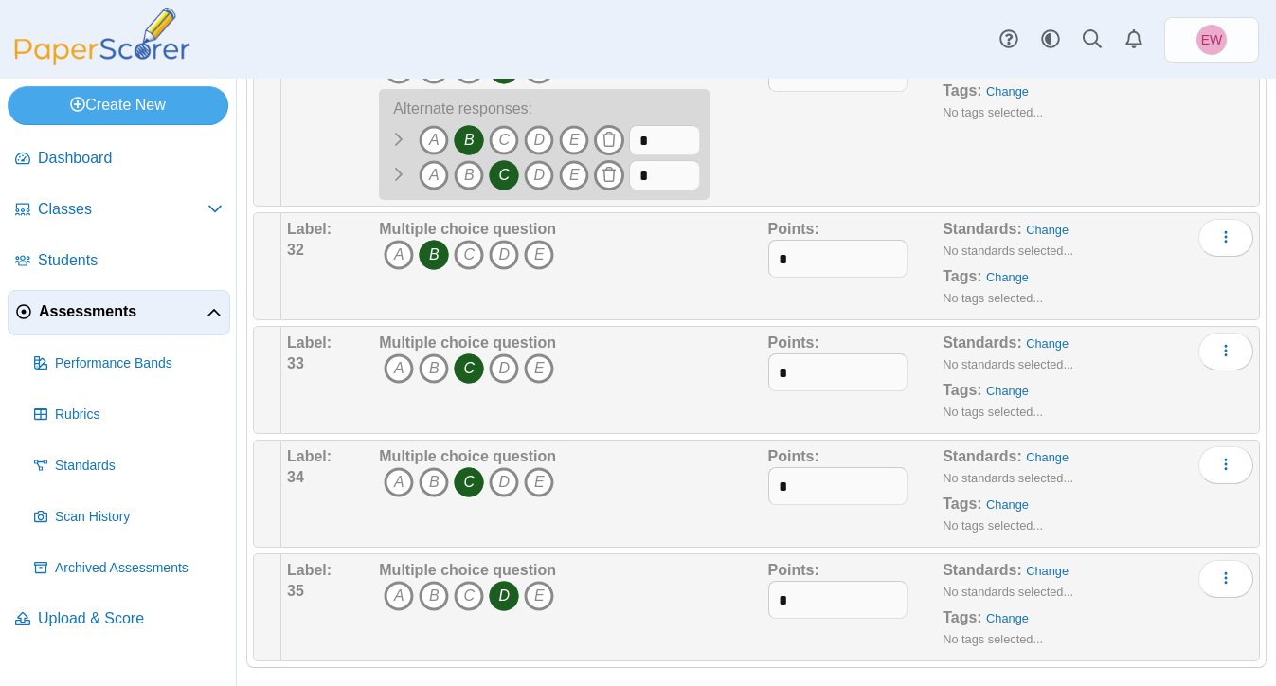
scroll to position [4532, 0]
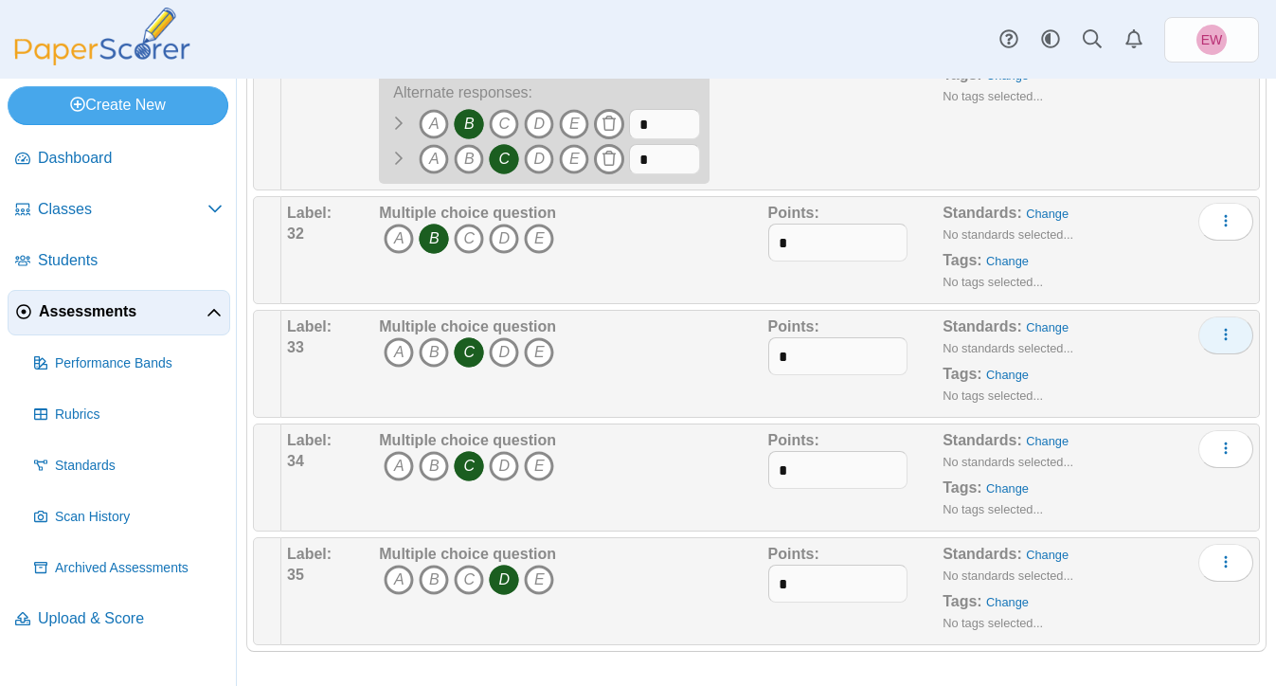
click at [1225, 342] on icon "More options" at bounding box center [1225, 334] width 15 height 15
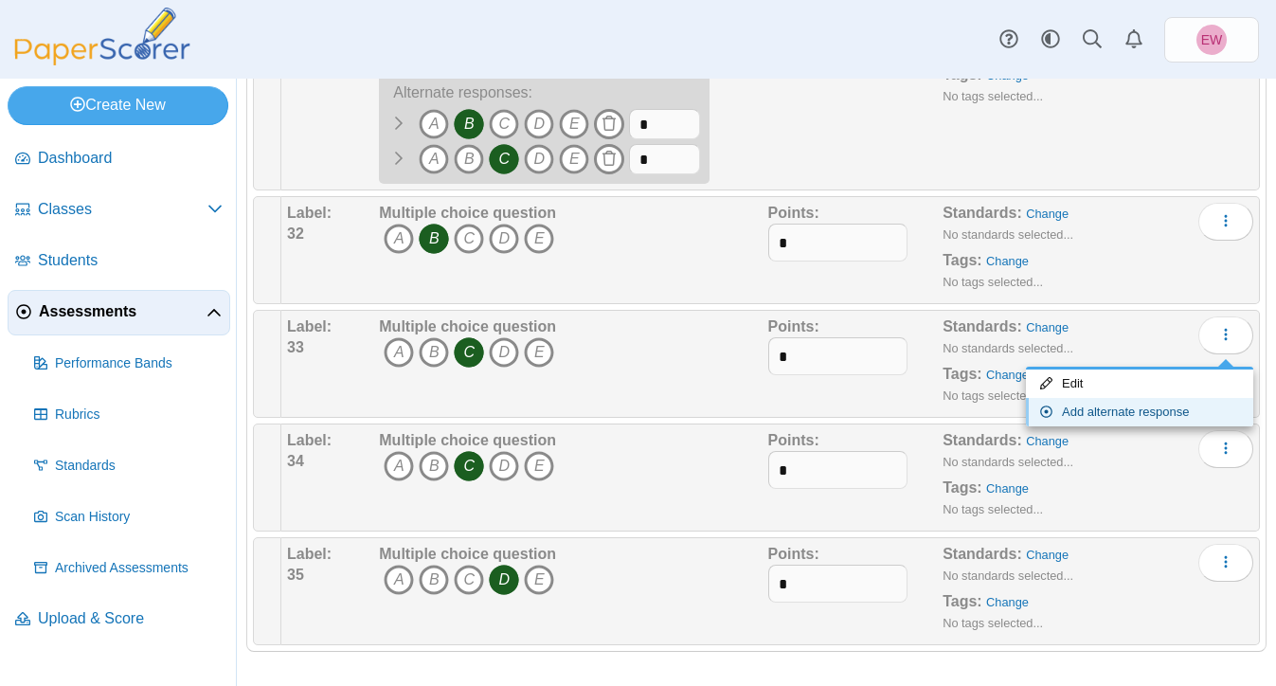
click at [1137, 412] on link "Add alternate response" at bounding box center [1139, 412] width 227 height 28
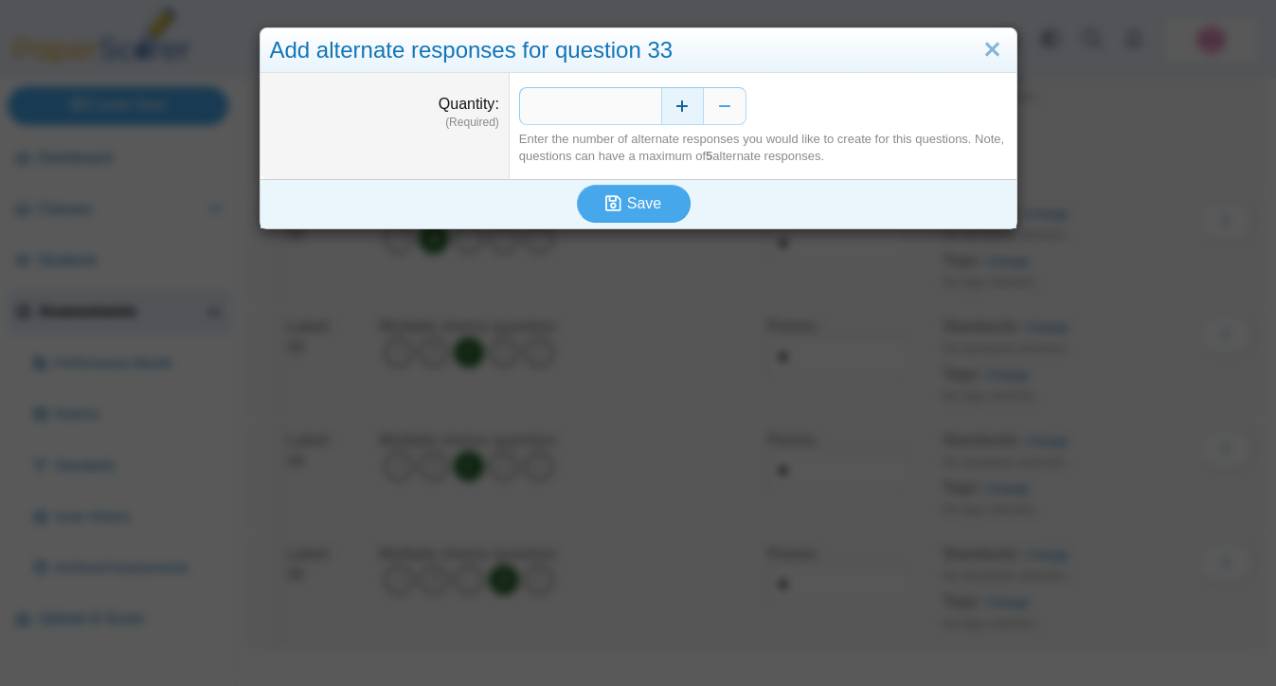
click at [690, 109] on button "Increase" at bounding box center [682, 106] width 43 height 38
click at [714, 107] on button "Decrease" at bounding box center [725, 106] width 43 height 38
click at [627, 208] on span "Save" at bounding box center [644, 203] width 34 height 16
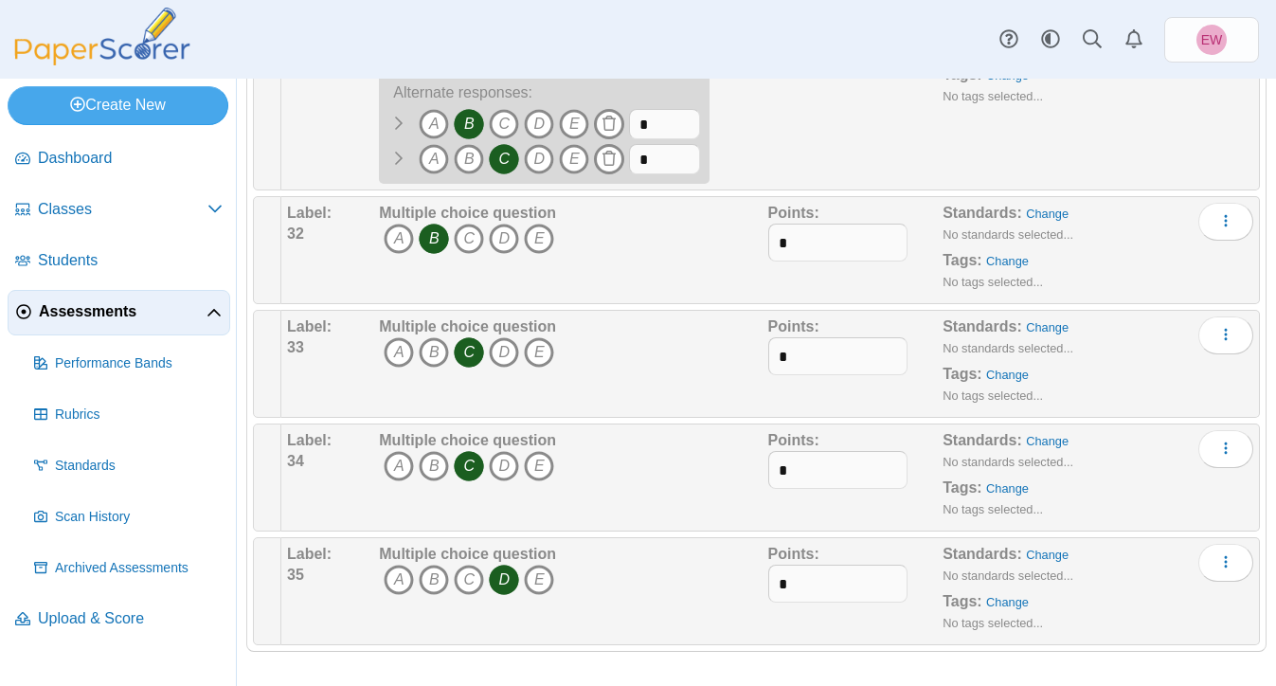
scroll to position [4522, 0]
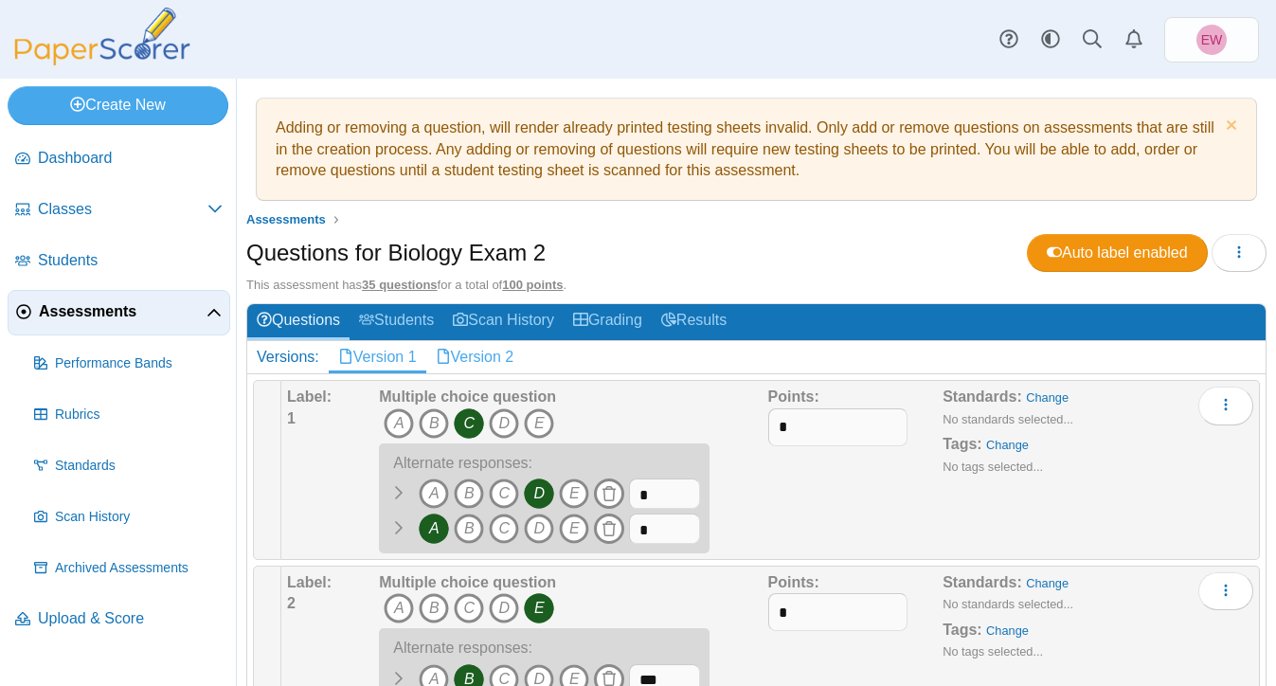
click at [488, 354] on link "Version 2" at bounding box center [475, 357] width 98 height 32
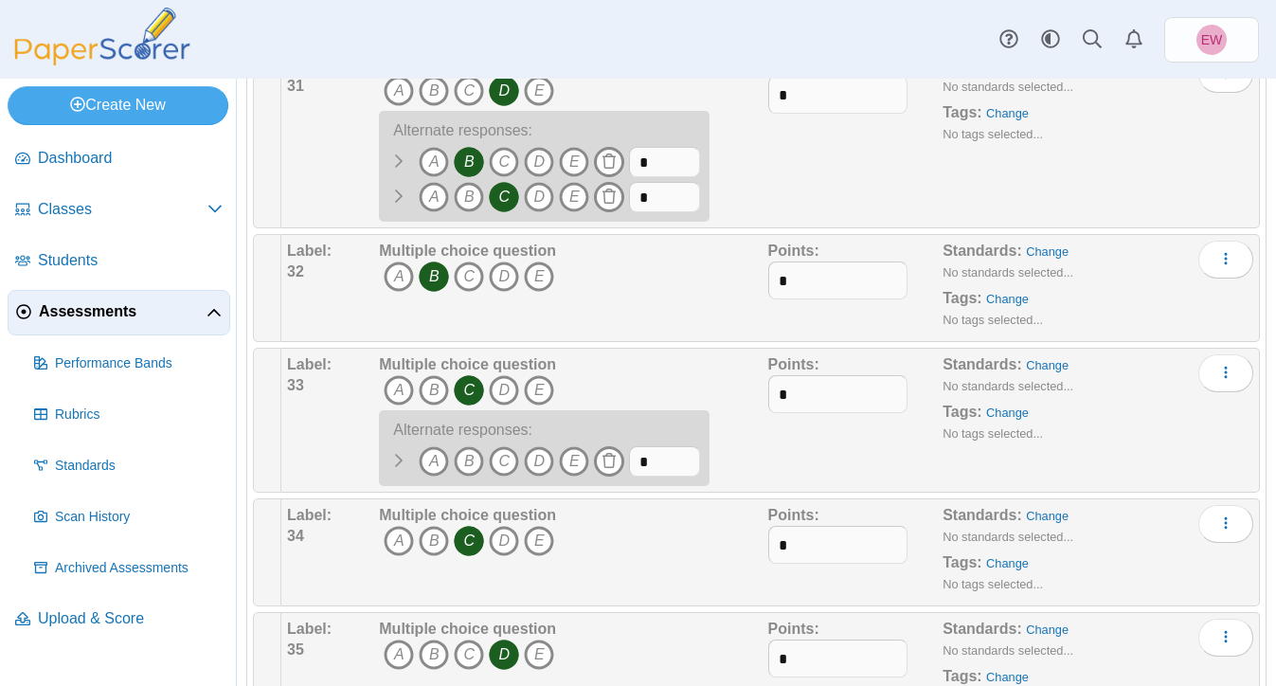
scroll to position [4507, 0]
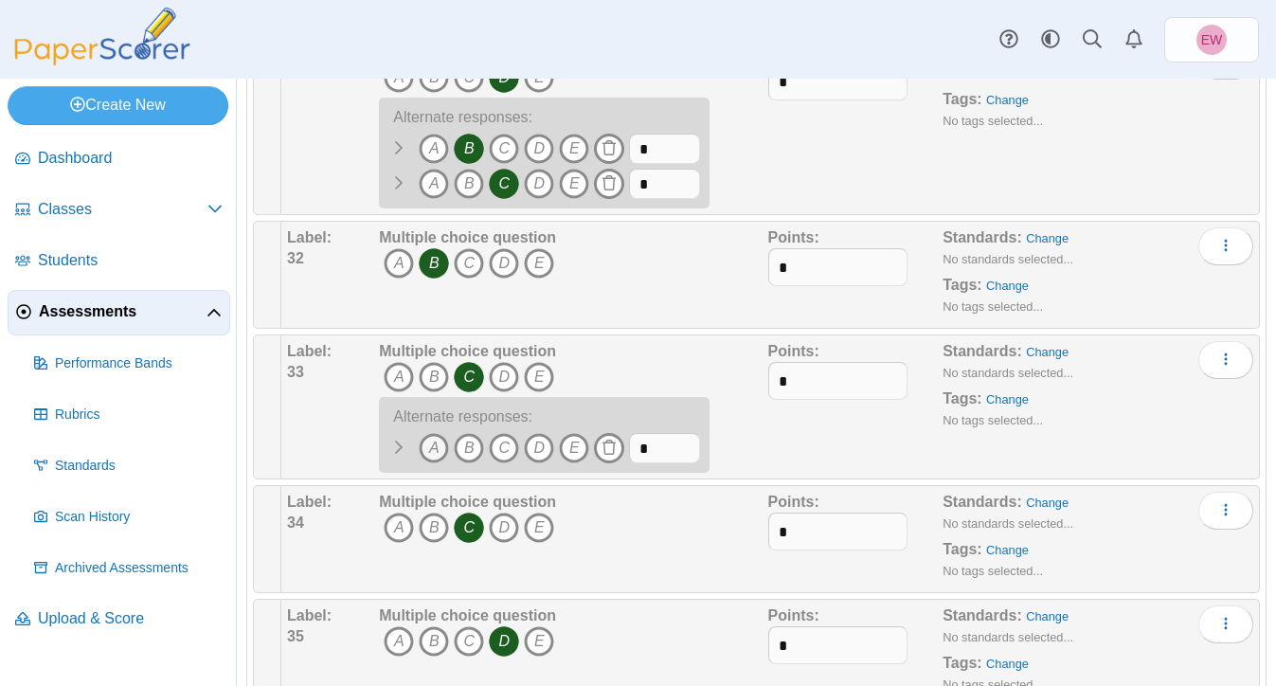
click at [439, 450] on icon "A" at bounding box center [434, 448] width 30 height 30
drag, startPoint x: 662, startPoint y: 456, endPoint x: 622, endPoint y: 456, distance: 39.8
click at [622, 456] on span "A B" at bounding box center [539, 450] width 321 height 35
type input "*"
click at [786, 440] on div "Points: *" at bounding box center [855, 407] width 175 height 132
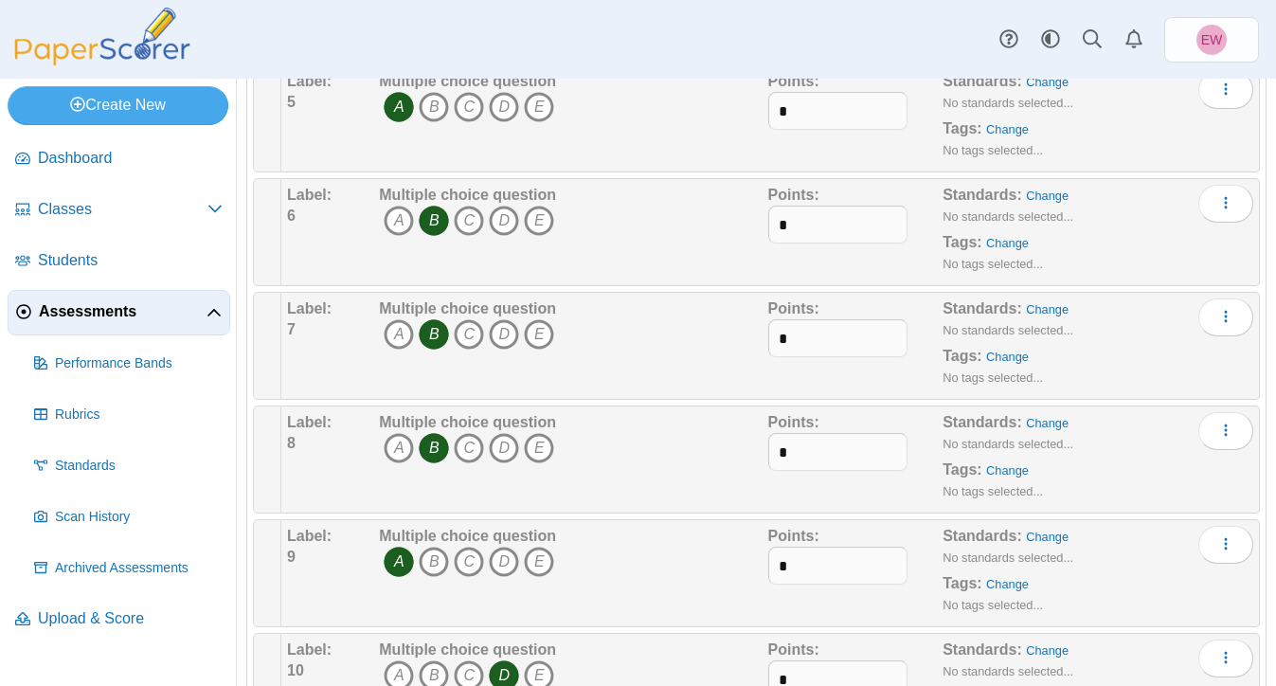
scroll to position [0, 0]
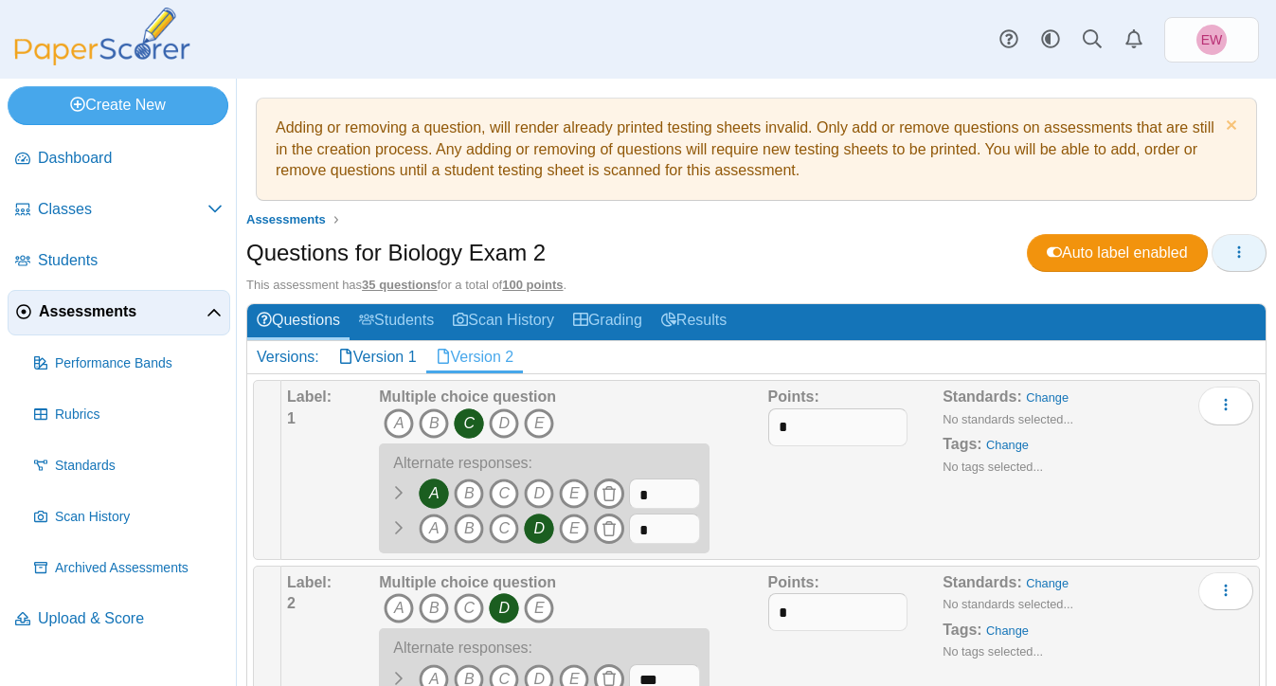
click at [1247, 251] on button "button" at bounding box center [1238, 253] width 55 height 38
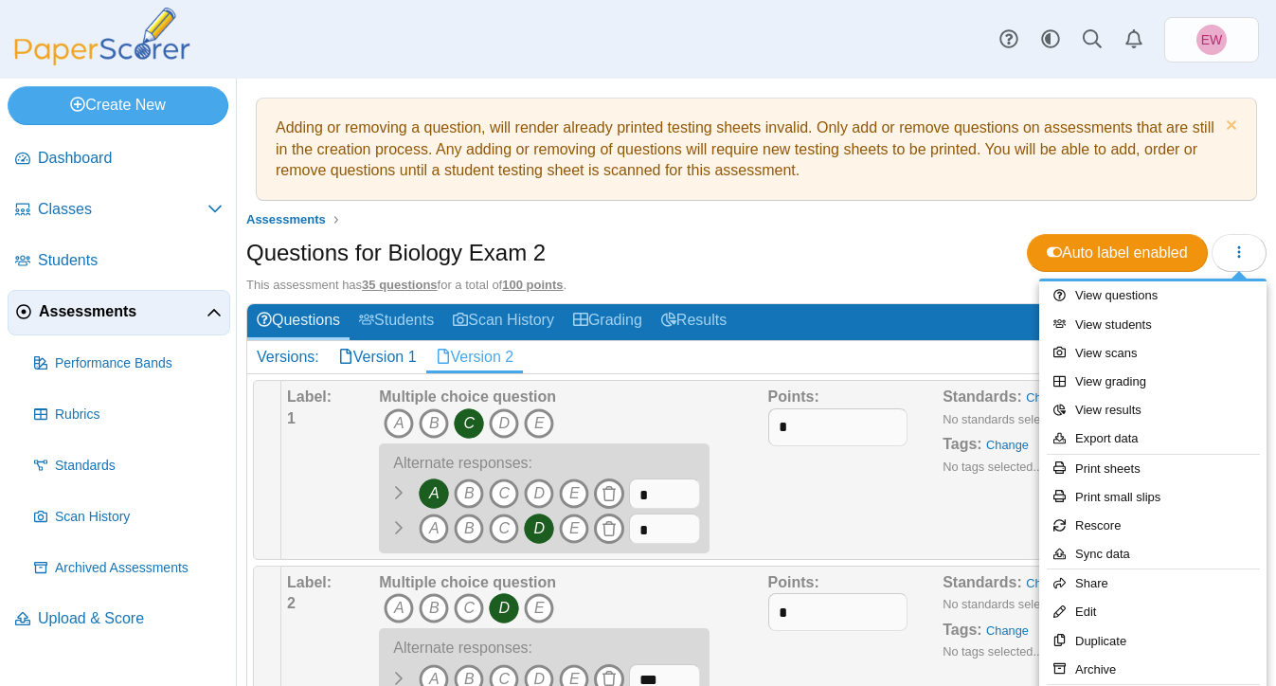
click at [796, 253] on div "Questions for Biology Exam 2 Auto label enabled" at bounding box center [756, 255] width 1020 height 43
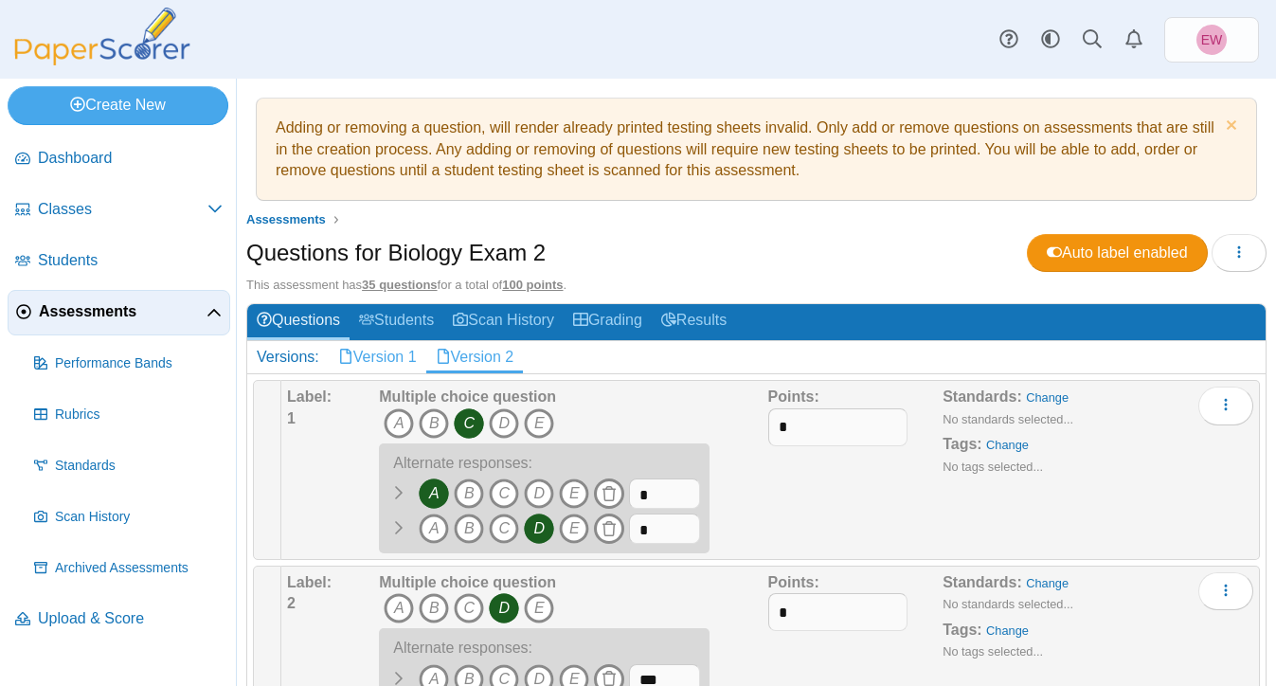
click at [386, 350] on link "Version 1" at bounding box center [378, 357] width 98 height 32
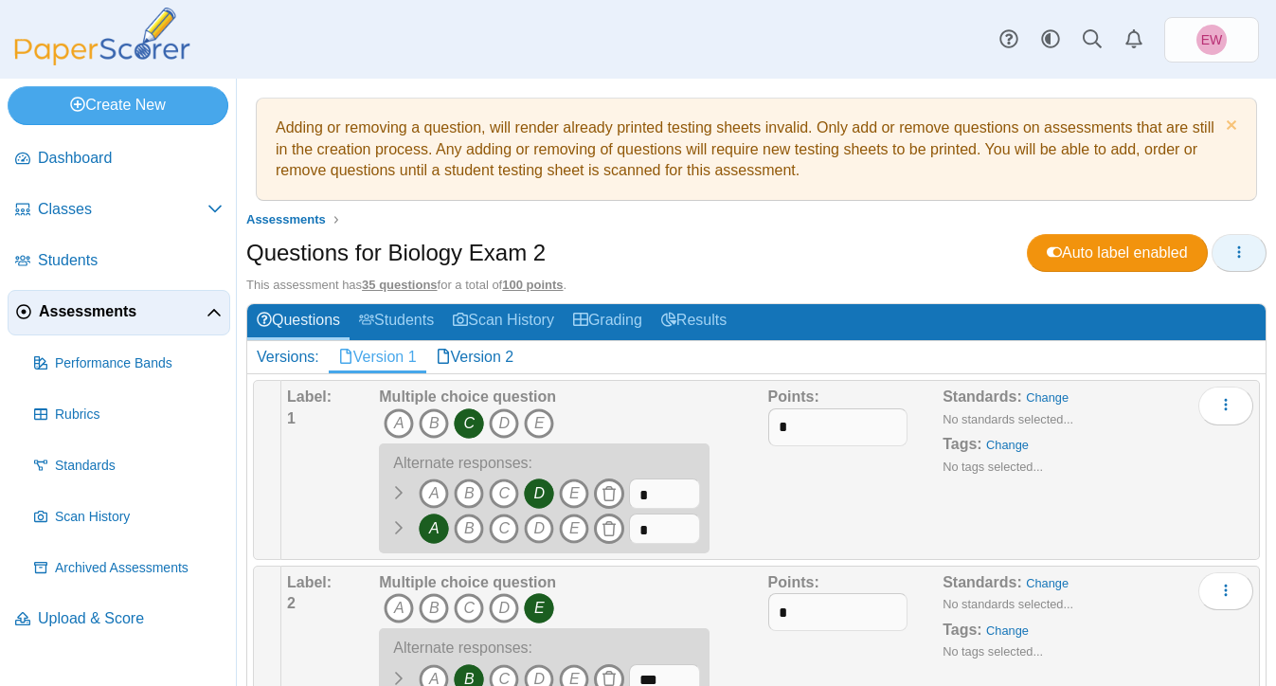
click at [1233, 255] on icon "button" at bounding box center [1238, 251] width 15 height 15
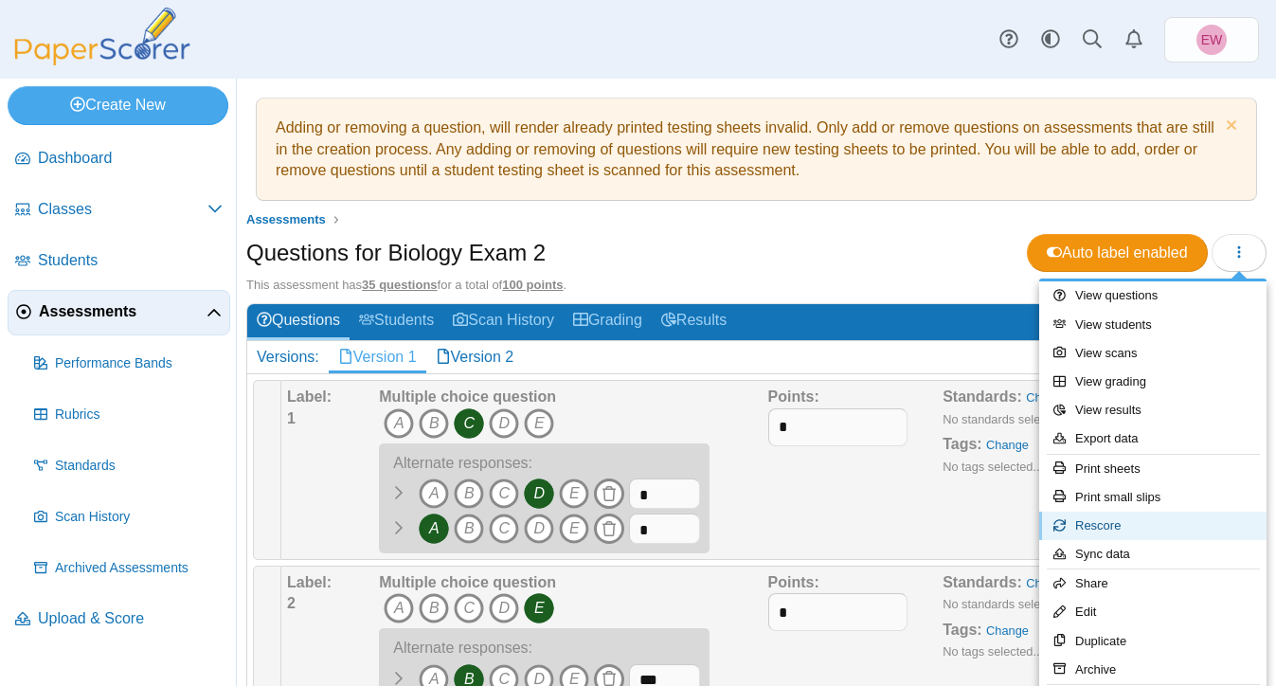
click at [1105, 527] on link "Rescore" at bounding box center [1152, 525] width 227 height 28
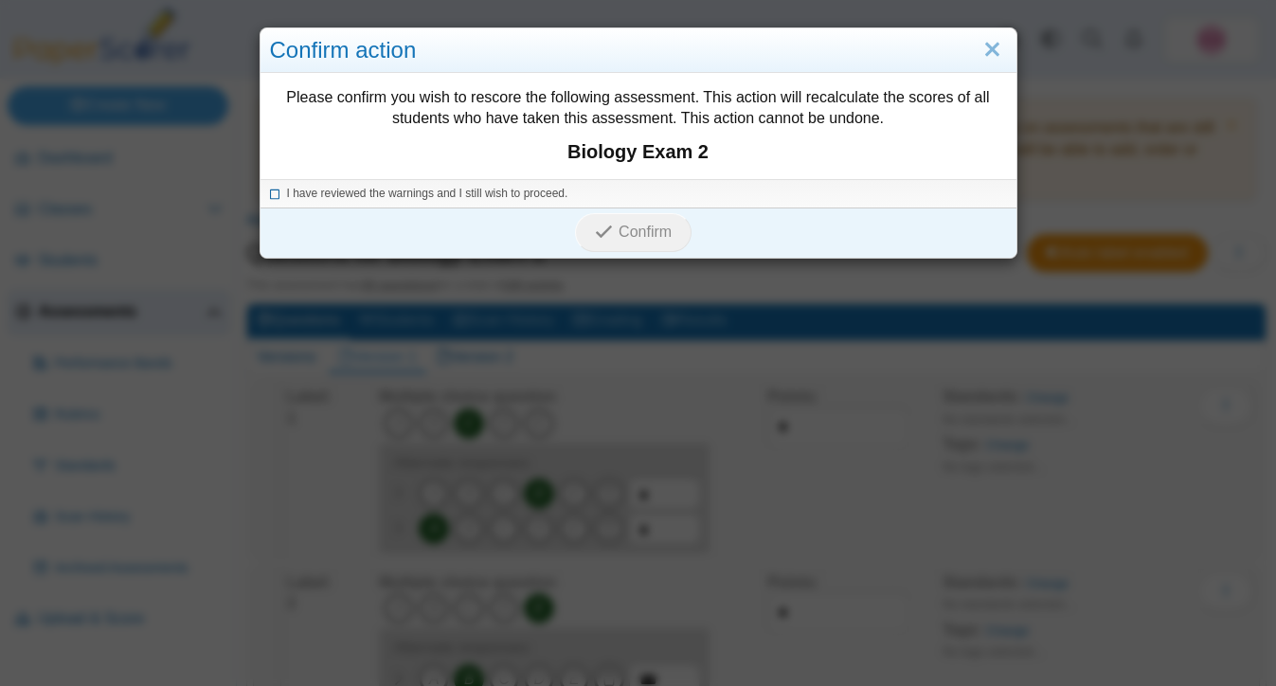
click at [277, 193] on icon at bounding box center [275, 191] width 11 height 10
click at [620, 232] on span "Confirm" at bounding box center [644, 231] width 53 height 16
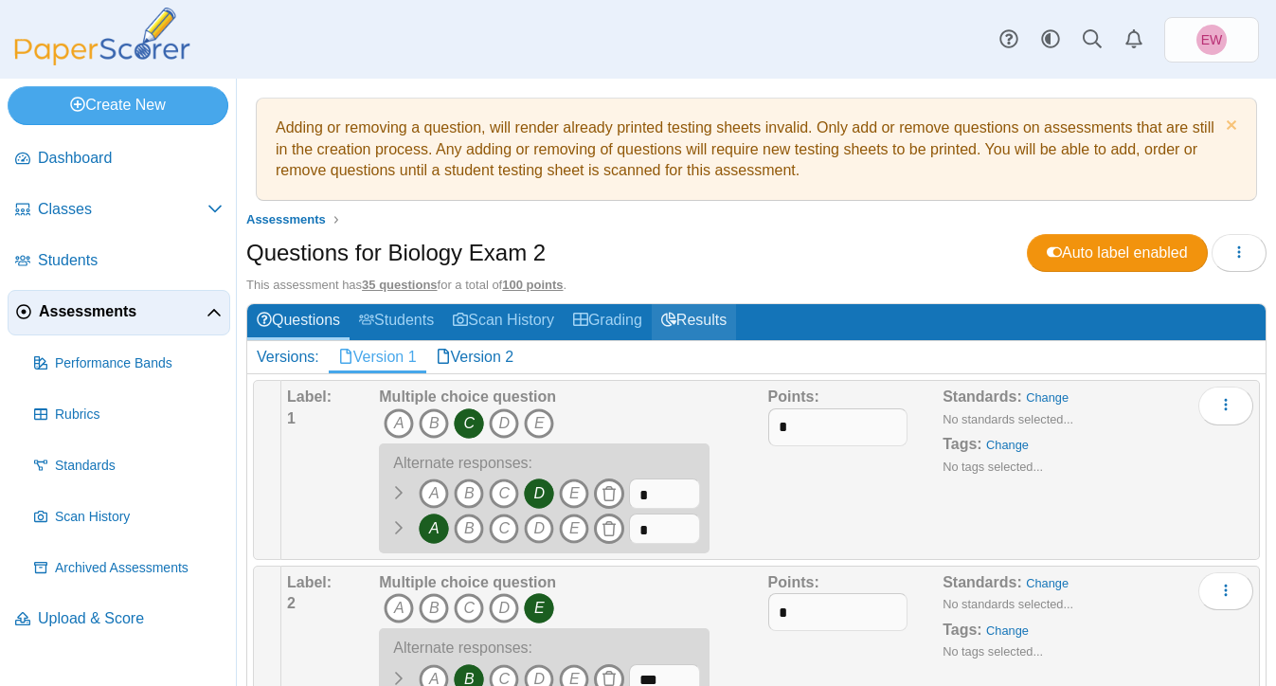
click at [729, 318] on link "Results" at bounding box center [694, 321] width 84 height 35
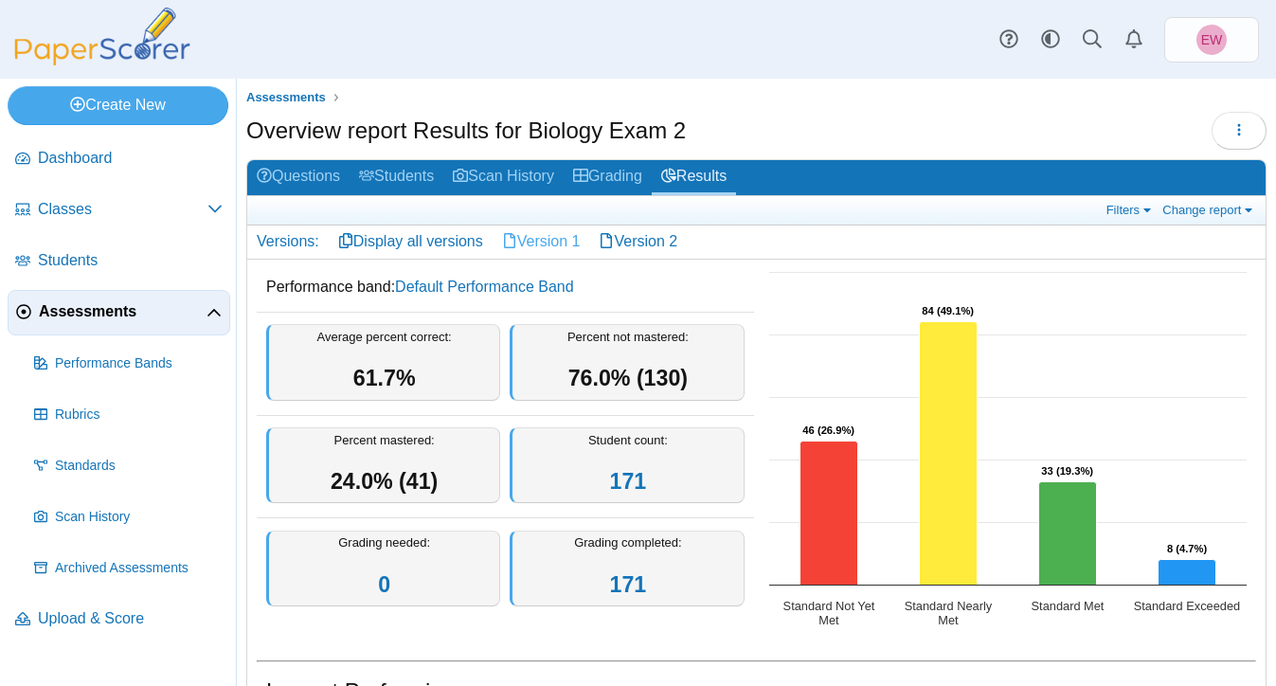
click at [545, 239] on link "Version 1" at bounding box center [541, 241] width 98 height 32
click at [653, 241] on link "Version 2" at bounding box center [638, 241] width 98 height 32
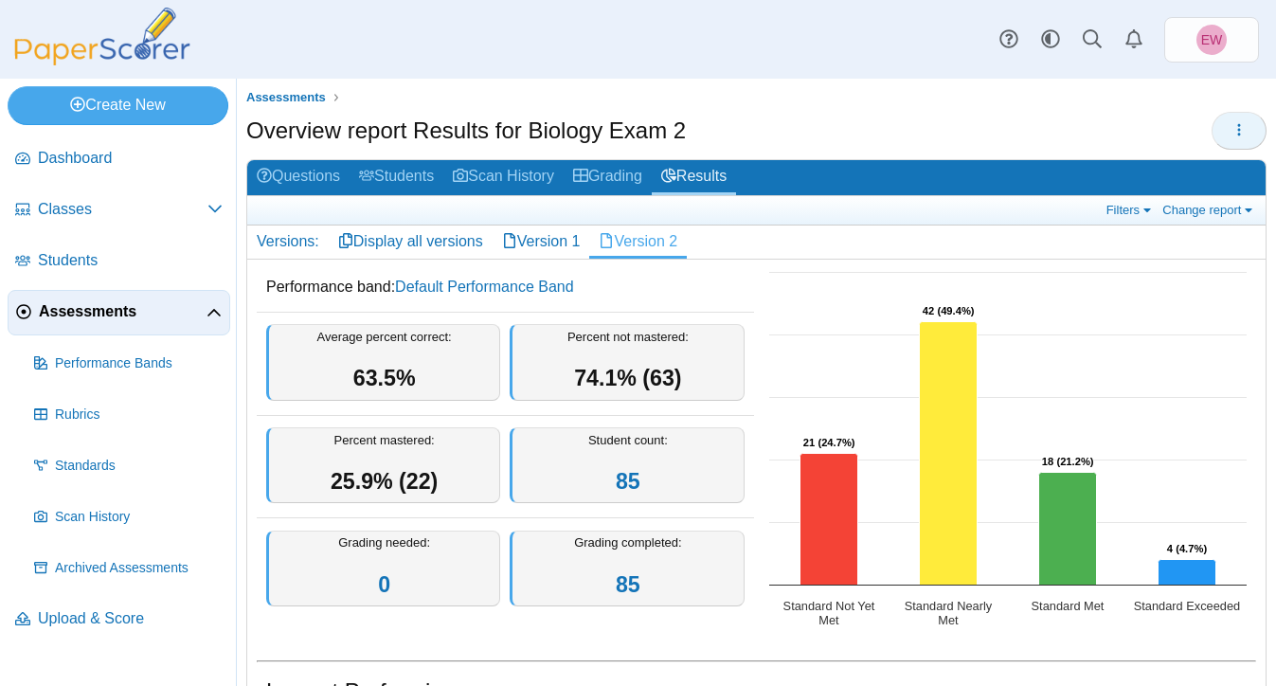
click at [1250, 134] on button "button" at bounding box center [1238, 131] width 55 height 38
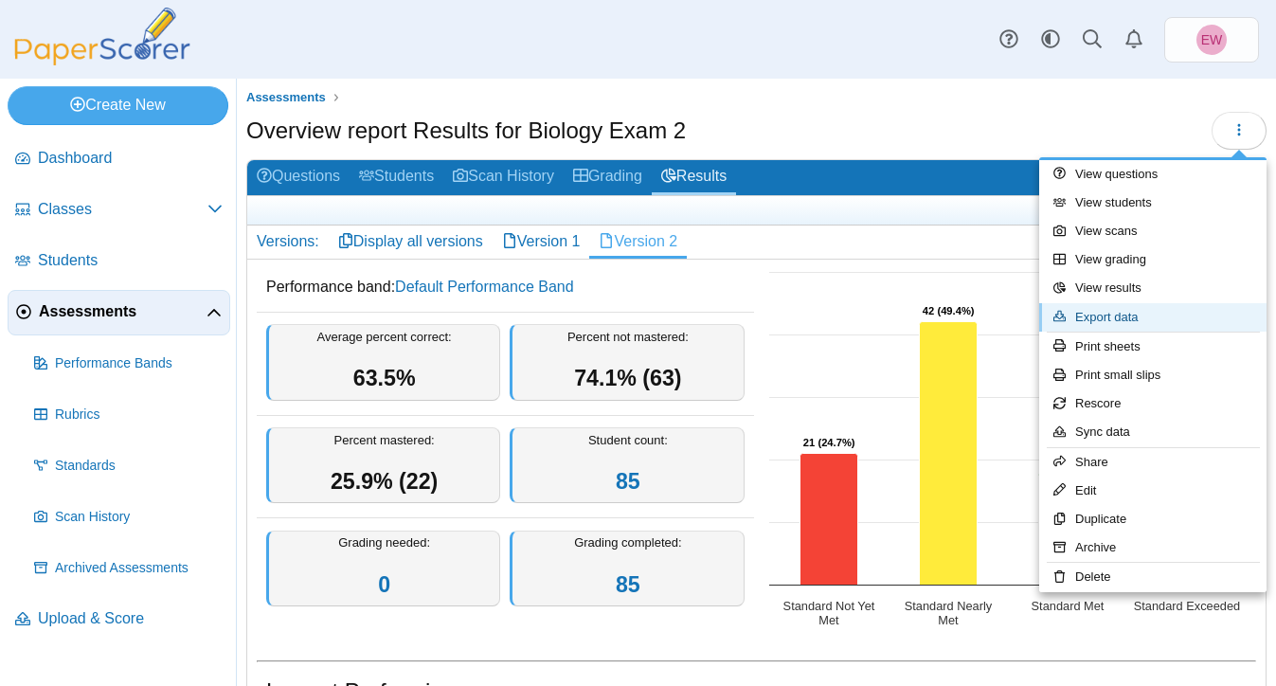
click at [1108, 315] on link "Export data" at bounding box center [1152, 317] width 227 height 28
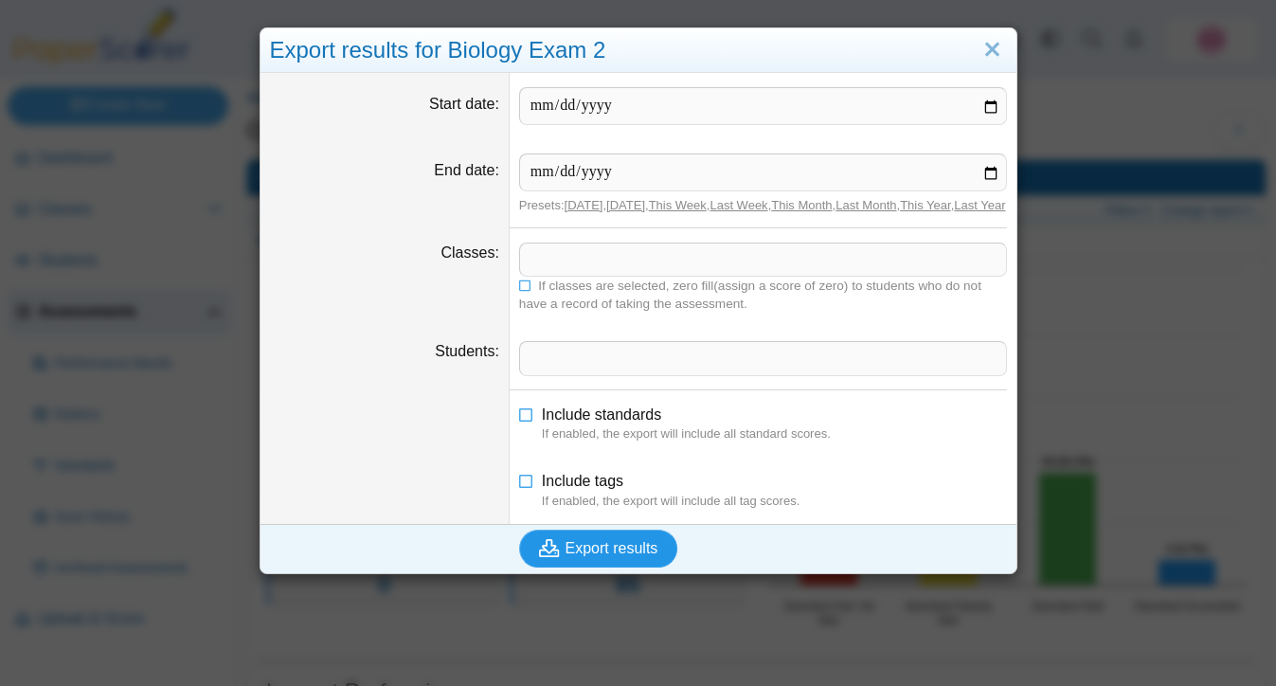
click at [589, 567] on button "Export results" at bounding box center [598, 548] width 159 height 38
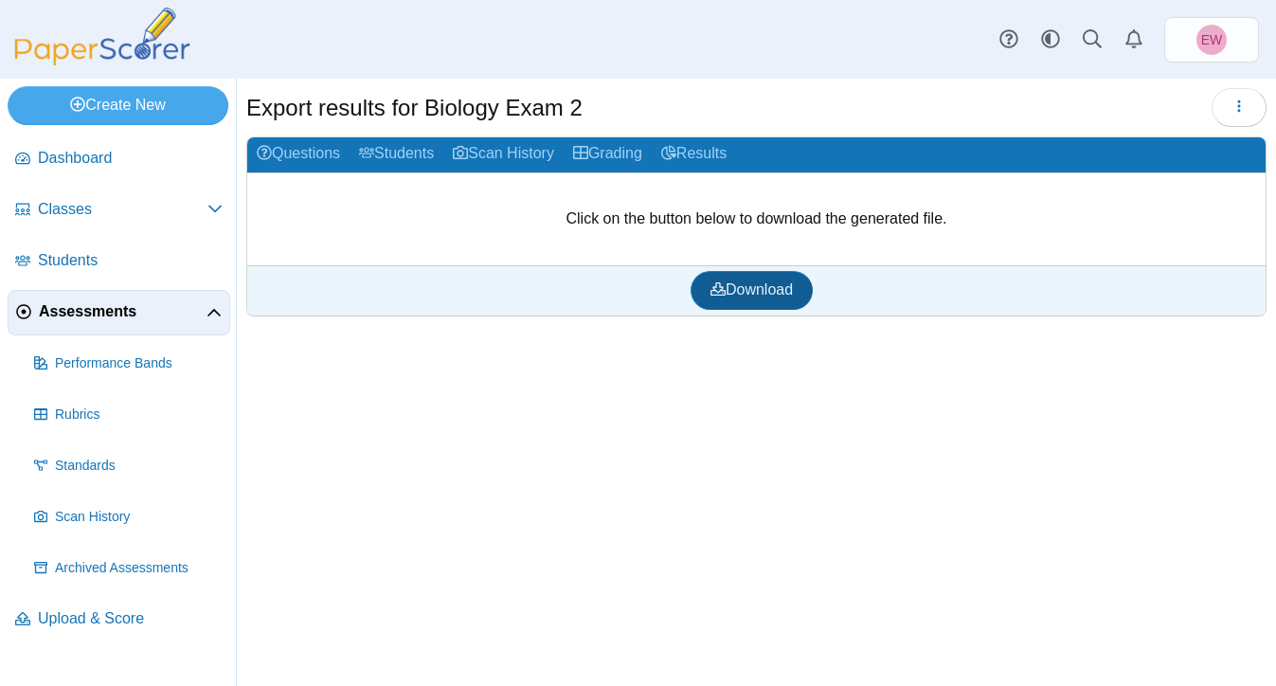
click at [763, 290] on span "Download" at bounding box center [751, 289] width 82 height 16
click at [309, 150] on link "Questions" at bounding box center [298, 154] width 102 height 35
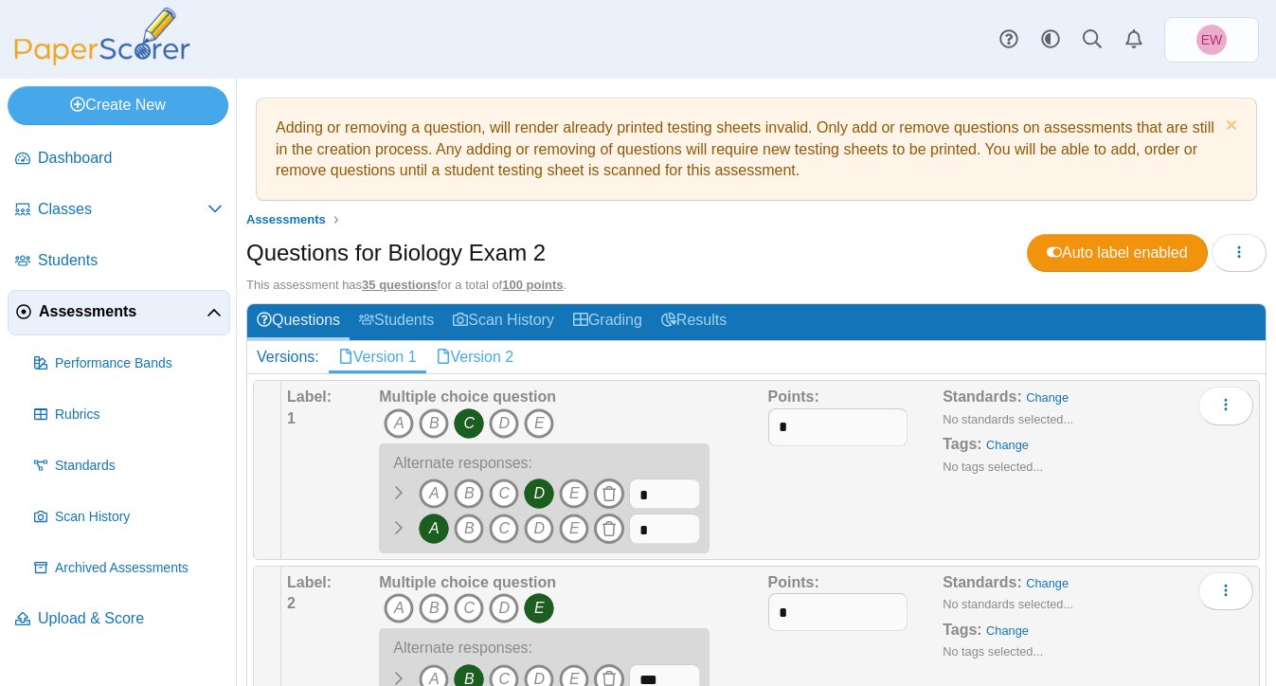
click at [484, 356] on link "Version 2" at bounding box center [475, 357] width 98 height 32
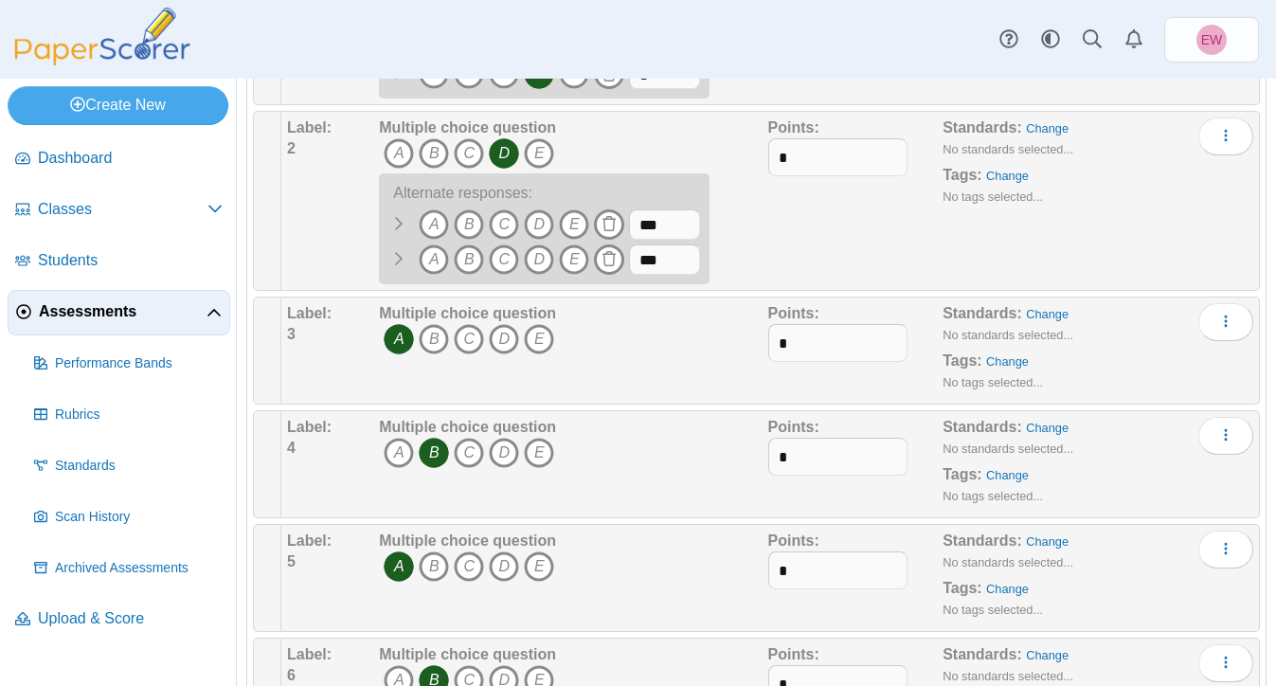
scroll to position [464, 0]
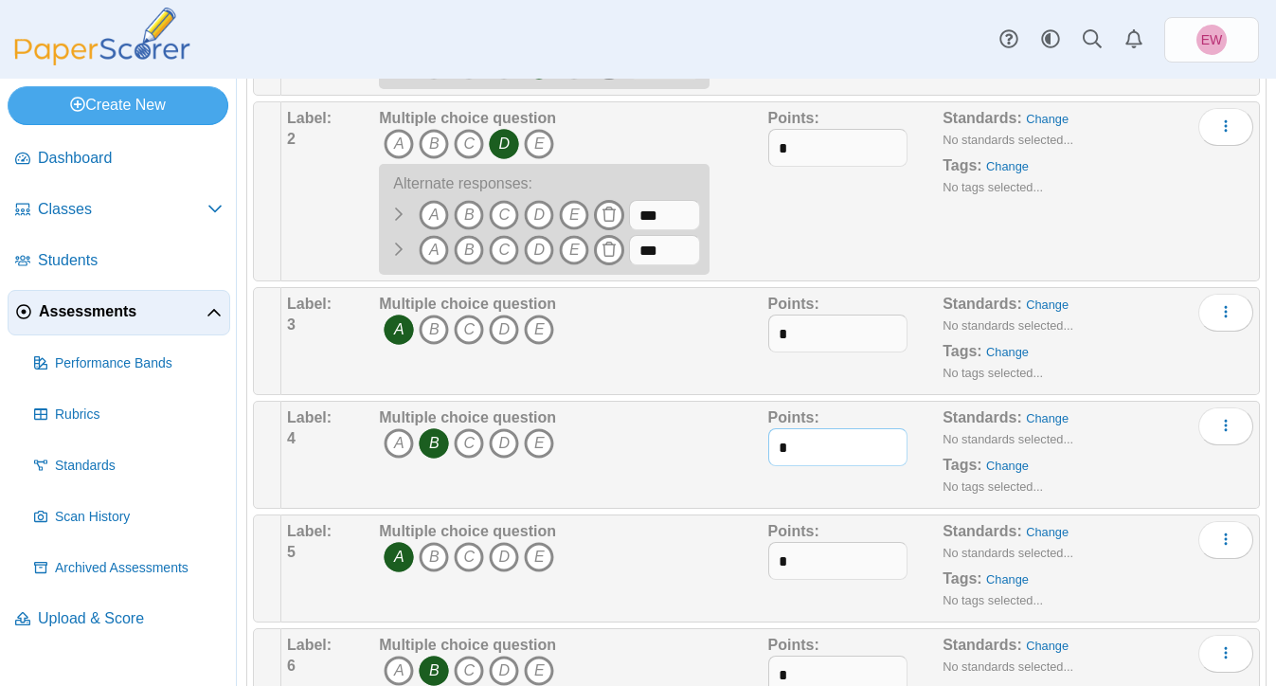
drag, startPoint x: 802, startPoint y: 448, endPoint x: 770, endPoint y: 451, distance: 32.3
click at [770, 451] on input "*" at bounding box center [838, 447] width 140 height 38
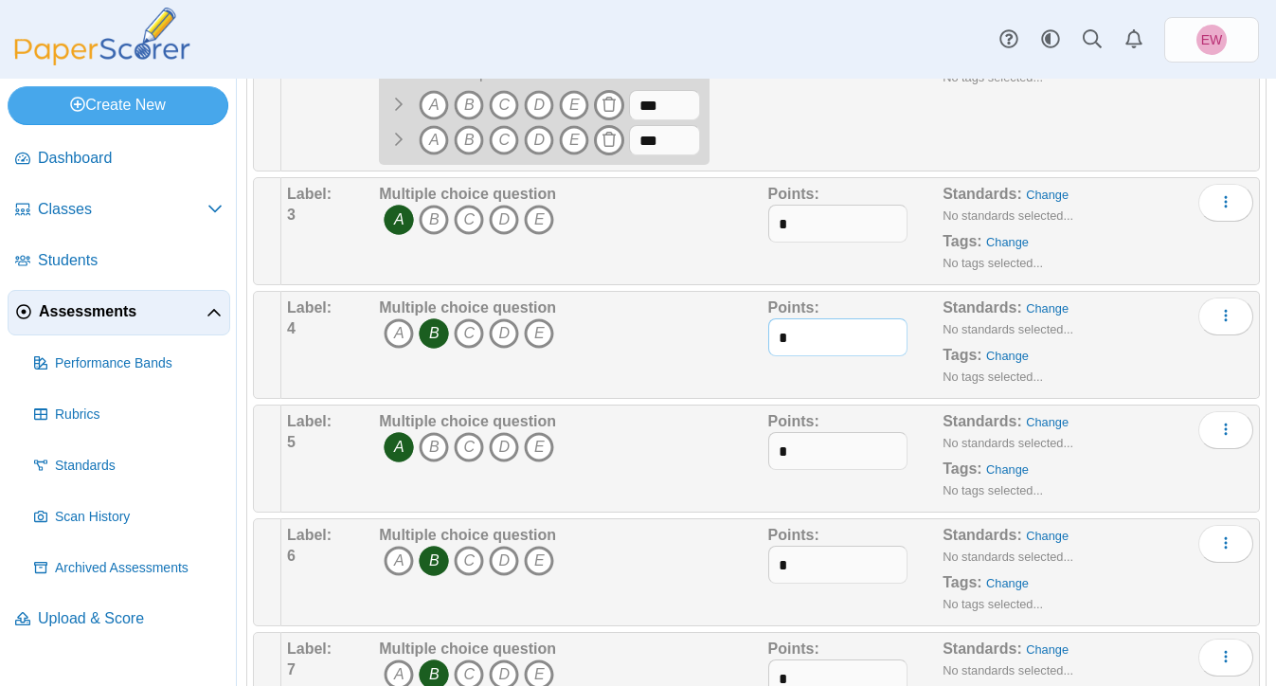
scroll to position [617, 0]
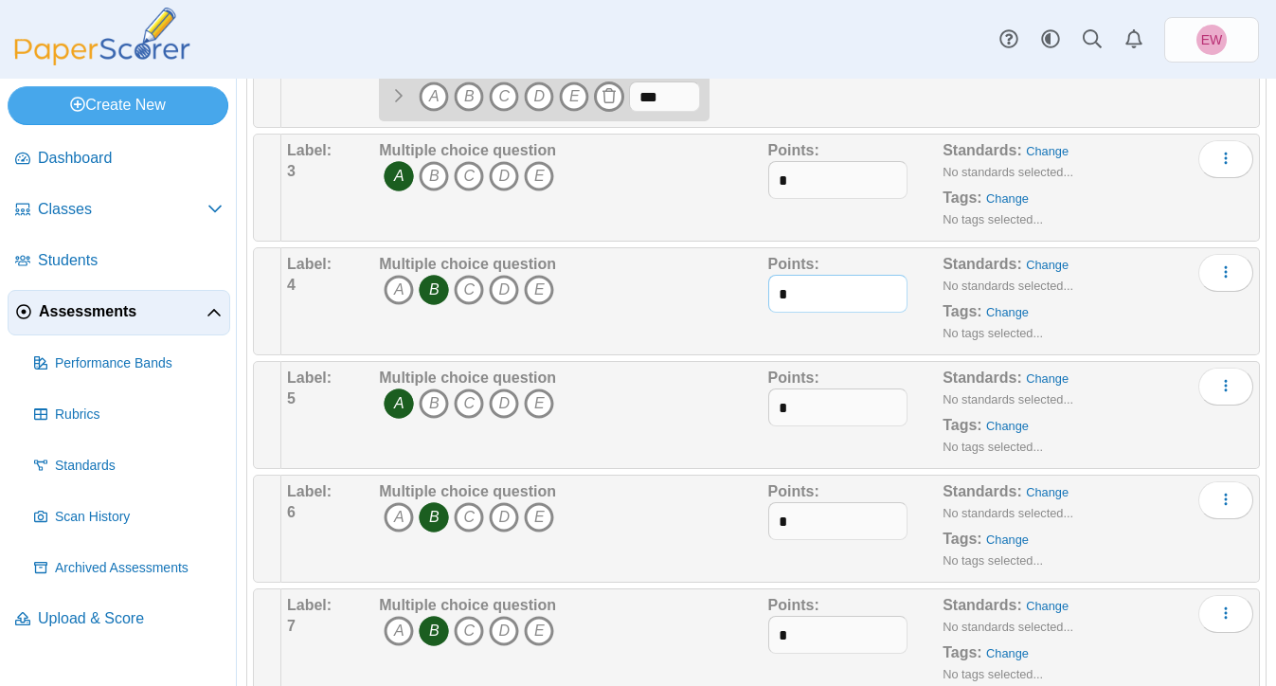
type input "*"
click at [849, 326] on div "Points: *" at bounding box center [855, 301] width 175 height 95
drag, startPoint x: 814, startPoint y: 405, endPoint x: 765, endPoint y: 404, distance: 49.3
click at [764, 404] on div "Label: 5 Multiple choice question A B C D E *" at bounding box center [770, 414] width 966 height 95
type input "*"
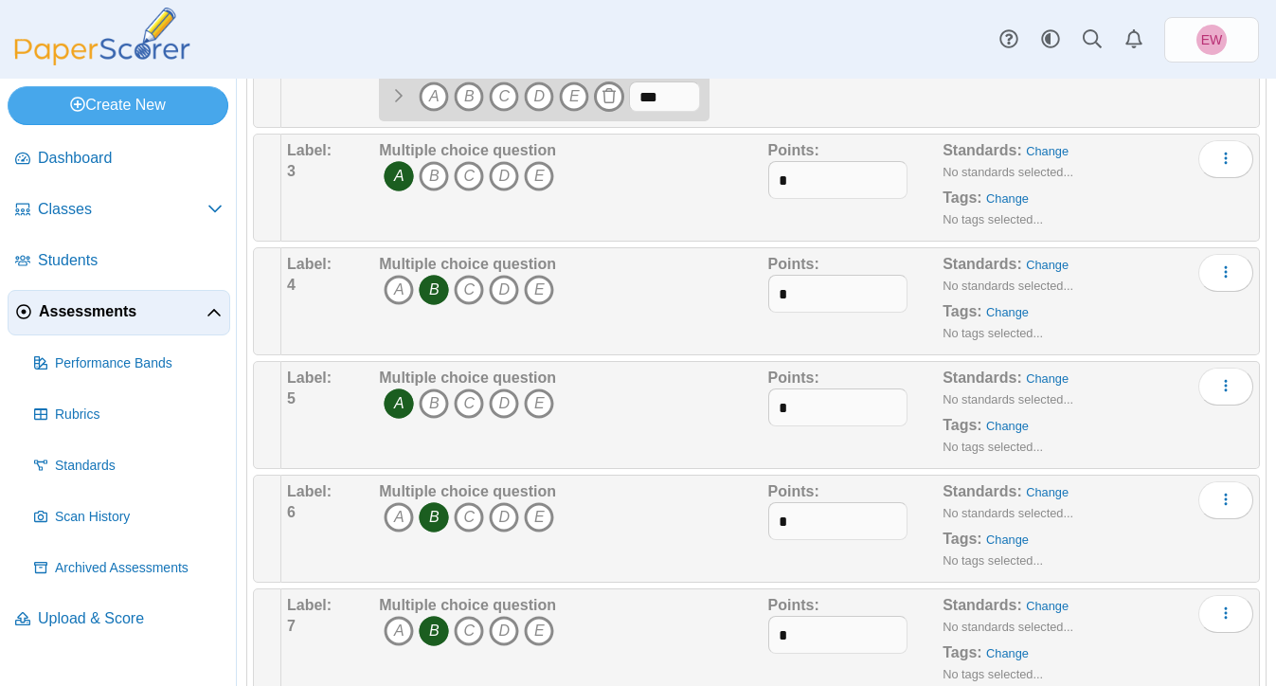
click at [815, 447] on div "Points: *" at bounding box center [855, 414] width 175 height 95
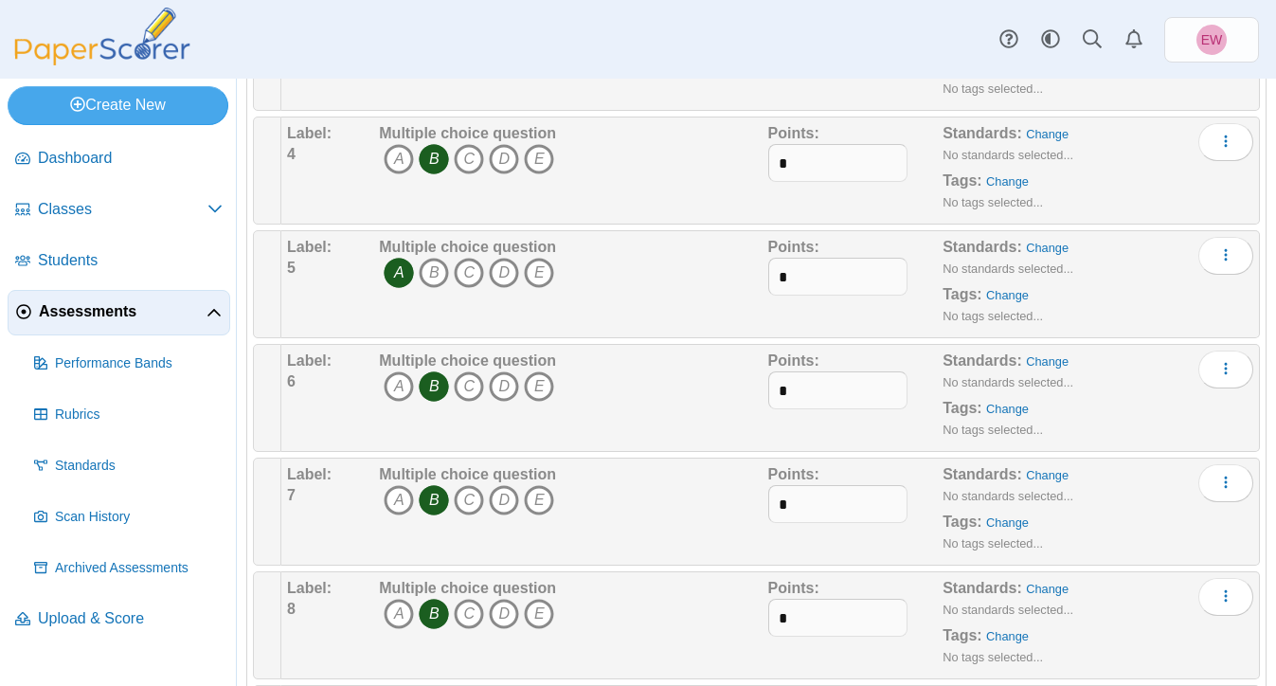
scroll to position [752, 0]
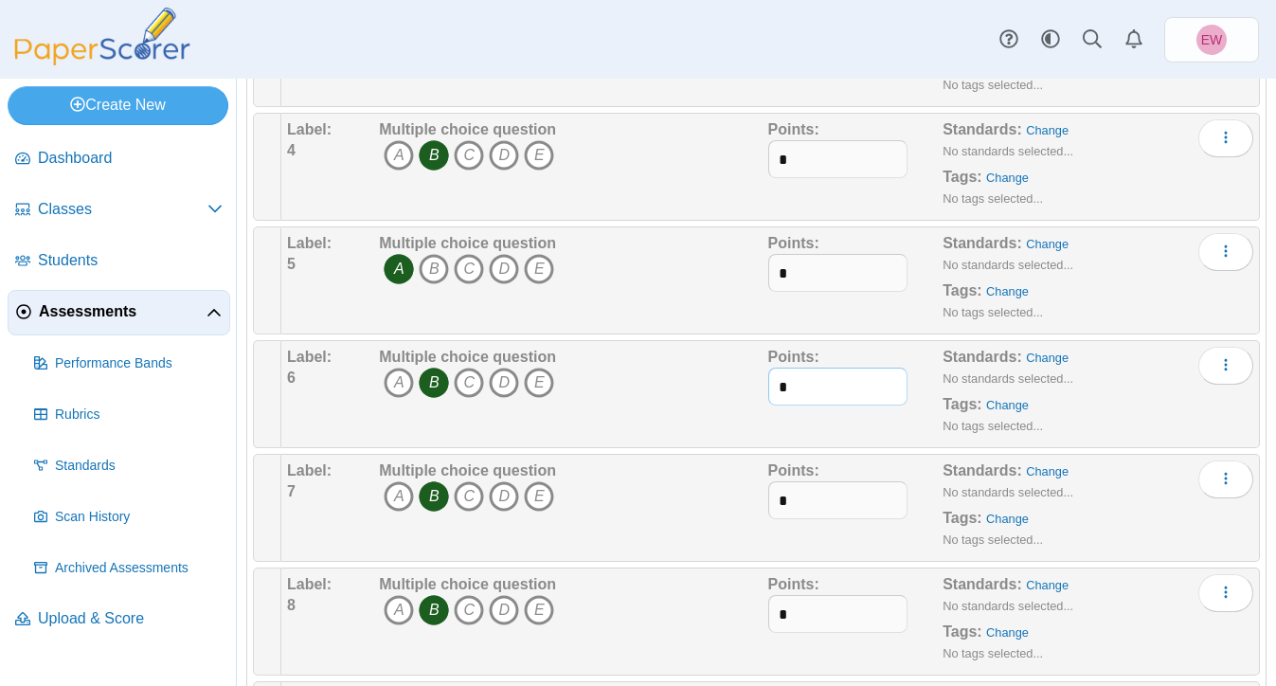
drag, startPoint x: 805, startPoint y: 384, endPoint x: 760, endPoint y: 384, distance: 44.5
click at [760, 384] on div "Label: 6 Multiple choice question A B C D E *" at bounding box center [770, 394] width 966 height 95
type input "*"
click at [837, 429] on div "Points: *" at bounding box center [855, 394] width 175 height 95
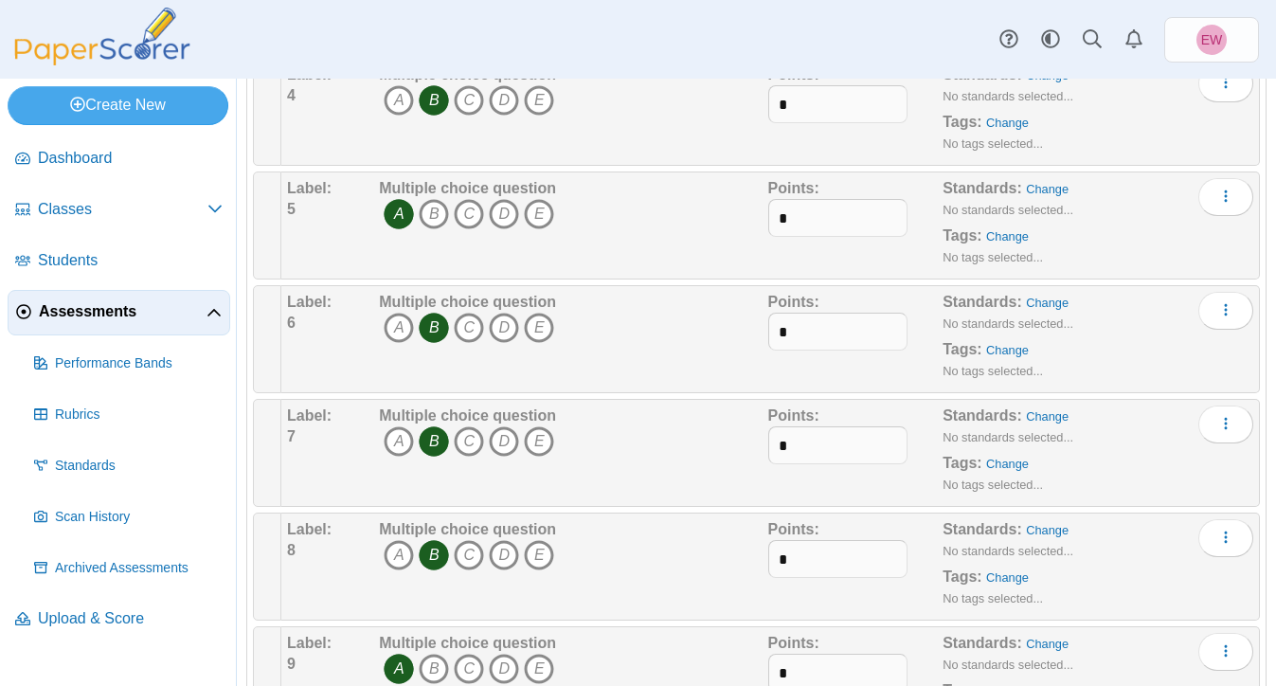
scroll to position [824, 0]
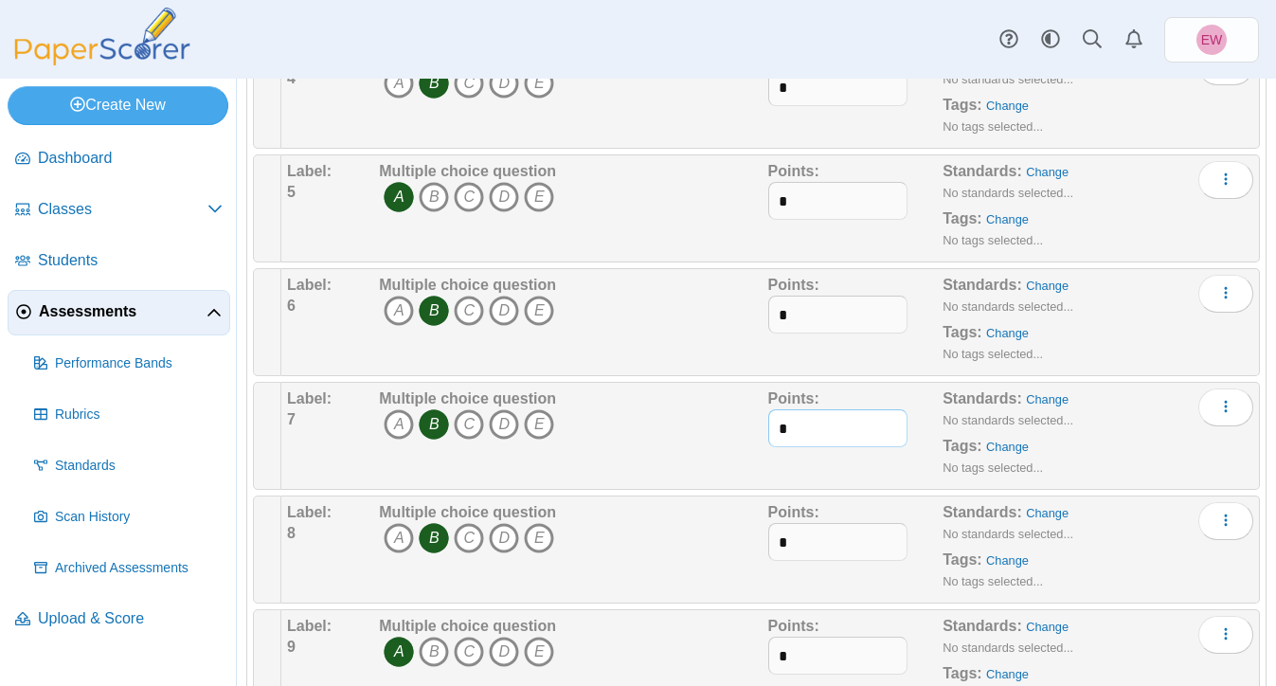
drag, startPoint x: 813, startPoint y: 431, endPoint x: 761, endPoint y: 430, distance: 52.1
click at [761, 430] on div "Label: 7 Multiple choice question A B C D E *" at bounding box center [770, 435] width 966 height 95
type input "*"
click at [850, 465] on div "Points: *" at bounding box center [855, 435] width 175 height 95
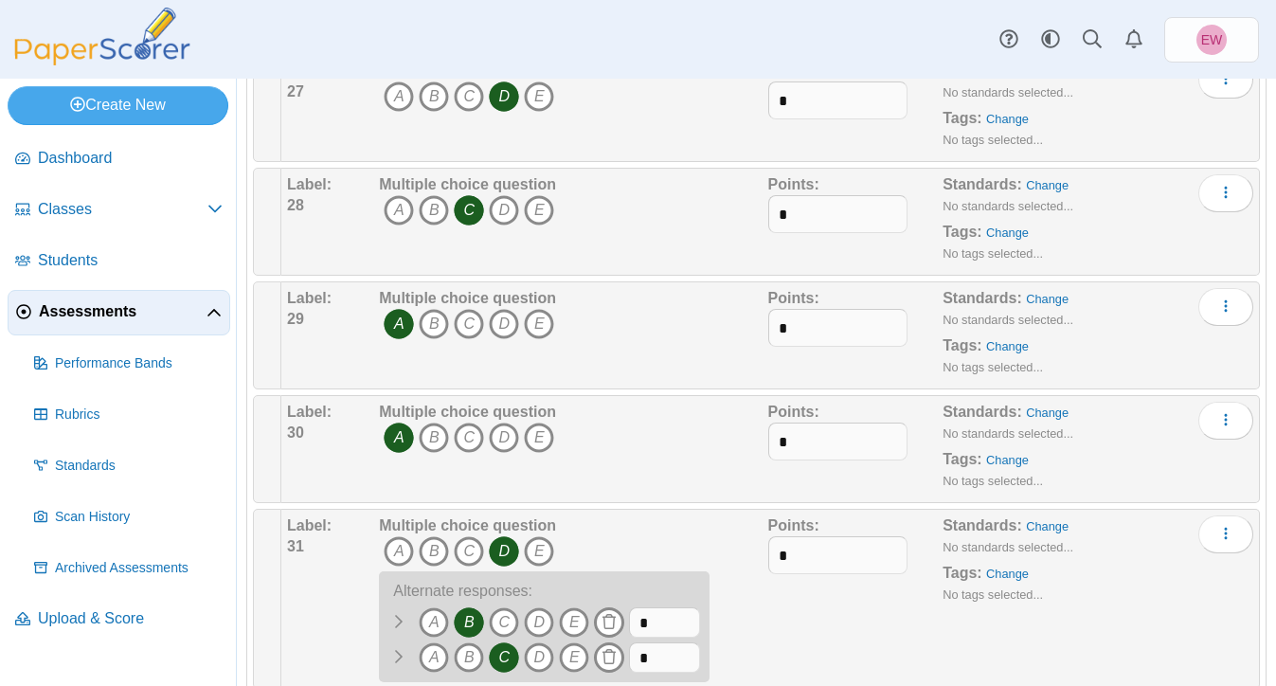
scroll to position [4093, 0]
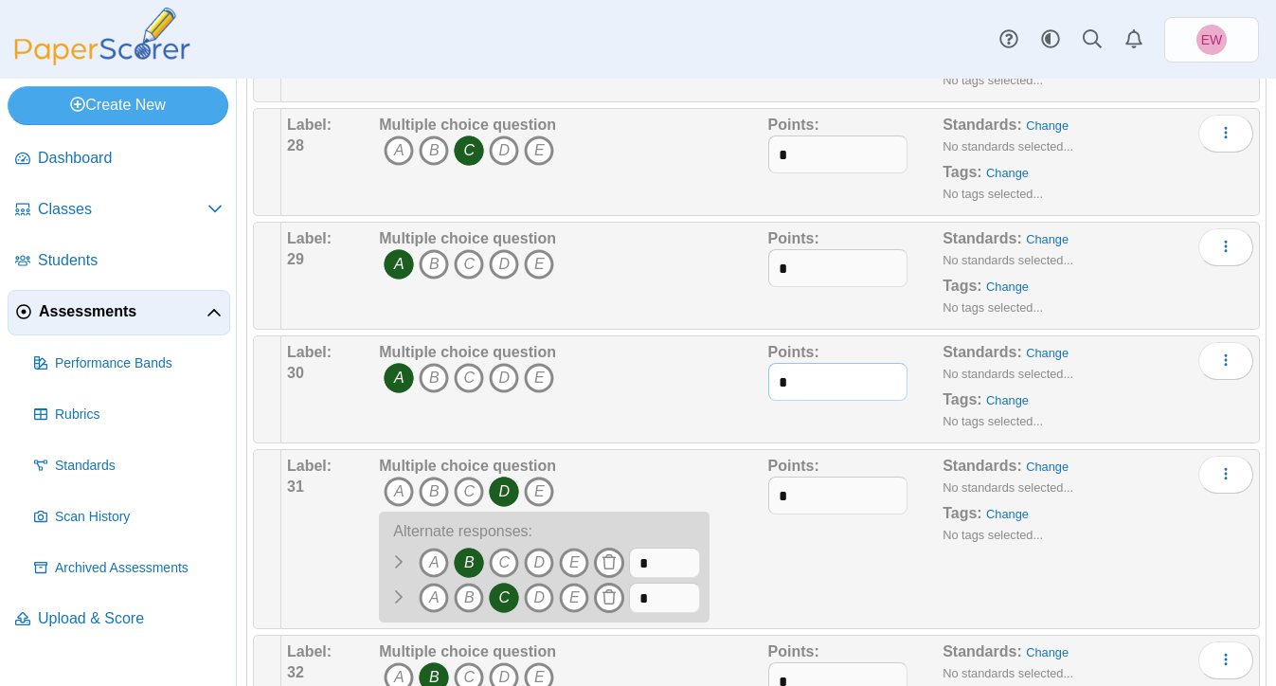
drag, startPoint x: 801, startPoint y: 392, endPoint x: 759, endPoint y: 386, distance: 43.0
click at [759, 386] on div "Label: 30 Multiple choice question A B C D E *" at bounding box center [770, 389] width 966 height 95
type input "*"
drag, startPoint x: 797, startPoint y: 503, endPoint x: 760, endPoint y: 502, distance: 37.9
click at [760, 502] on div "Label: 31 Multiple choice question A B C D E A" at bounding box center [770, 539] width 966 height 167
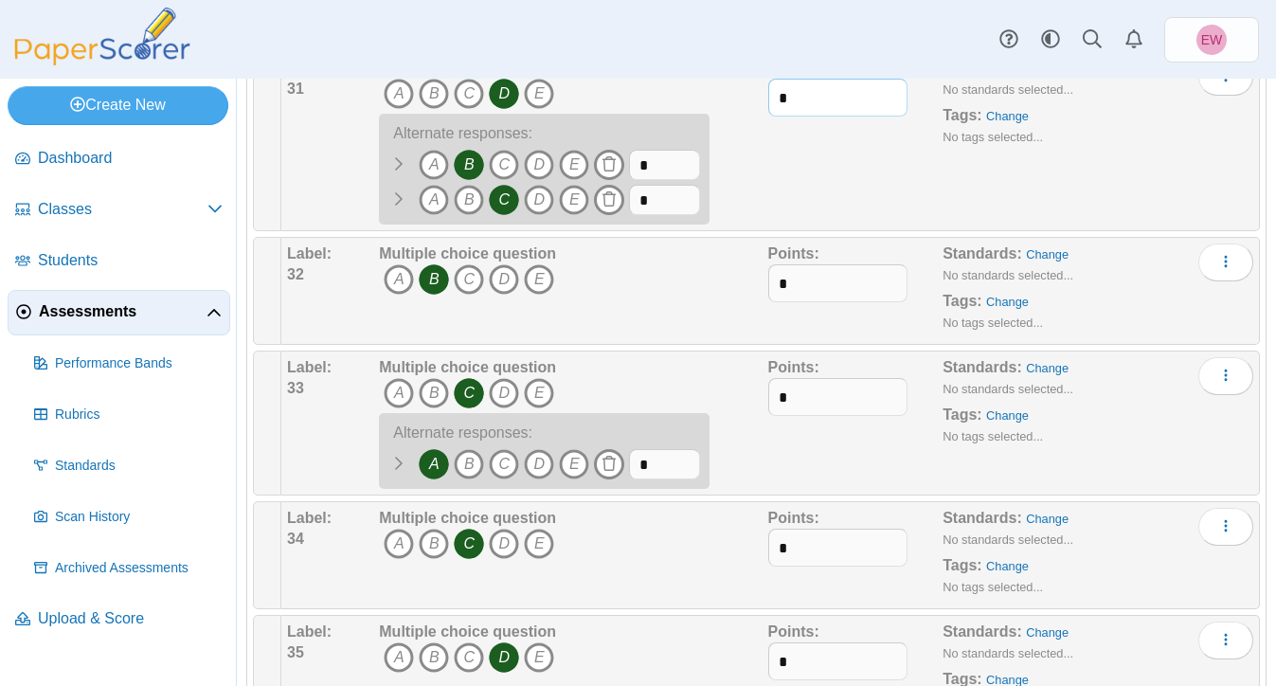
scroll to position [4577, 0]
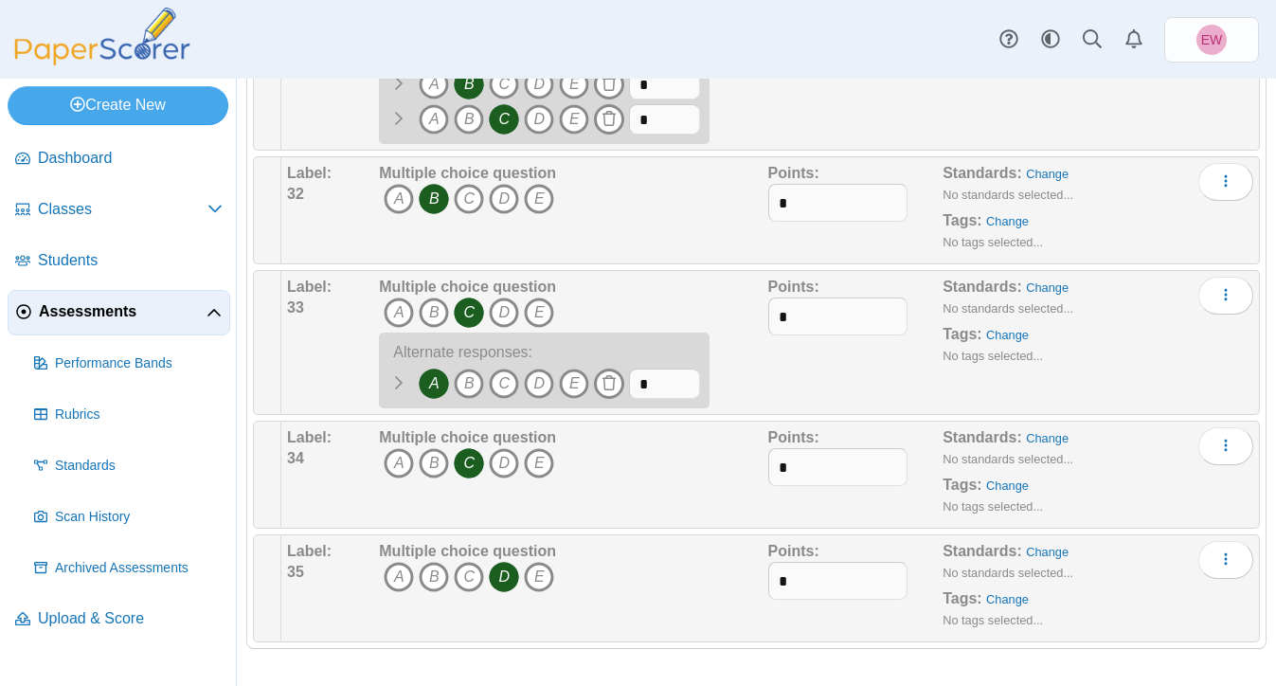
type input "*"
drag, startPoint x: 794, startPoint y: 473, endPoint x: 769, endPoint y: 469, distance: 24.9
click at [769, 469] on input "*" at bounding box center [838, 467] width 140 height 38
type input "*"
drag, startPoint x: 805, startPoint y: 579, endPoint x: 758, endPoint y: 572, distance: 47.8
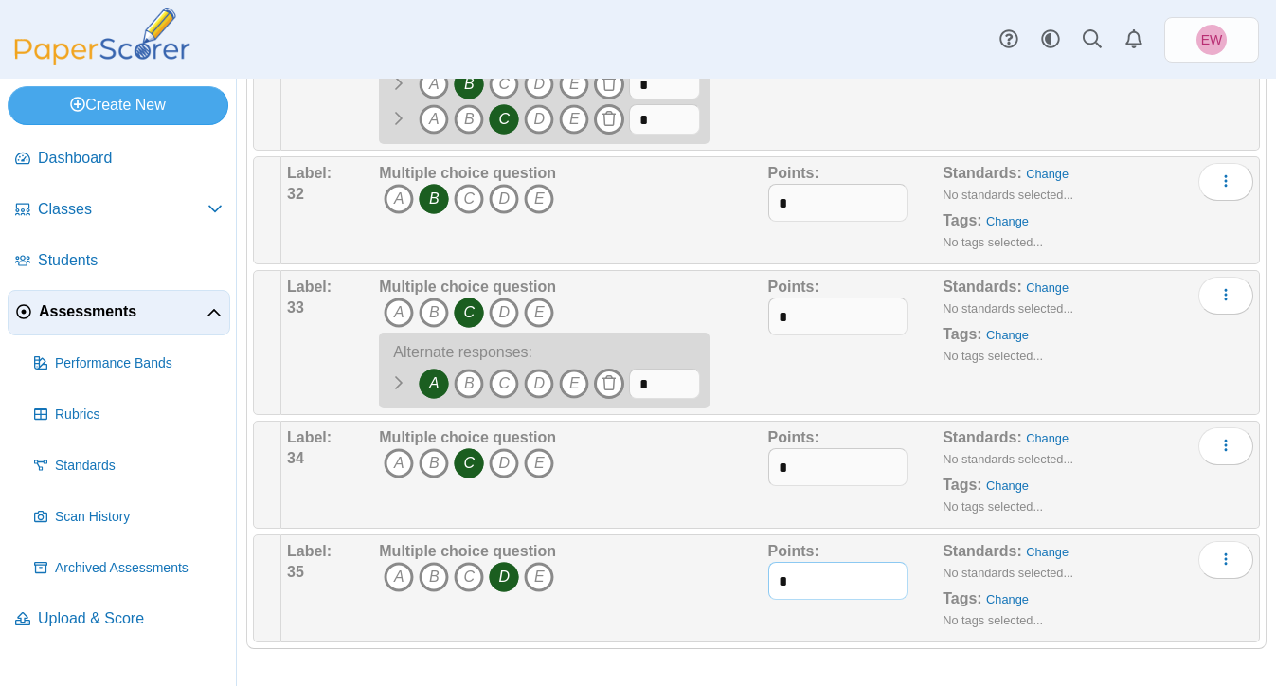
click at [758, 572] on div "Label: 35 Multiple choice question A B C D E *" at bounding box center [770, 588] width 966 height 95
type input "*"
click at [714, 585] on div "Multiple choice question A B C D E" at bounding box center [570, 588] width 393 height 95
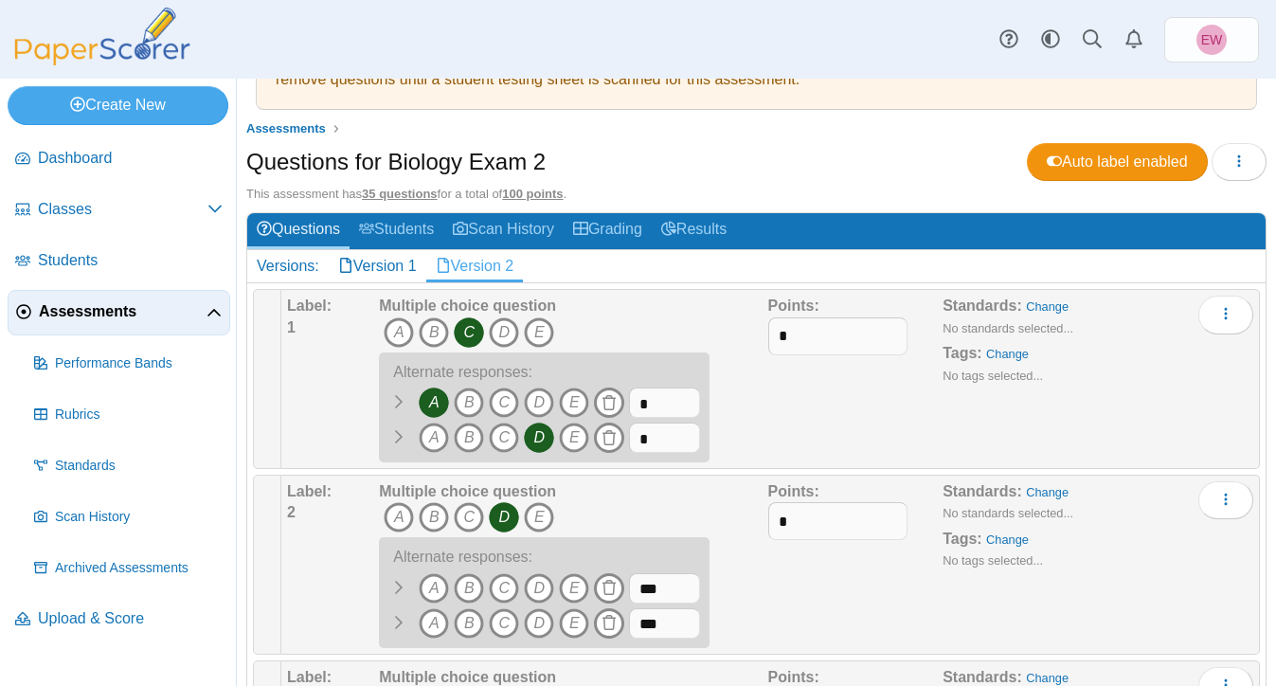
scroll to position [0, 0]
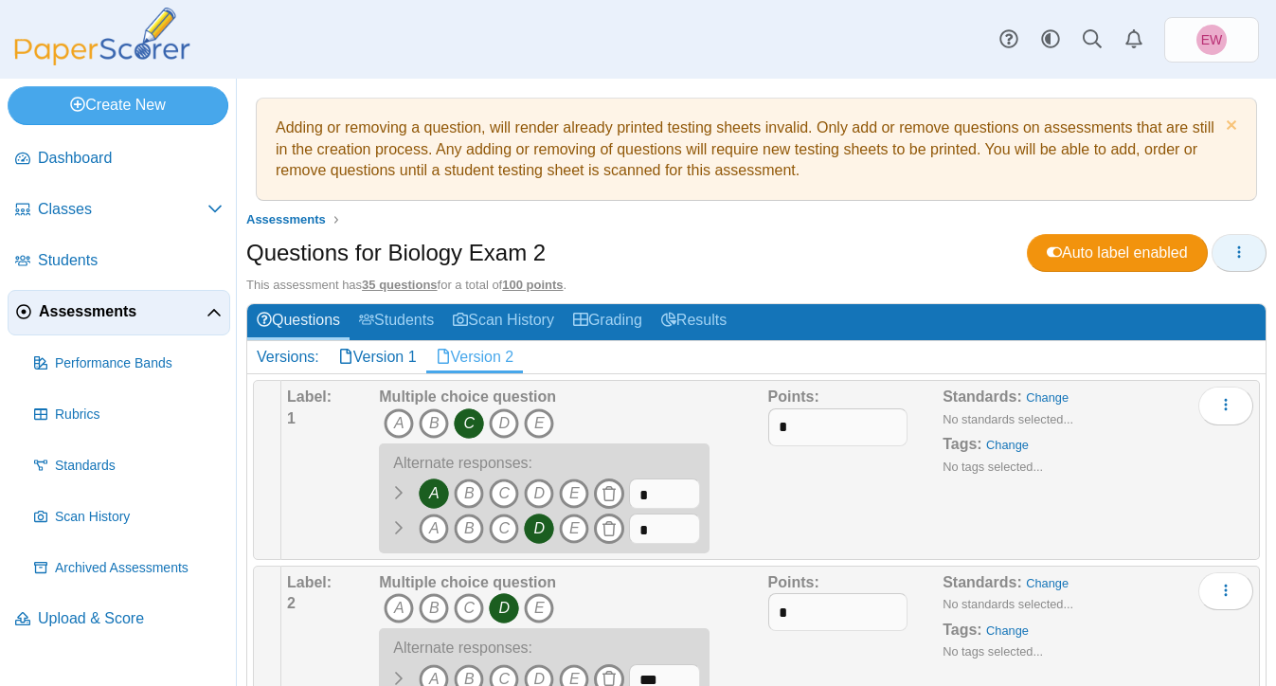
click at [1243, 254] on icon "button" at bounding box center [1238, 251] width 15 height 15
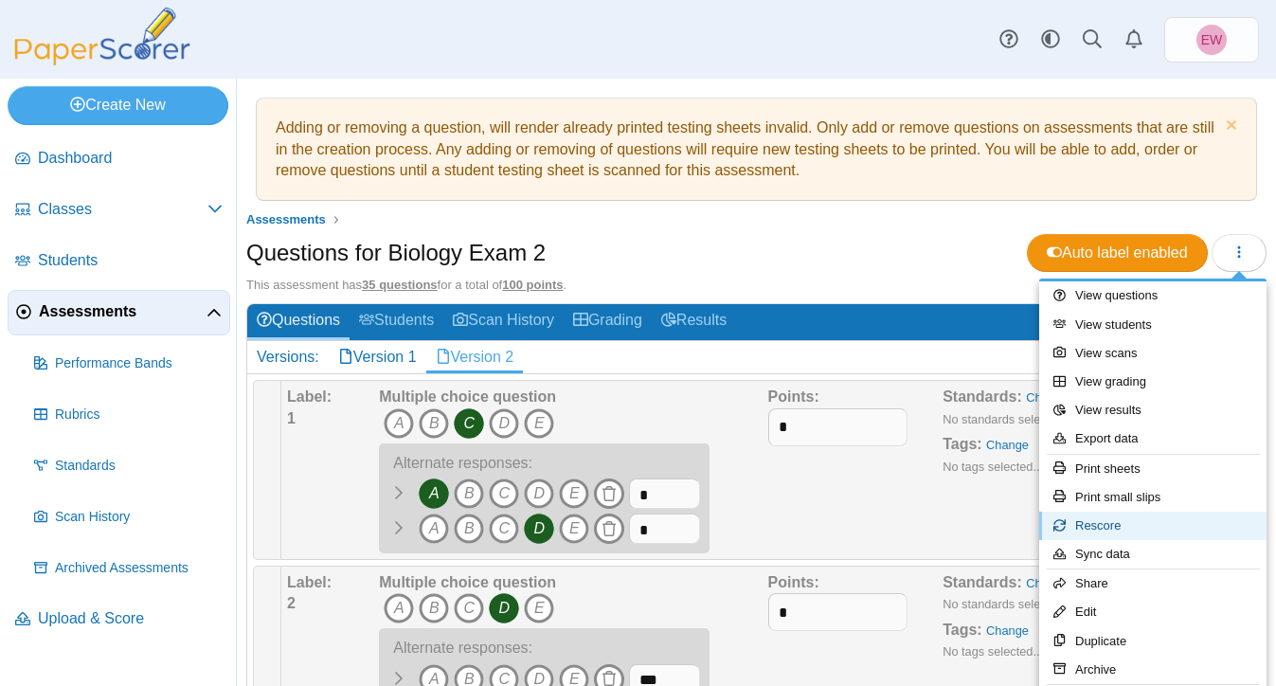
click at [1107, 523] on link "Rescore" at bounding box center [1152, 525] width 227 height 28
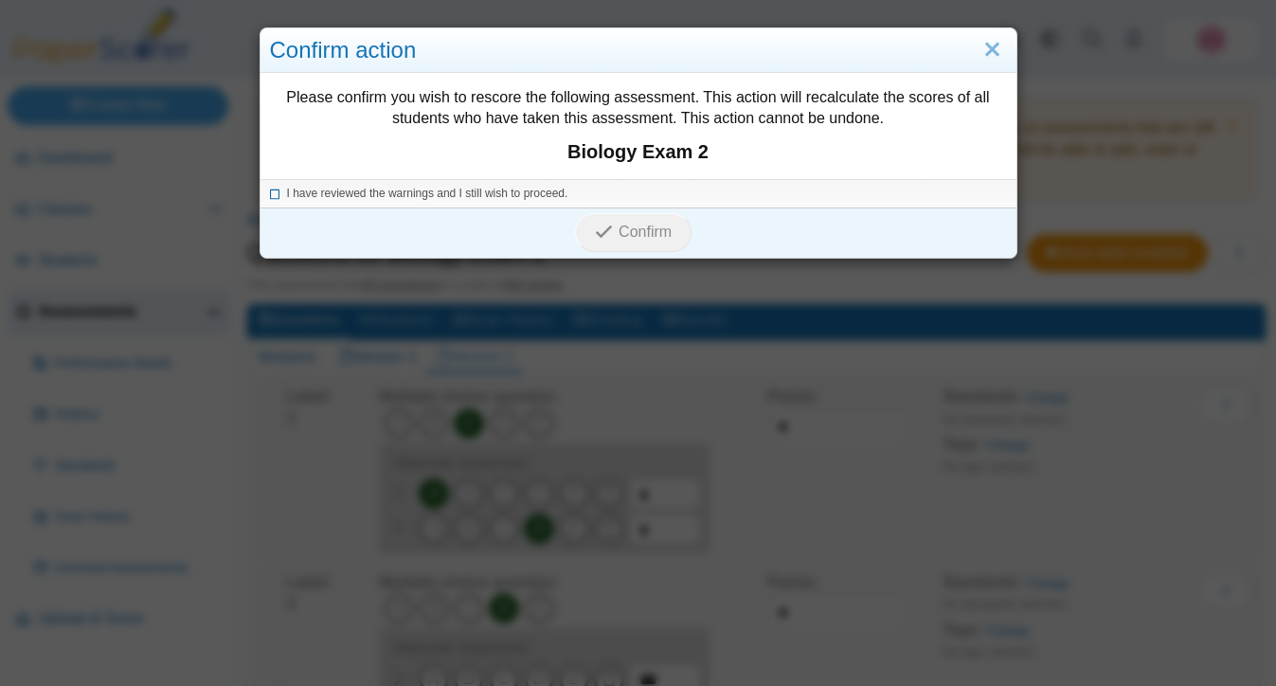
click at [274, 194] on icon at bounding box center [275, 191] width 11 height 10
click at [644, 241] on button "Confirm" at bounding box center [633, 232] width 116 height 38
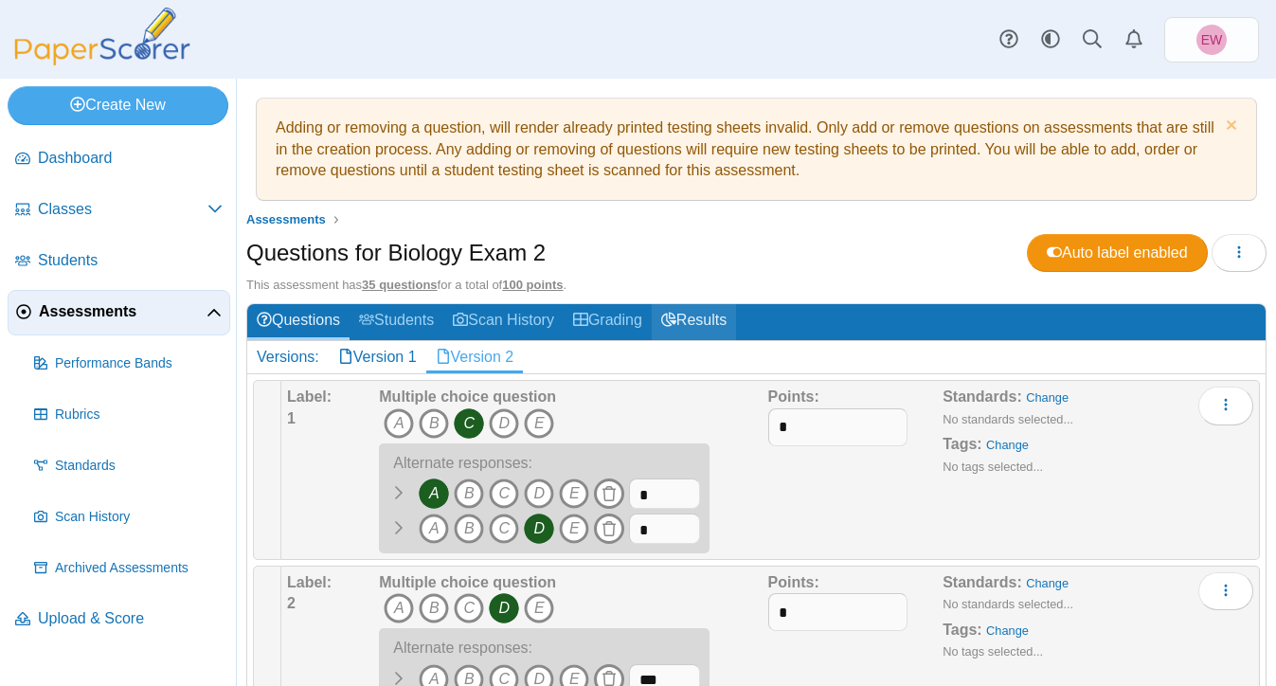
click at [716, 316] on link "Results" at bounding box center [694, 321] width 84 height 35
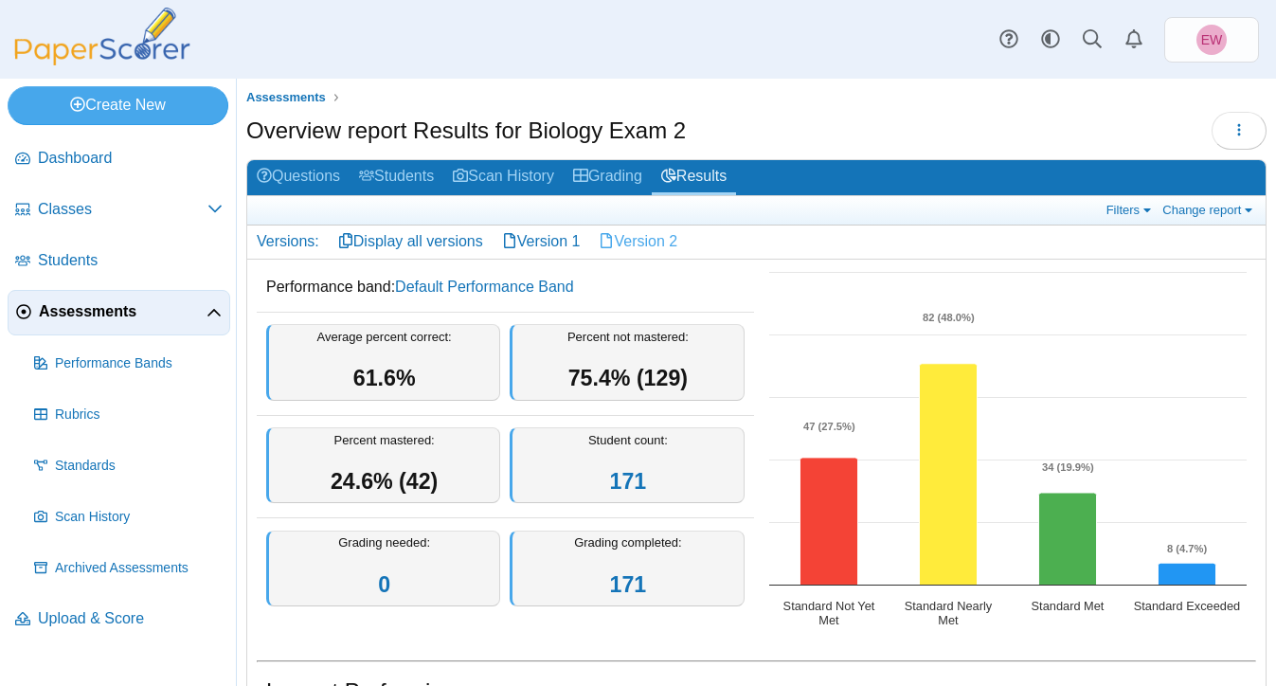
click at [646, 245] on link "Version 2" at bounding box center [638, 241] width 98 height 32
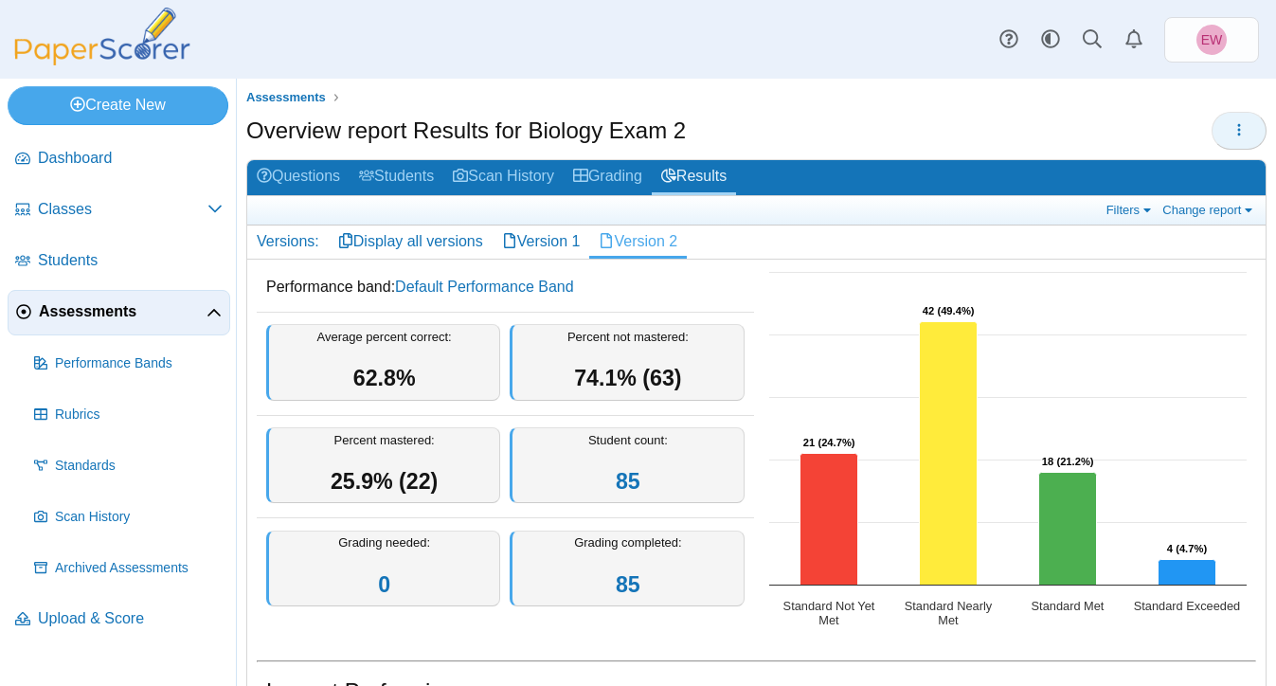
click at [1233, 134] on icon "button" at bounding box center [1238, 129] width 15 height 15
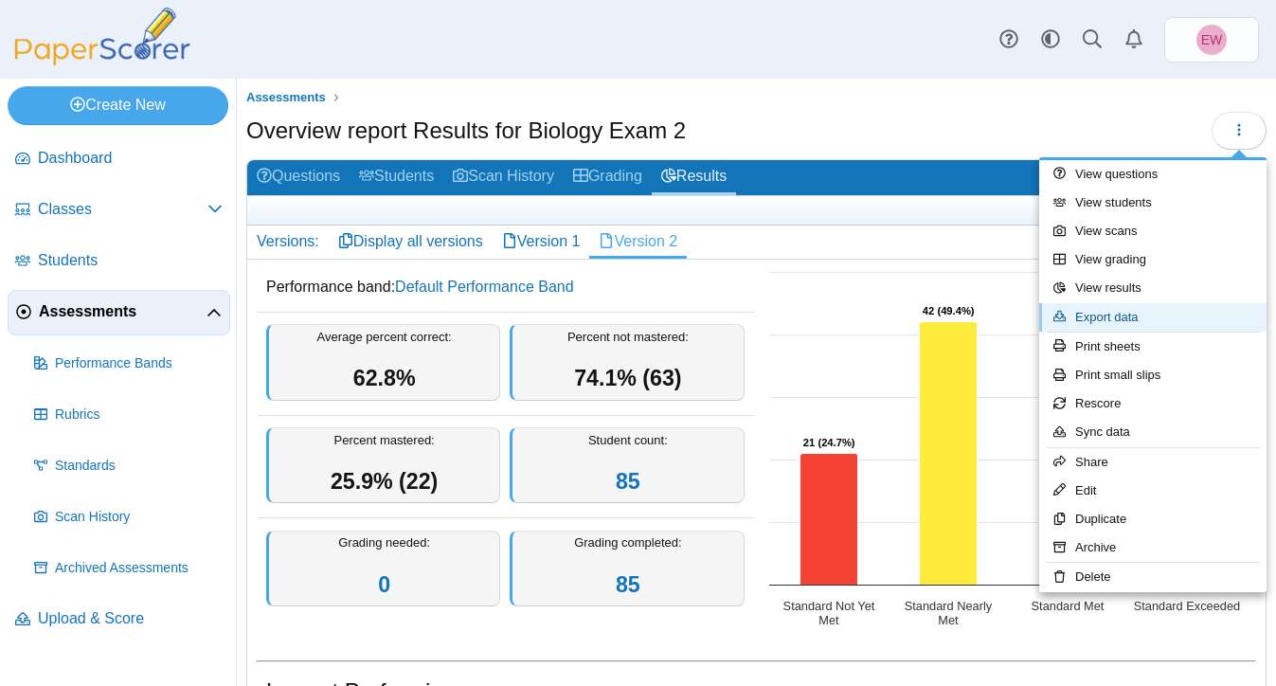
click at [1137, 316] on link "Export data" at bounding box center [1152, 317] width 227 height 28
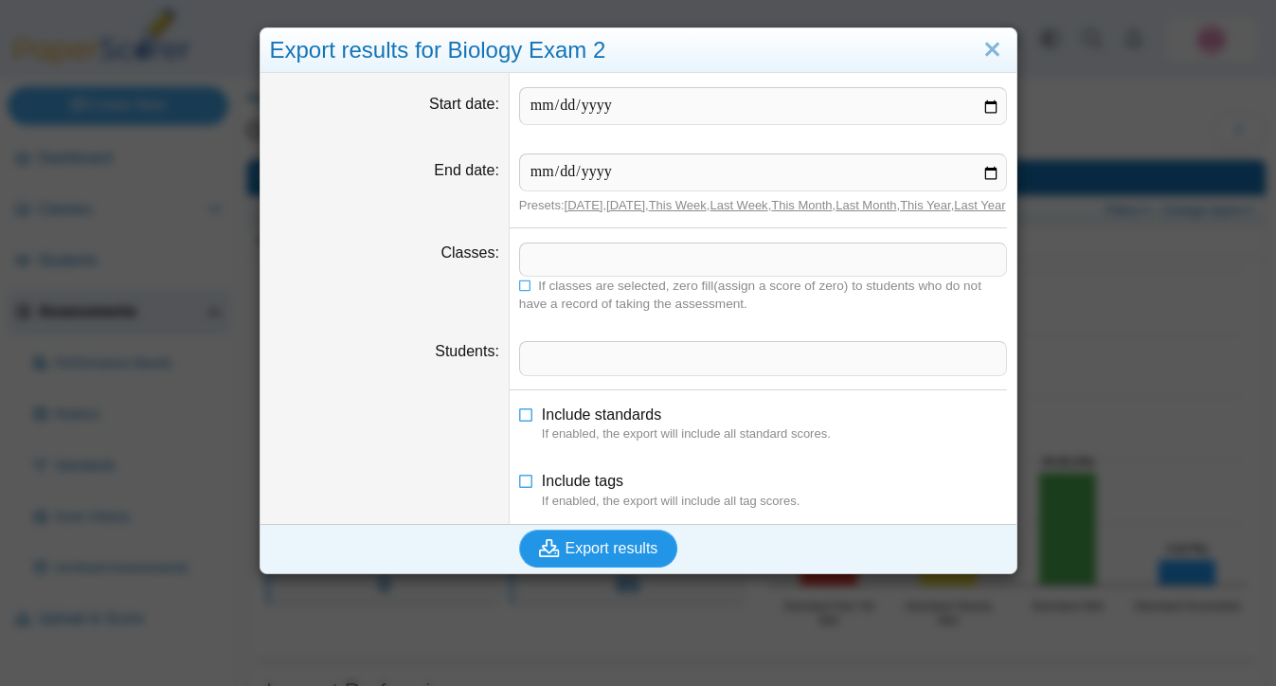
click at [585, 556] on span "Export results" at bounding box center [611, 548] width 93 height 16
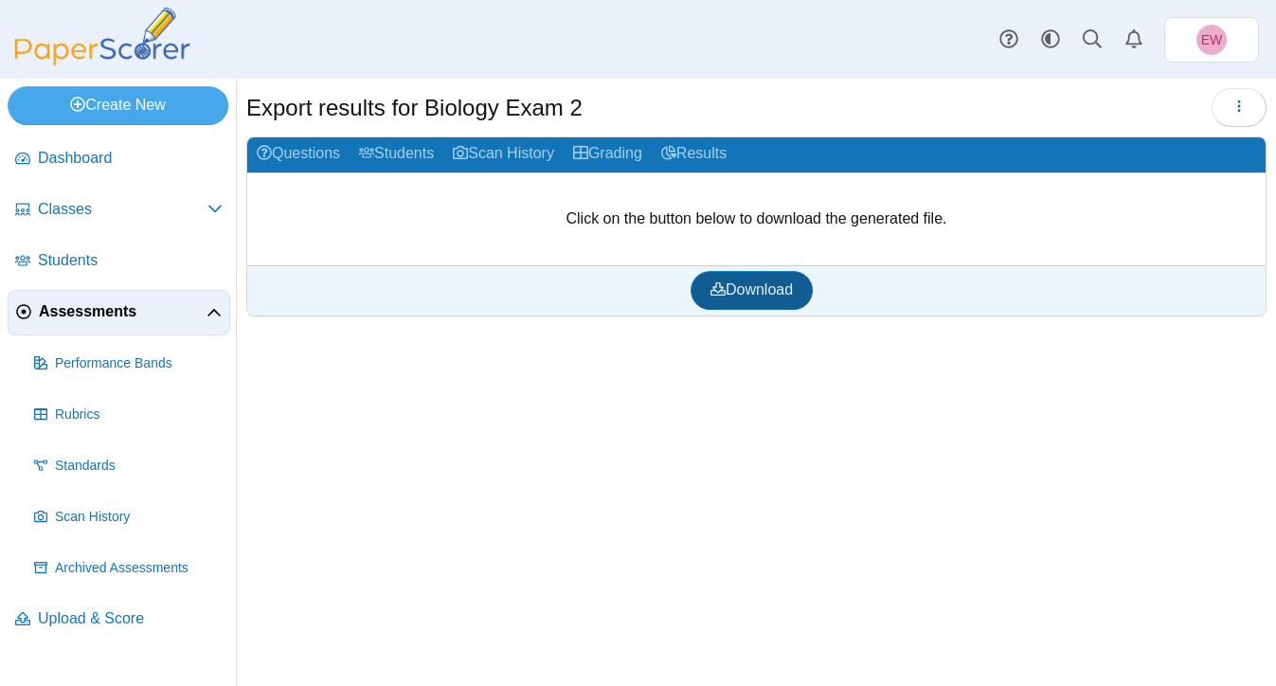
click at [764, 290] on span "Download" at bounding box center [751, 289] width 82 height 16
click at [293, 153] on link "Questions" at bounding box center [298, 154] width 102 height 35
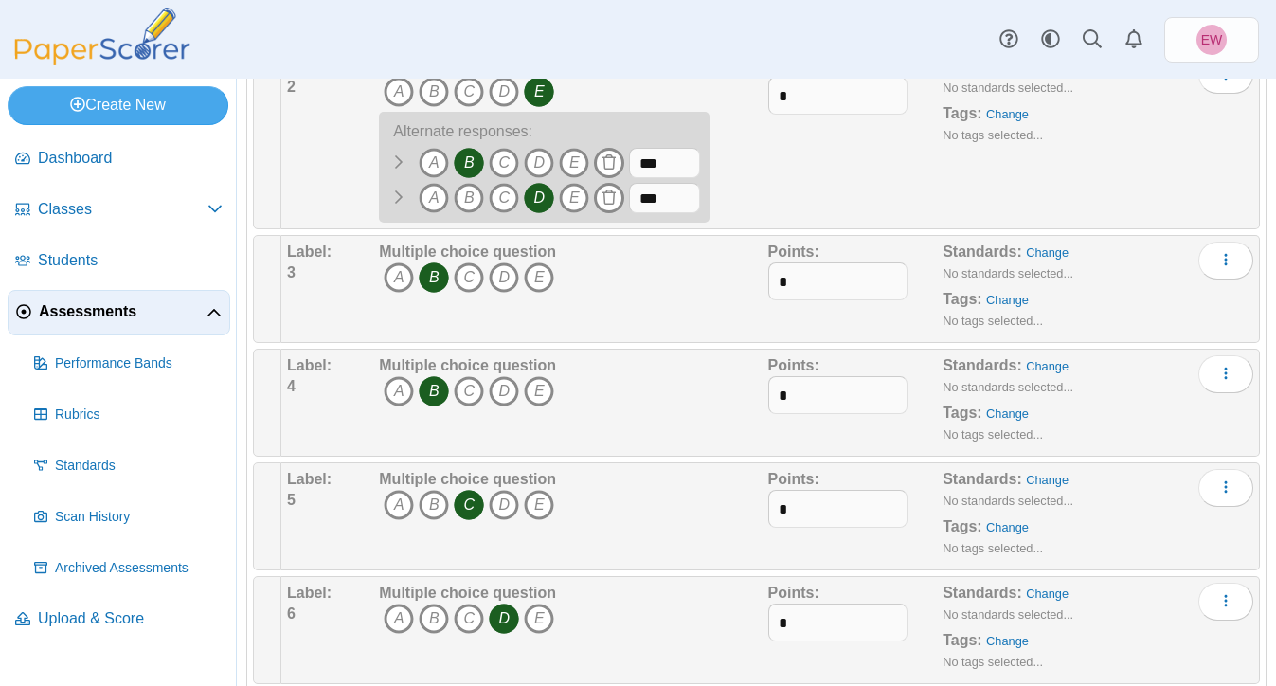
scroll to position [498, 0]
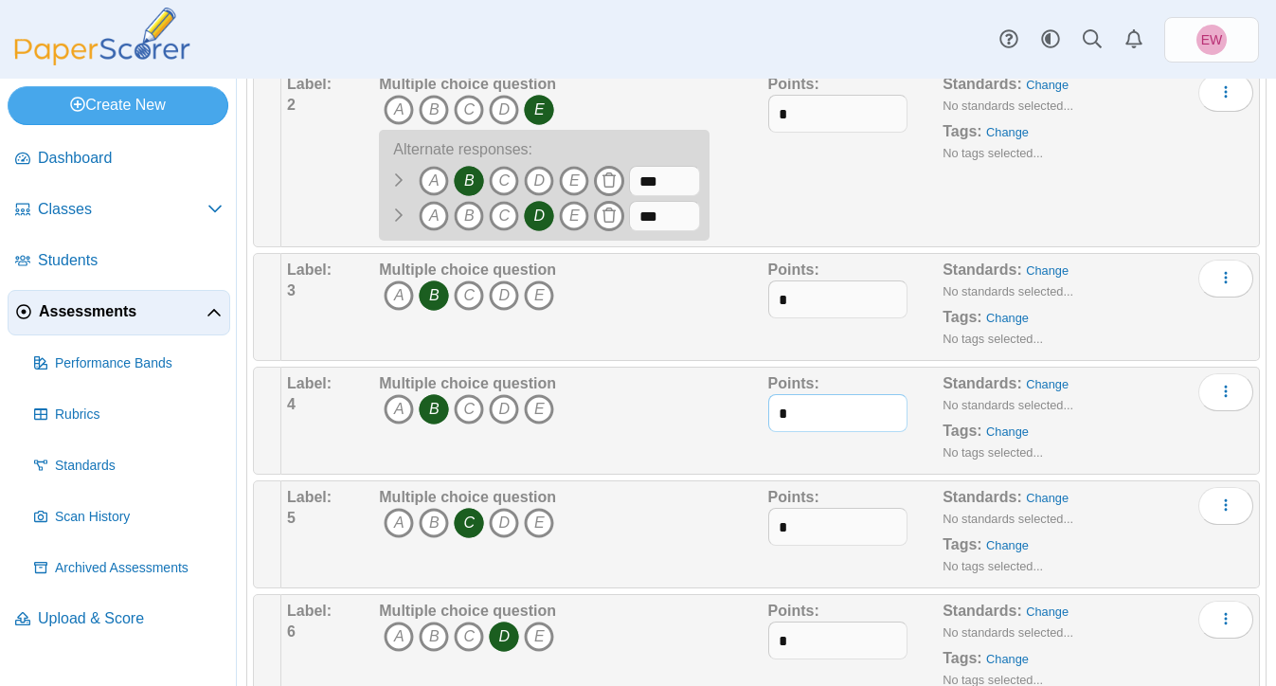
drag, startPoint x: 794, startPoint y: 417, endPoint x: 763, endPoint y: 416, distance: 30.3
click at [763, 416] on div "Label: 4 Multiple choice question A B C D E *" at bounding box center [770, 420] width 966 height 95
type input "*"
drag, startPoint x: 792, startPoint y: 533, endPoint x: 762, endPoint y: 529, distance: 29.6
click at [762, 529] on div "Label: 5 Multiple choice question A B C D E *" at bounding box center [770, 534] width 966 height 95
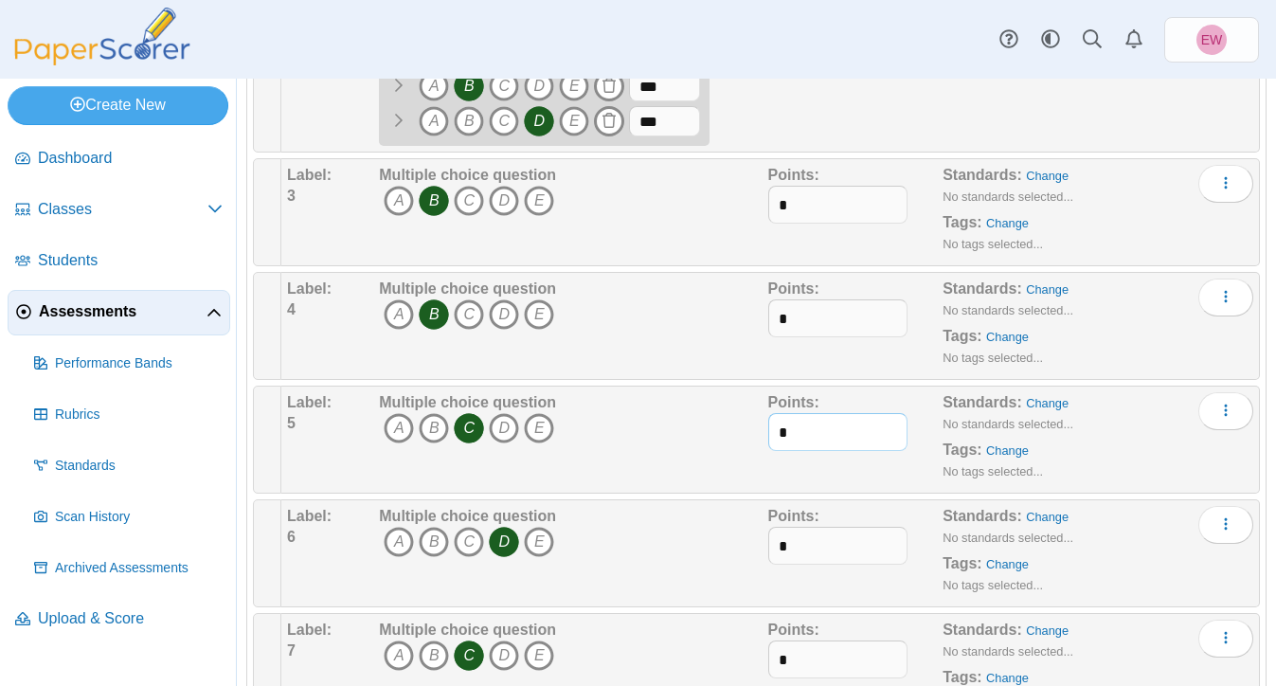
scroll to position [622, 0]
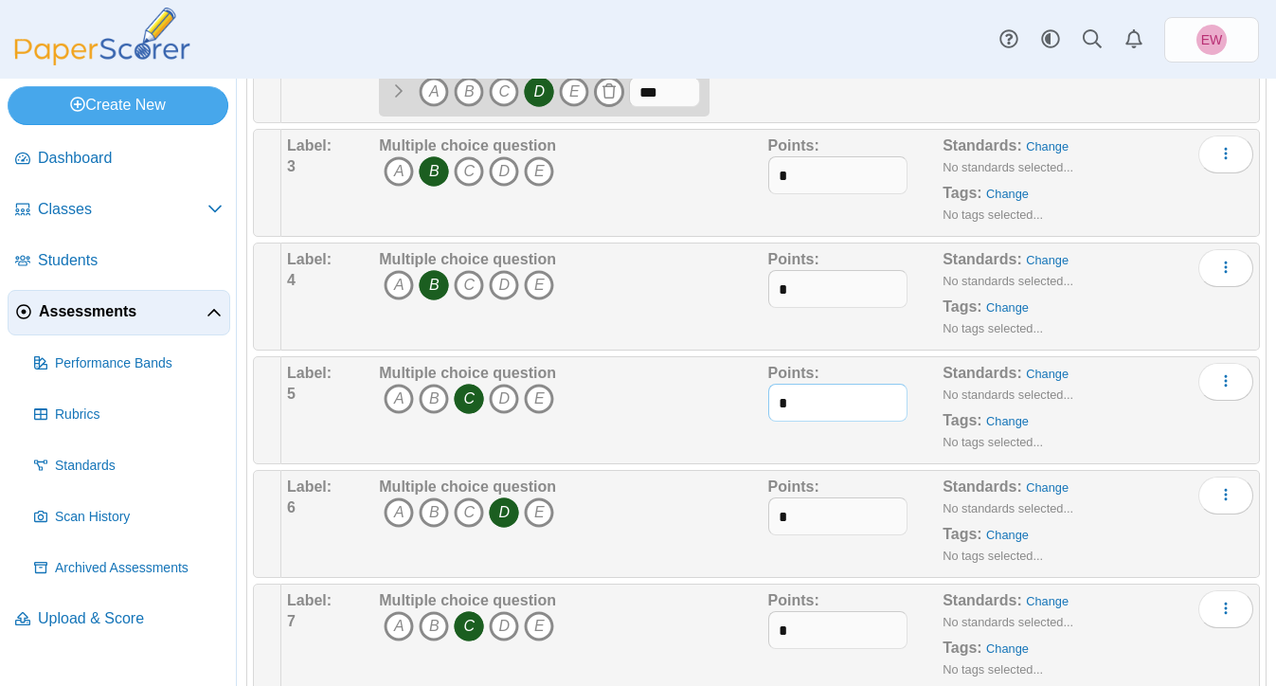
type input "*"
drag, startPoint x: 793, startPoint y: 510, endPoint x: 758, endPoint y: 509, distance: 35.1
click at [758, 510] on div "Label: 6 Multiple choice question A B C D E *" at bounding box center [770, 523] width 966 height 95
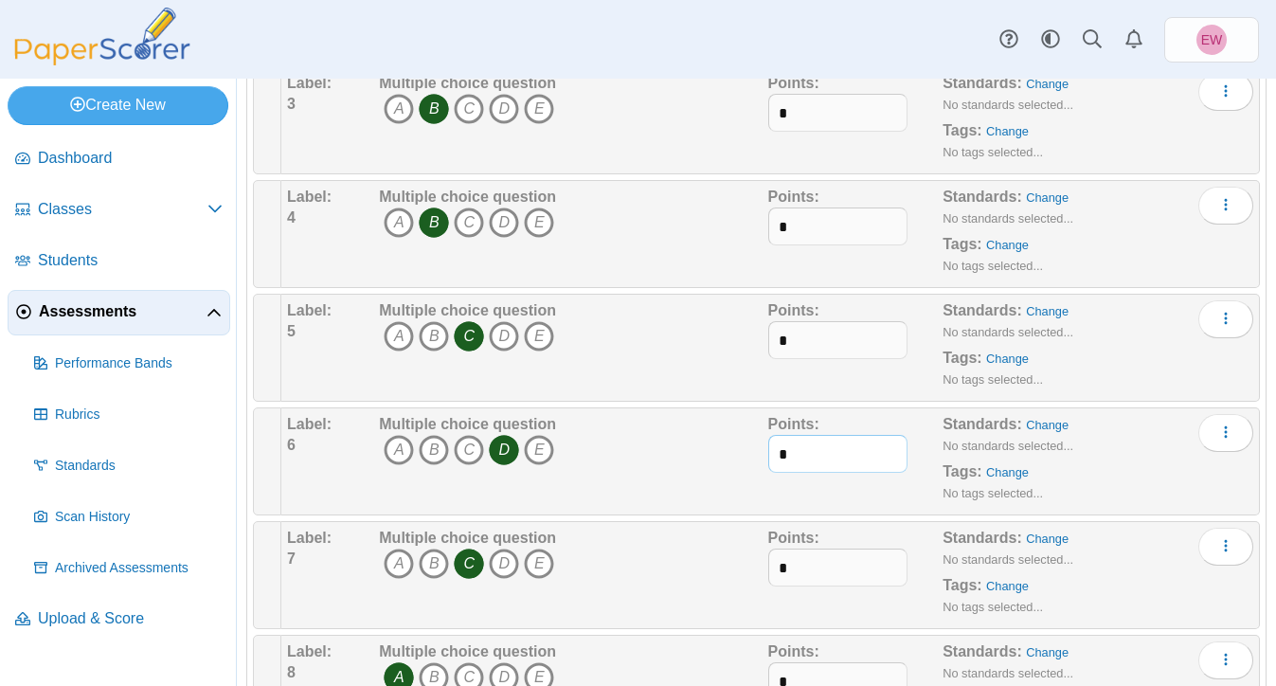
scroll to position [748, 0]
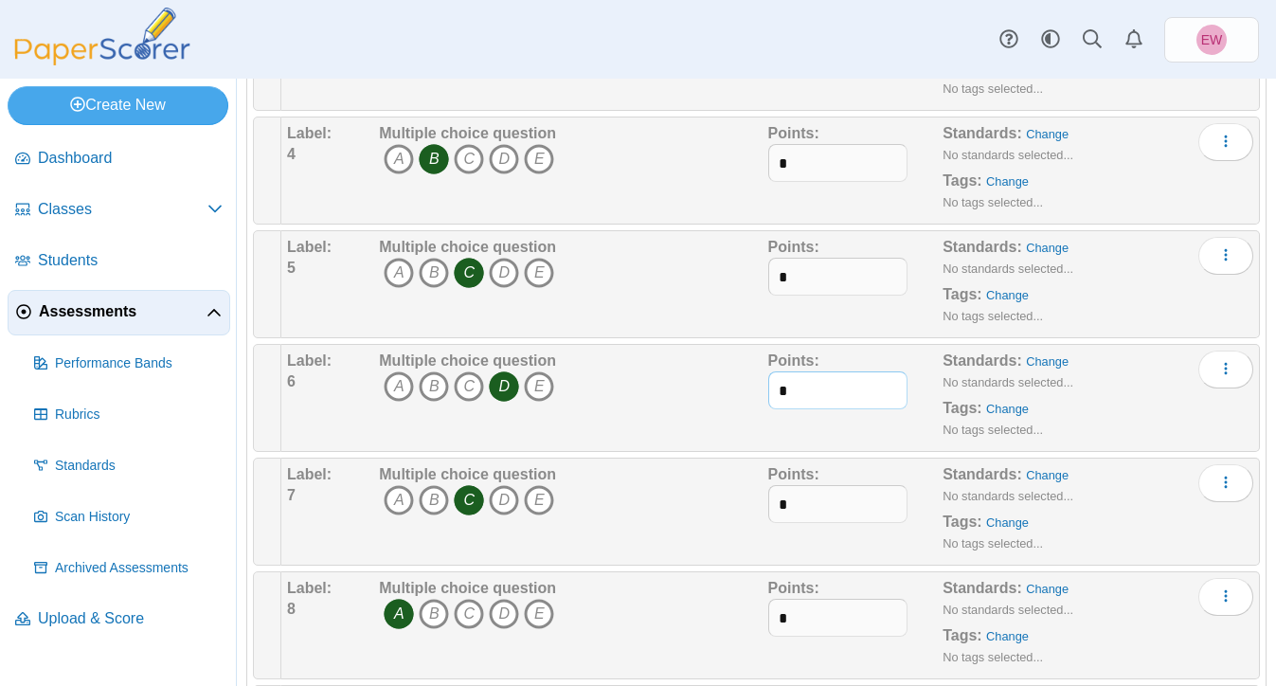
type input "*"
drag, startPoint x: 795, startPoint y: 503, endPoint x: 767, endPoint y: 500, distance: 27.6
click at [768, 500] on input "*" at bounding box center [838, 504] width 140 height 38
type input "*"
click at [717, 517] on div "Multiple choice question A B C D E" at bounding box center [570, 511] width 393 height 95
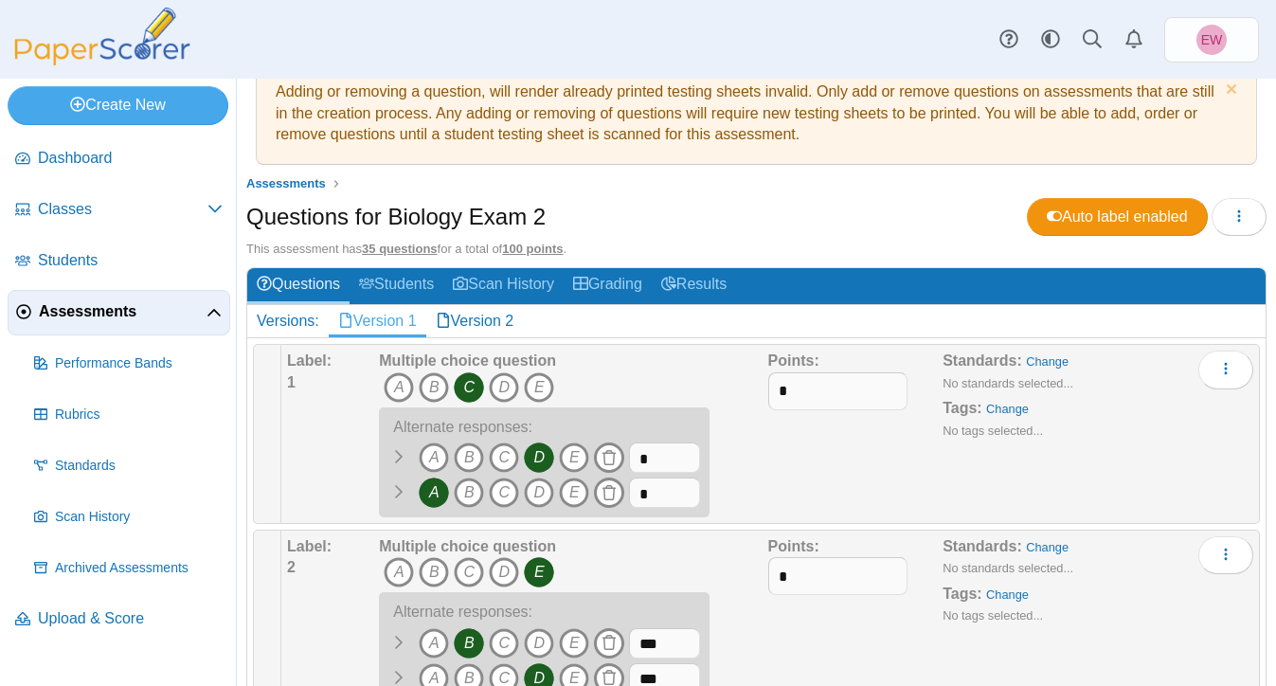
scroll to position [0, 0]
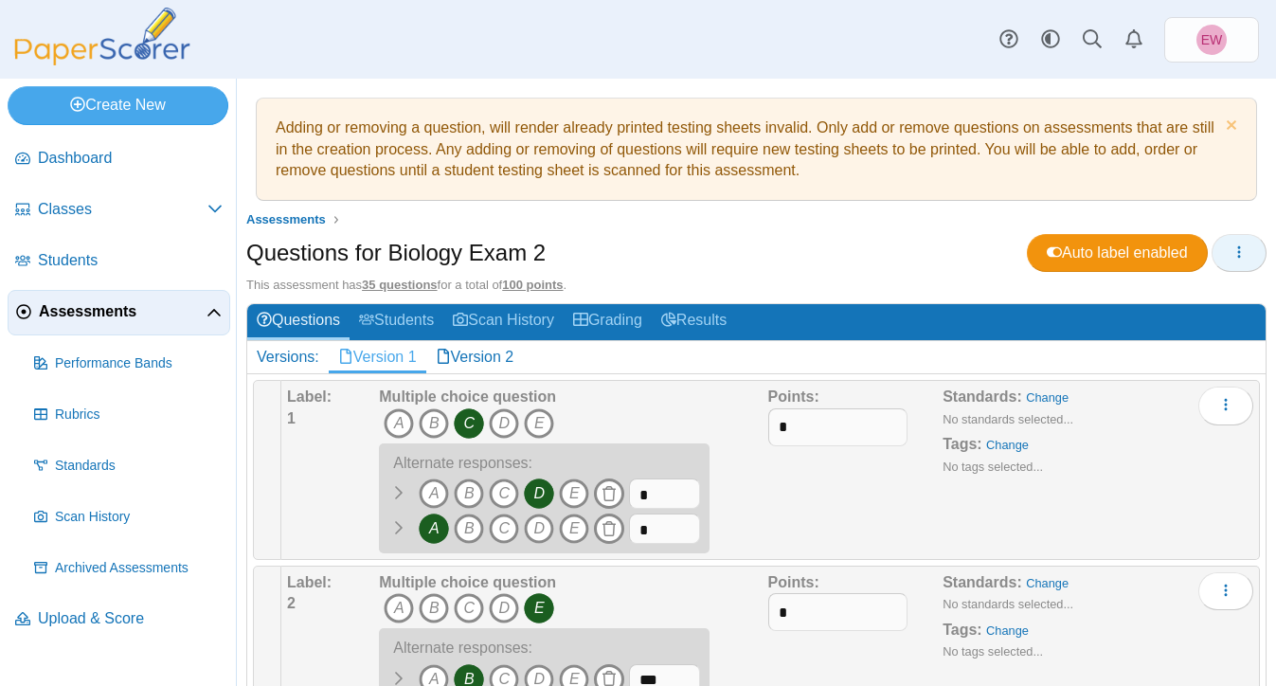
click at [1241, 258] on icon "button" at bounding box center [1238, 251] width 15 height 15
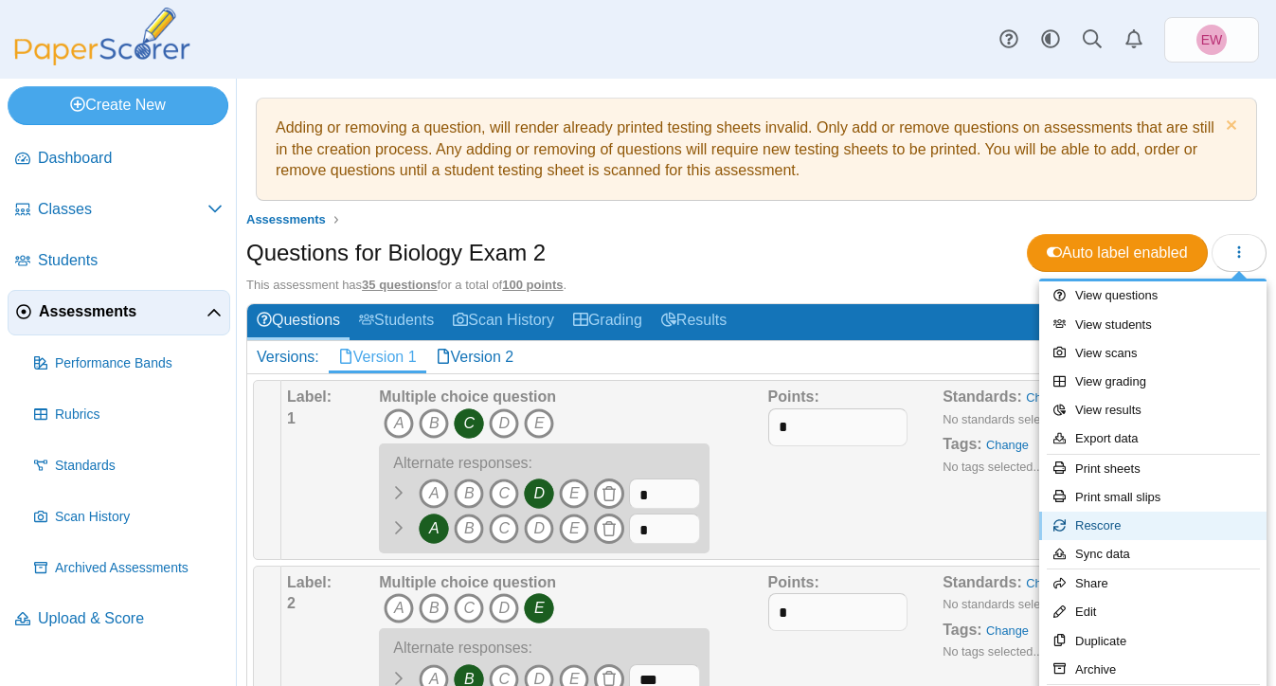
click at [1092, 526] on link "Rescore" at bounding box center [1152, 525] width 227 height 28
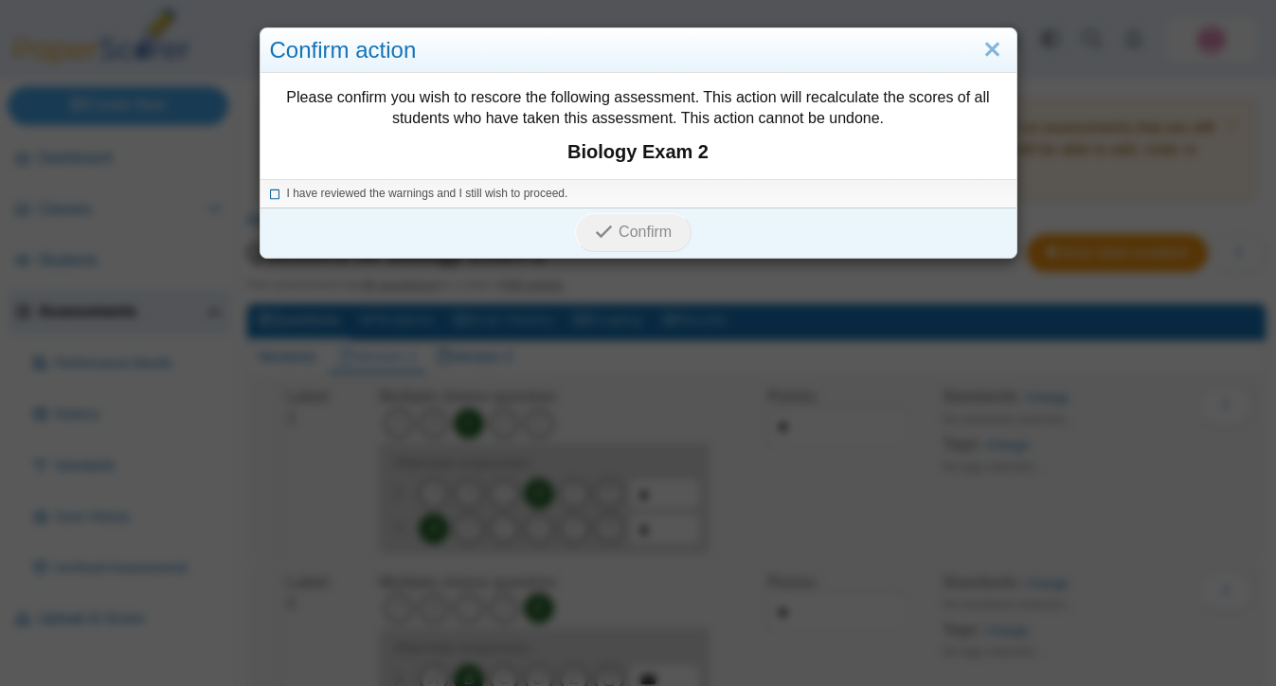
click at [274, 192] on icon at bounding box center [275, 191] width 11 height 10
click at [637, 227] on span "Confirm" at bounding box center [644, 231] width 53 height 16
